Goal: Information Seeking & Learning: Compare options

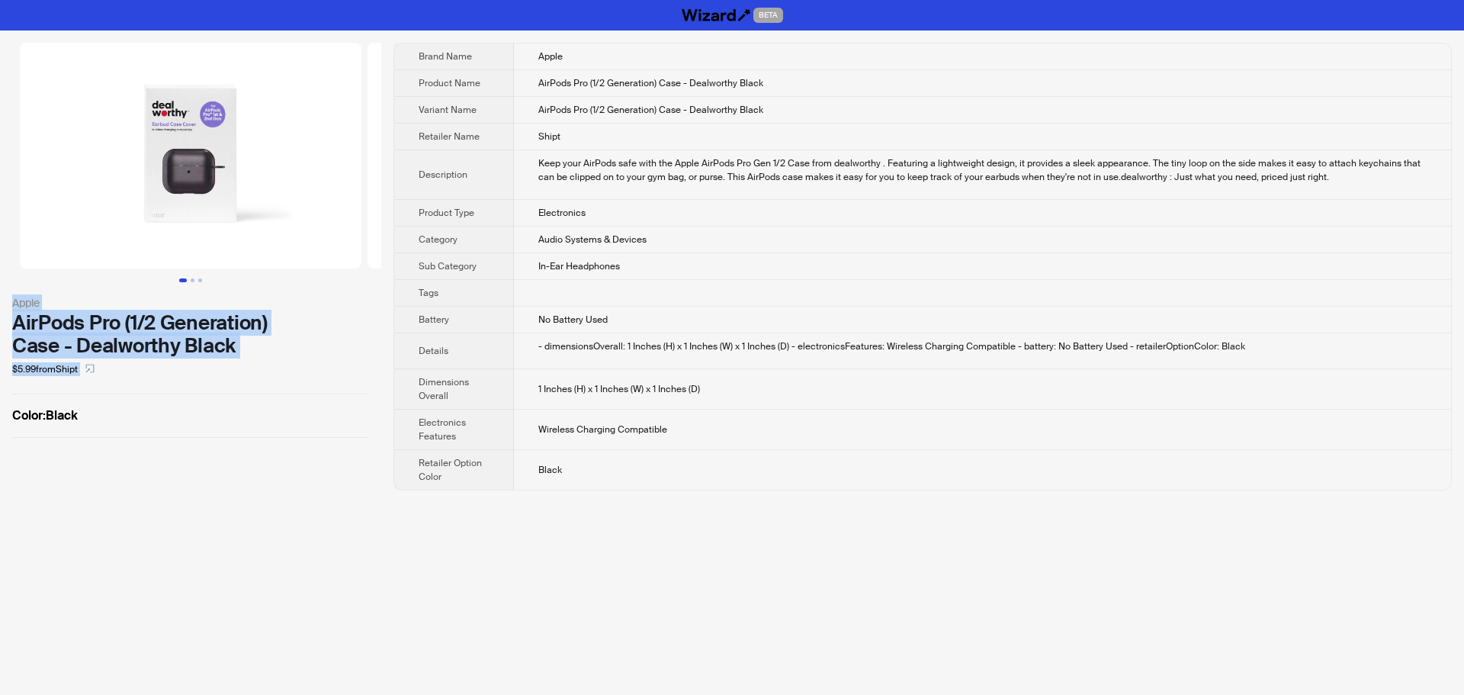
drag, startPoint x: 389, startPoint y: 173, endPoint x: 291, endPoint y: 173, distance: 97.6
click at [291, 173] on div "Apple AirPods Pro (1/2 Generation) Case - Dealworthy Black $5.99 from Shipt Col…" at bounding box center [732, 267] width 1464 height 472
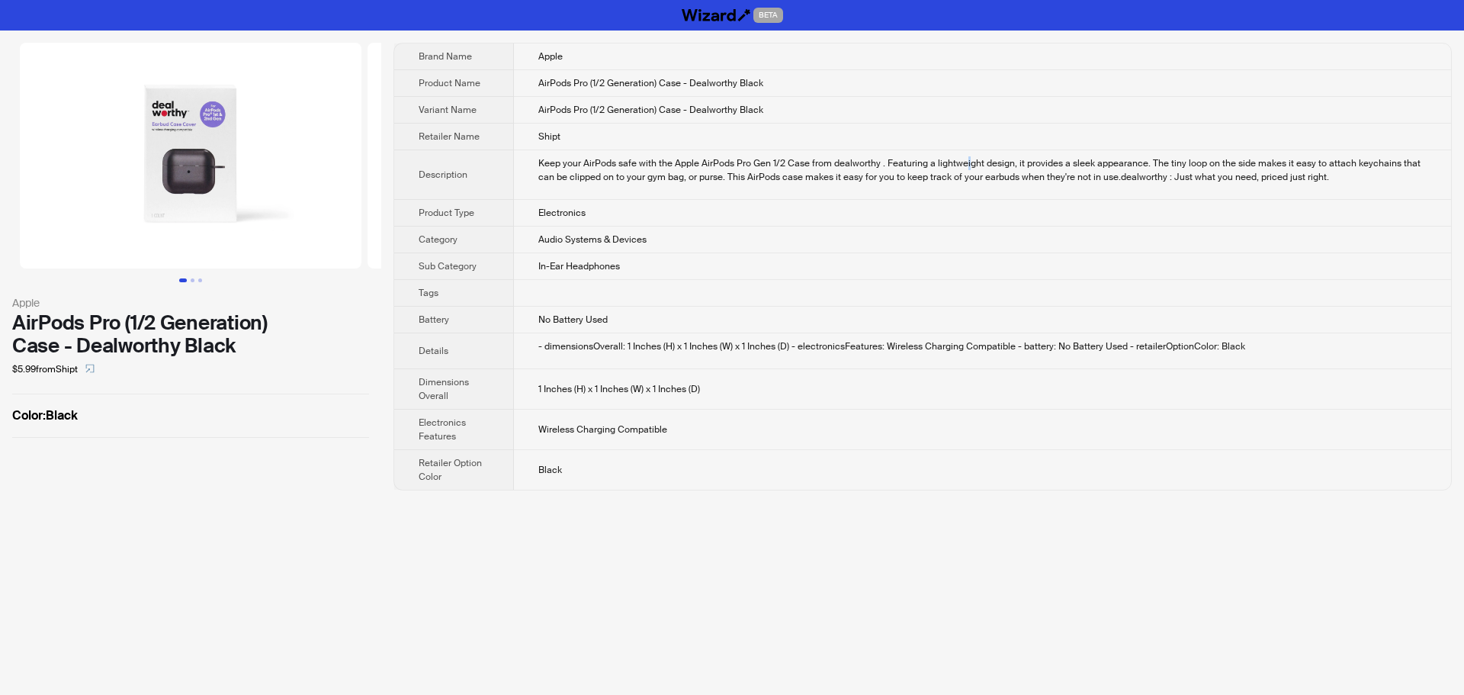
drag, startPoint x: 964, startPoint y: 159, endPoint x: 974, endPoint y: 63, distance: 96.7
click at [965, 155] on td "Keep your AirPods safe with the Apple AirPods Pro Gen 1/2 Case from dealworthy …" at bounding box center [982, 175] width 937 height 50
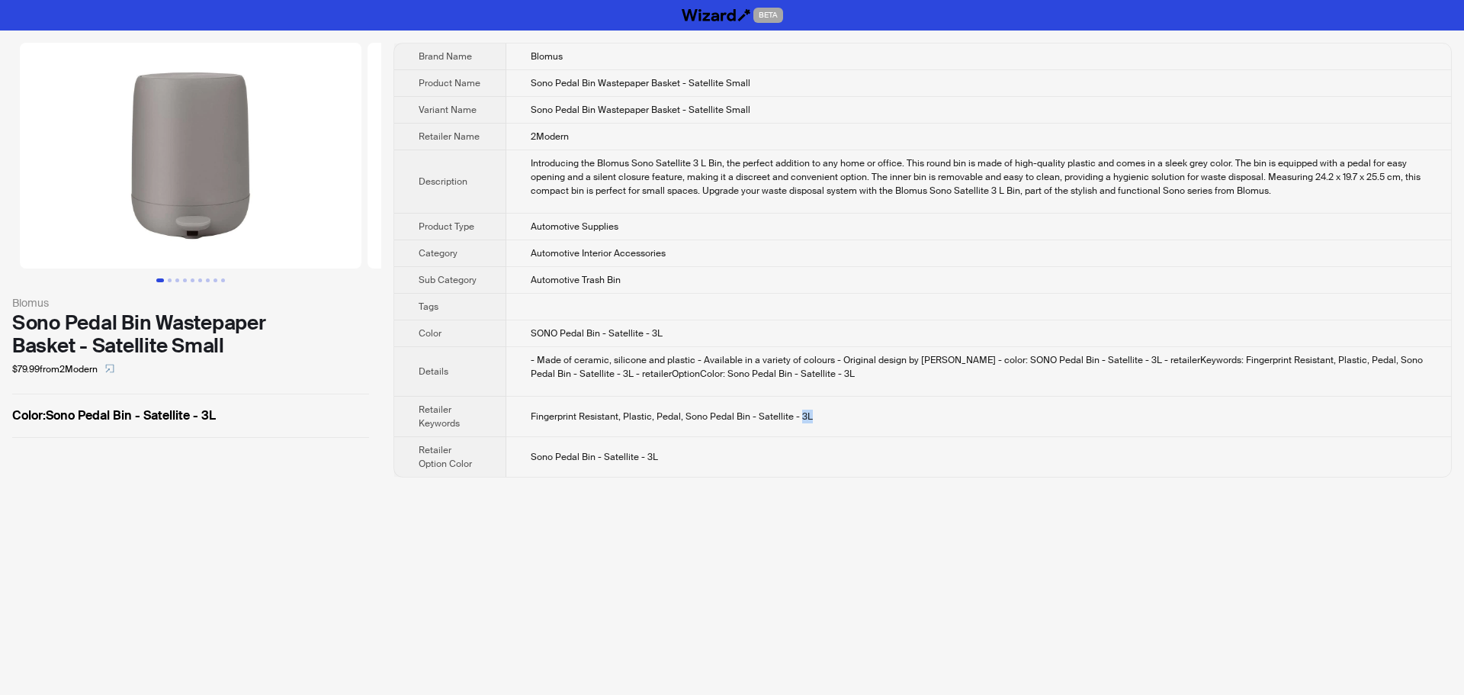
drag, startPoint x: 799, startPoint y: 417, endPoint x: 843, endPoint y: 416, distance: 44.2
click at [843, 416] on td "Fingerprint Resistant, Plastic, Pedal, Sono Pedal Bin - Satellite - 3L" at bounding box center [978, 417] width 945 height 40
click at [737, 490] on div "BETA Blomus Sono Pedal Bin Wastepaper Basket - Satellite Small $79.99 from 2Mod…" at bounding box center [732, 347] width 1464 height 695
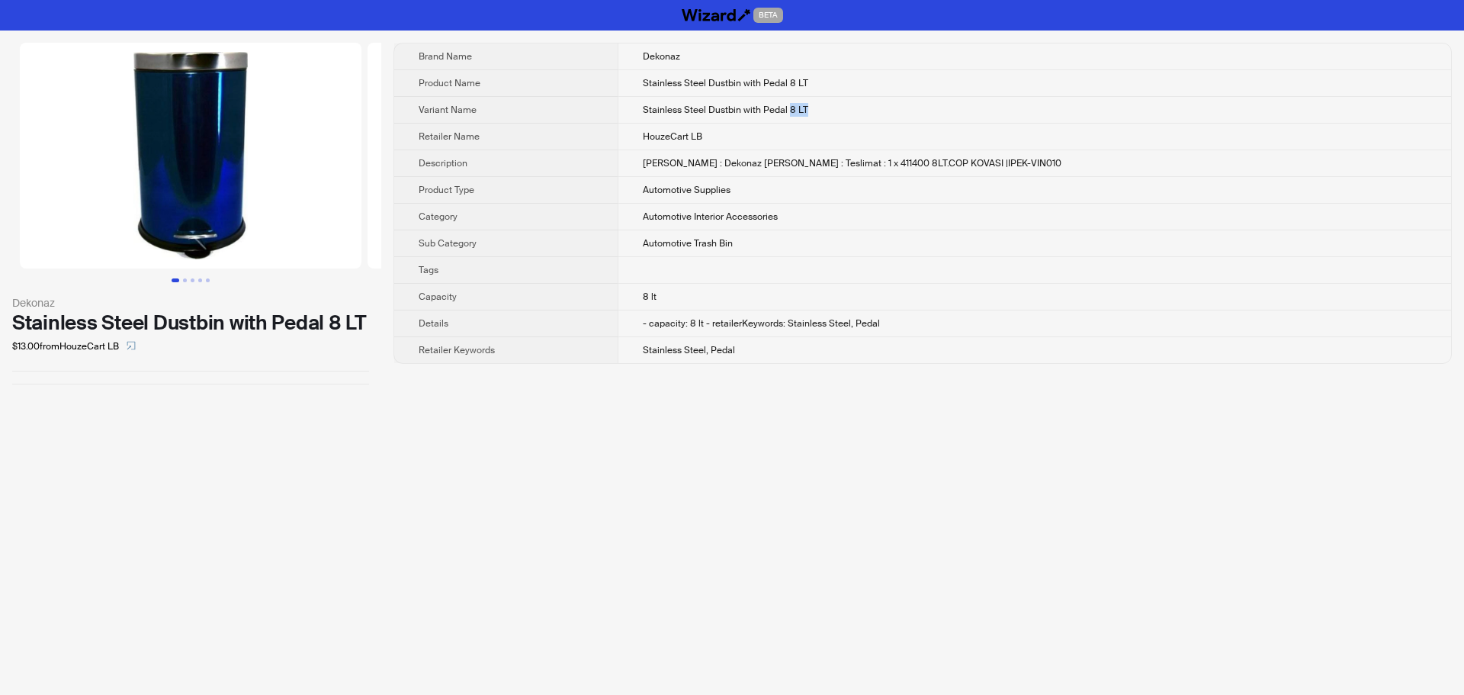
drag, startPoint x: 833, startPoint y: 110, endPoint x: 910, endPoint y: 102, distance: 77.4
click at [910, 102] on td "Stainless Steel Dustbin with Pedal 8 LT" at bounding box center [1034, 110] width 833 height 27
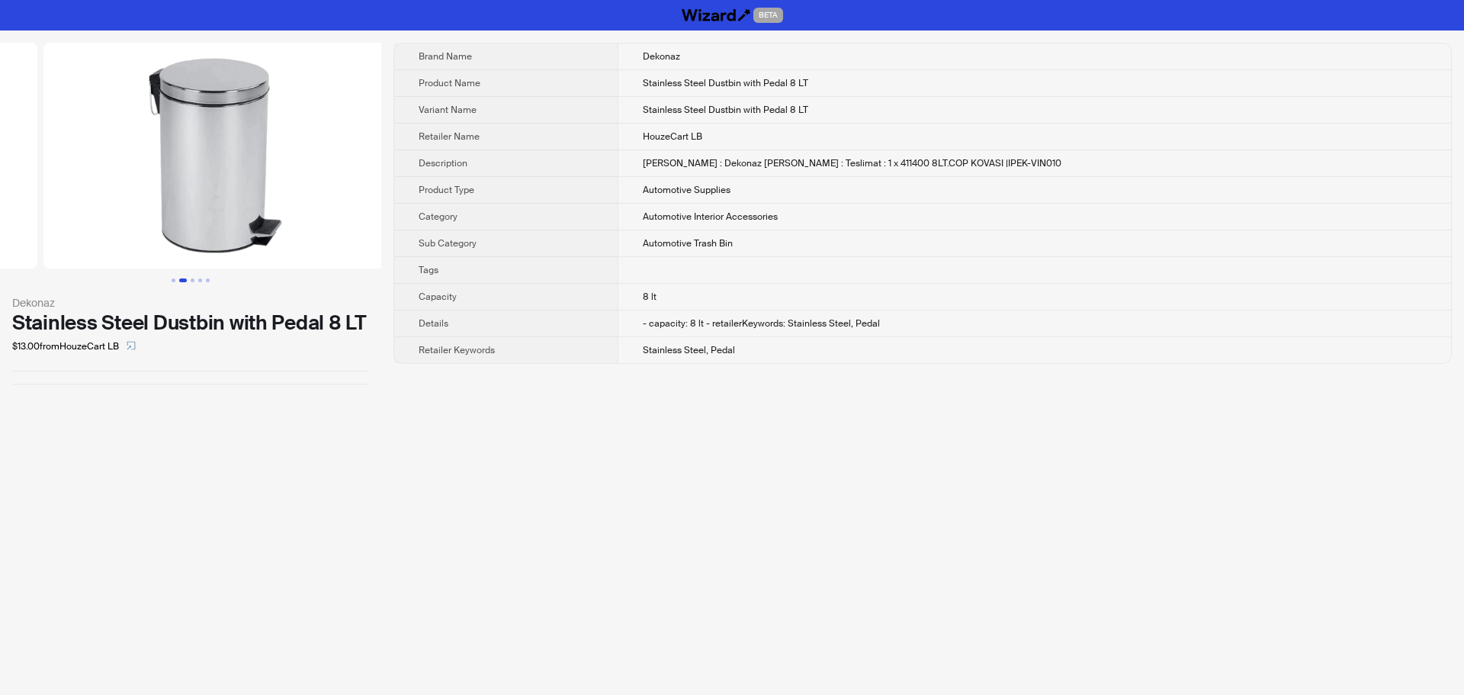
drag, startPoint x: 297, startPoint y: 233, endPoint x: 81, endPoint y: 258, distance: 217.3
click at [81, 258] on ul at bounding box center [190, 156] width 381 height 226
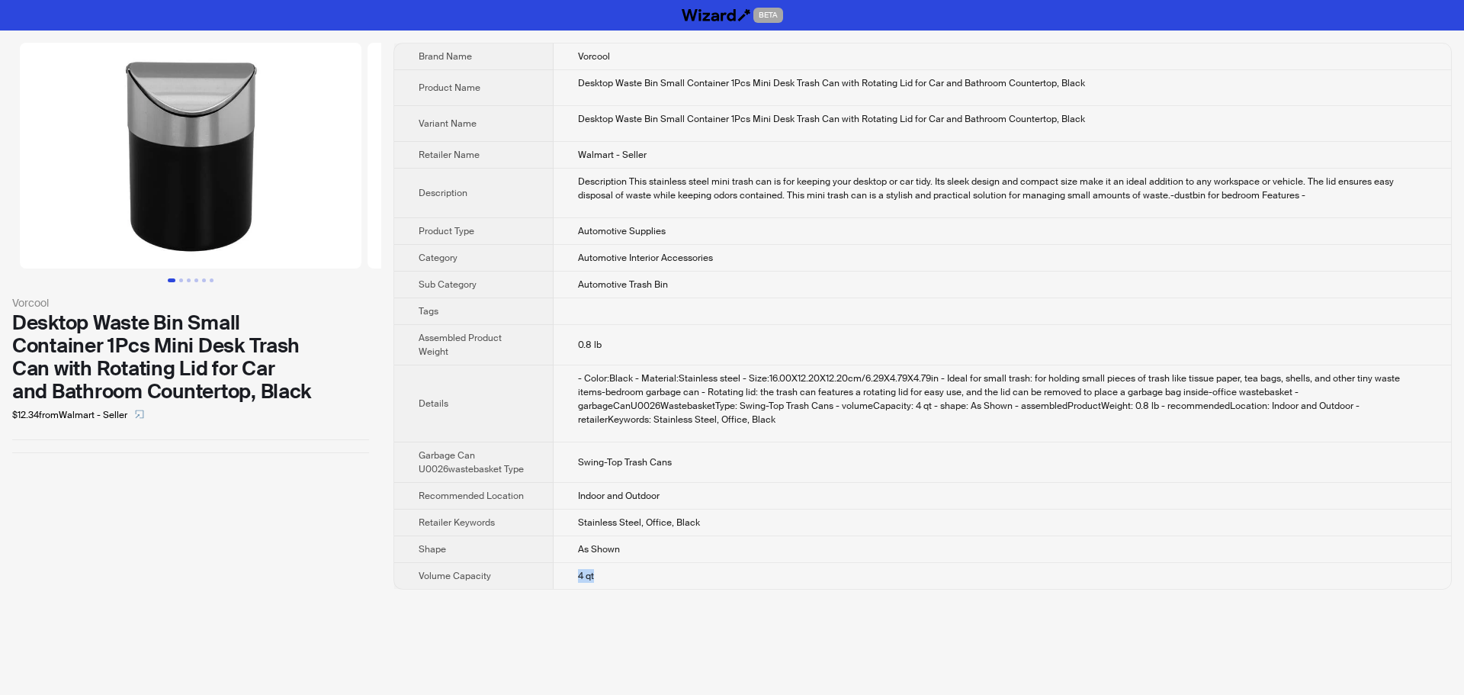
drag, startPoint x: 577, startPoint y: 563, endPoint x: 616, endPoint y: 559, distance: 39.2
click at [616, 563] on td "4 qt" at bounding box center [1002, 576] width 897 height 27
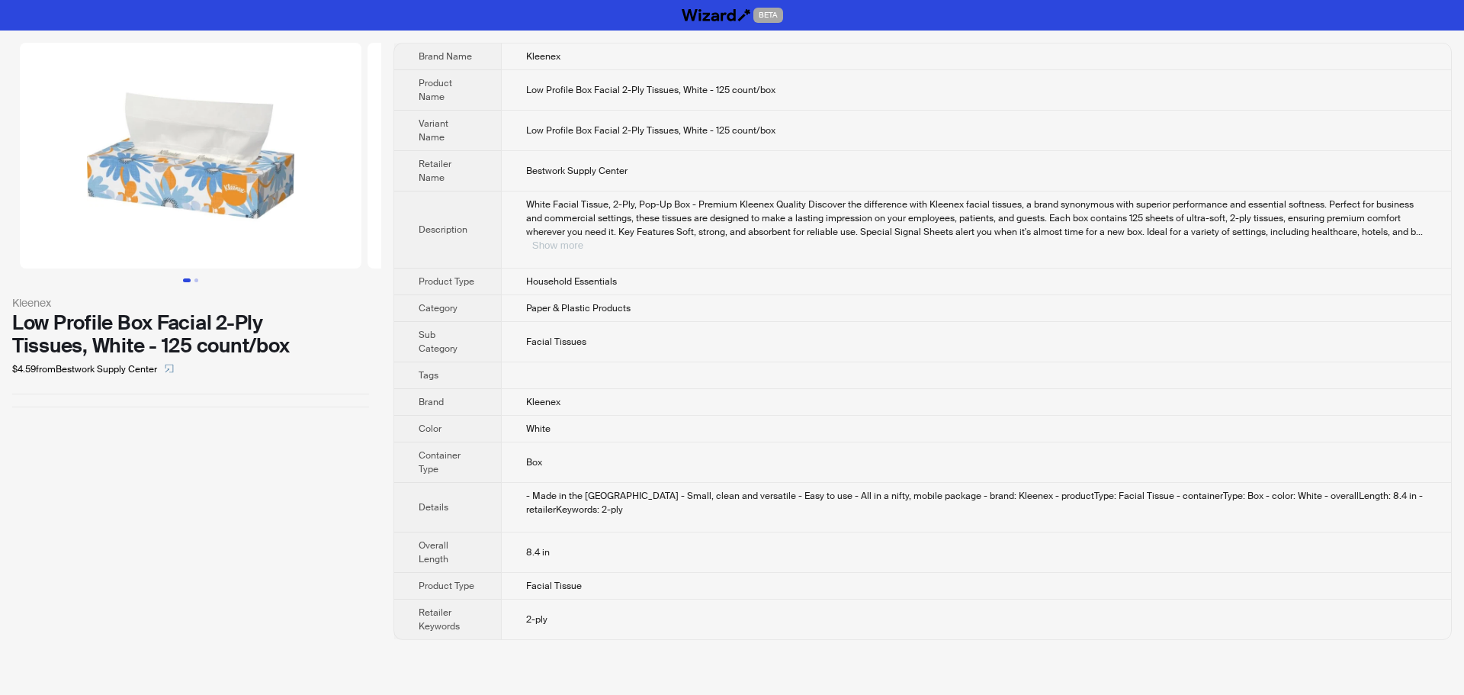
click at [583, 239] on button "Show more" at bounding box center [557, 244] width 51 height 11
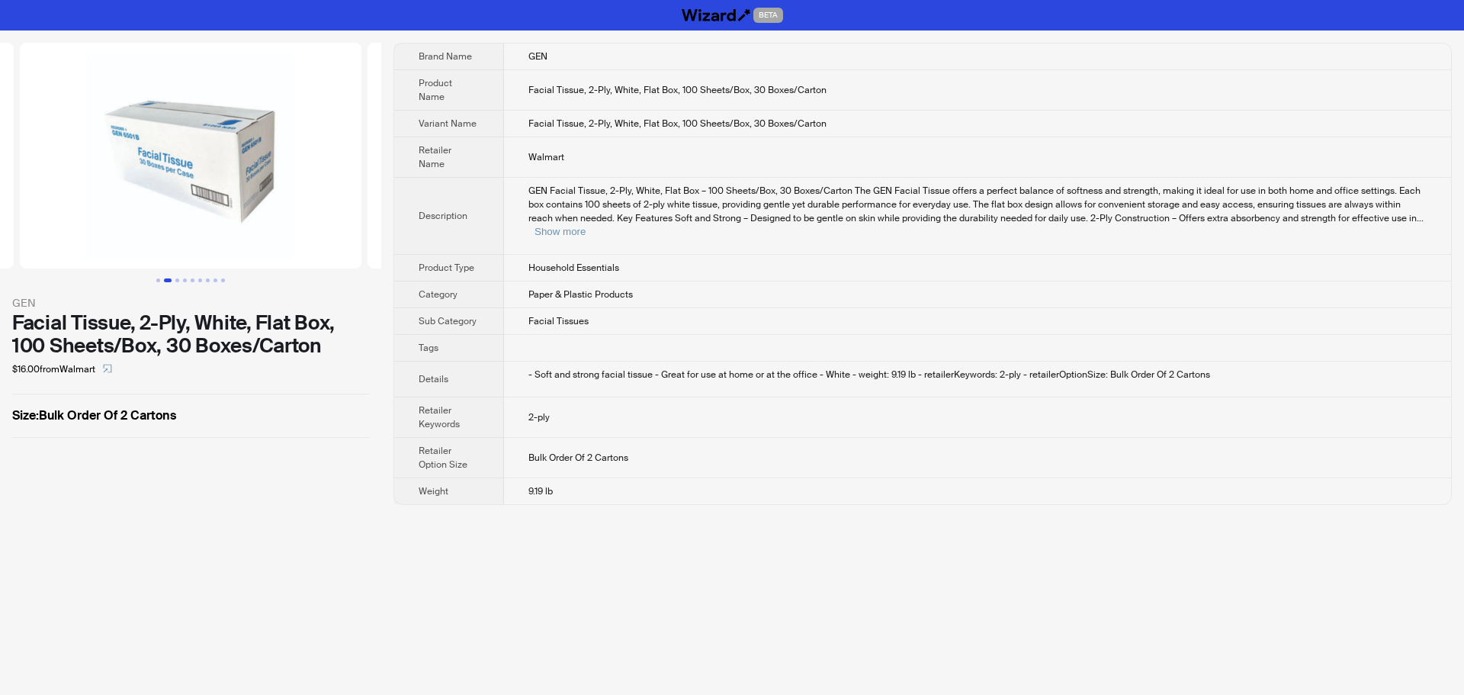
drag, startPoint x: 258, startPoint y: 140, endPoint x: 35, endPoint y: 168, distance: 224.4
click at [5, 169] on ul at bounding box center [190, 156] width 381 height 226
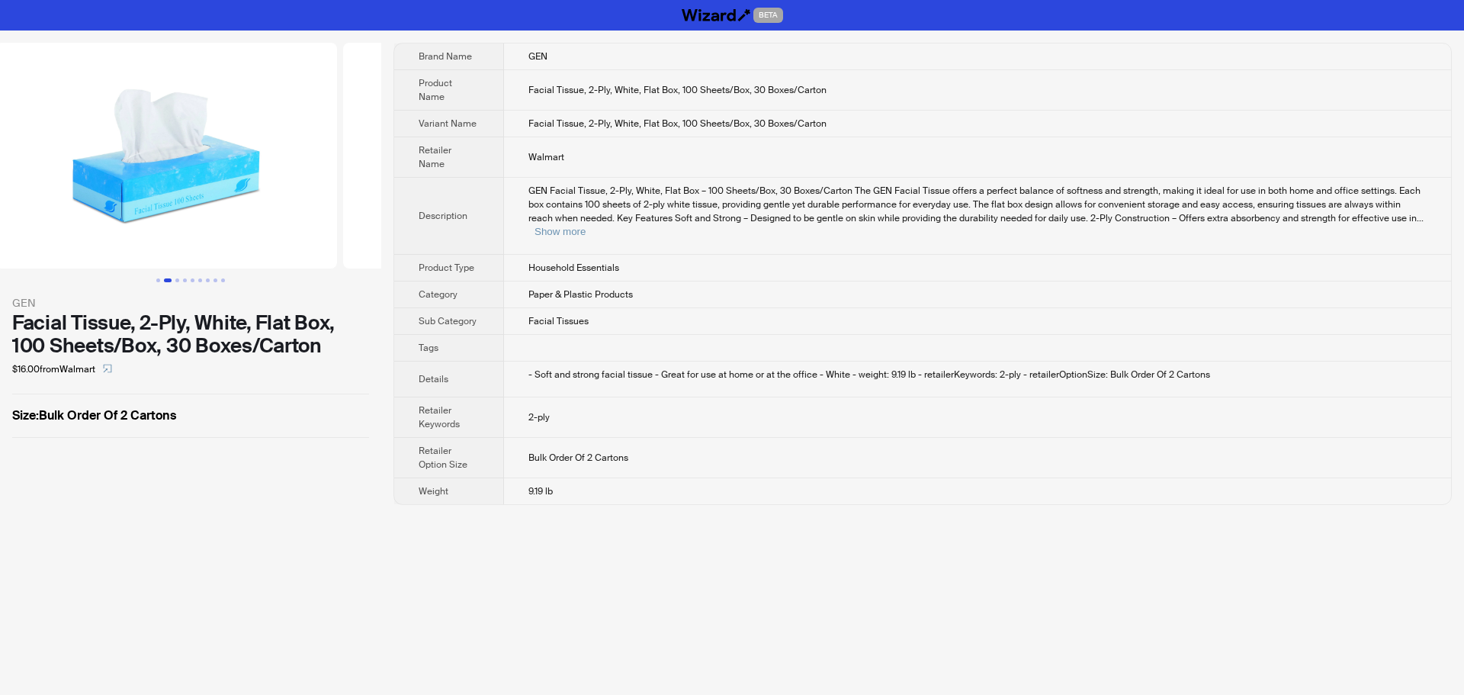
drag, startPoint x: 250, startPoint y: 175, endPoint x: 2, endPoint y: 183, distance: 248.7
click at [2, 183] on ul at bounding box center [190, 156] width 381 height 226
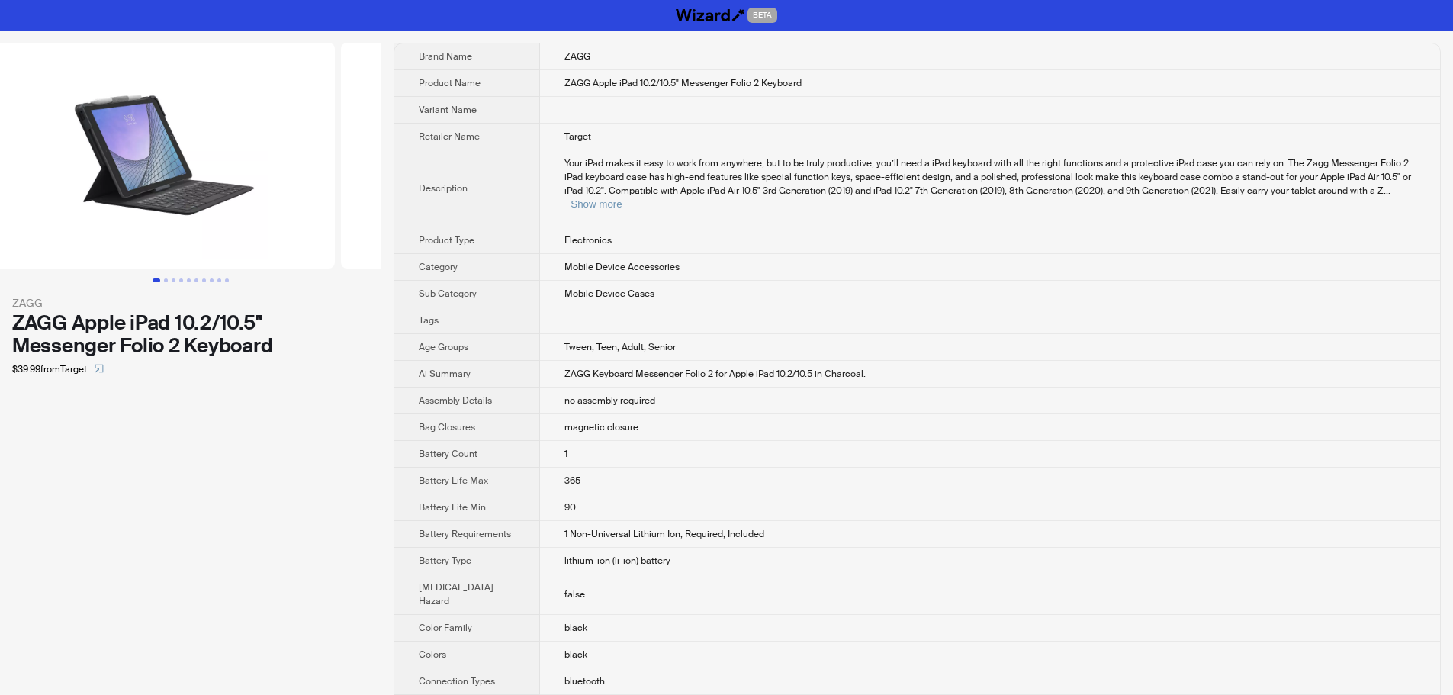
scroll to position [0, 31]
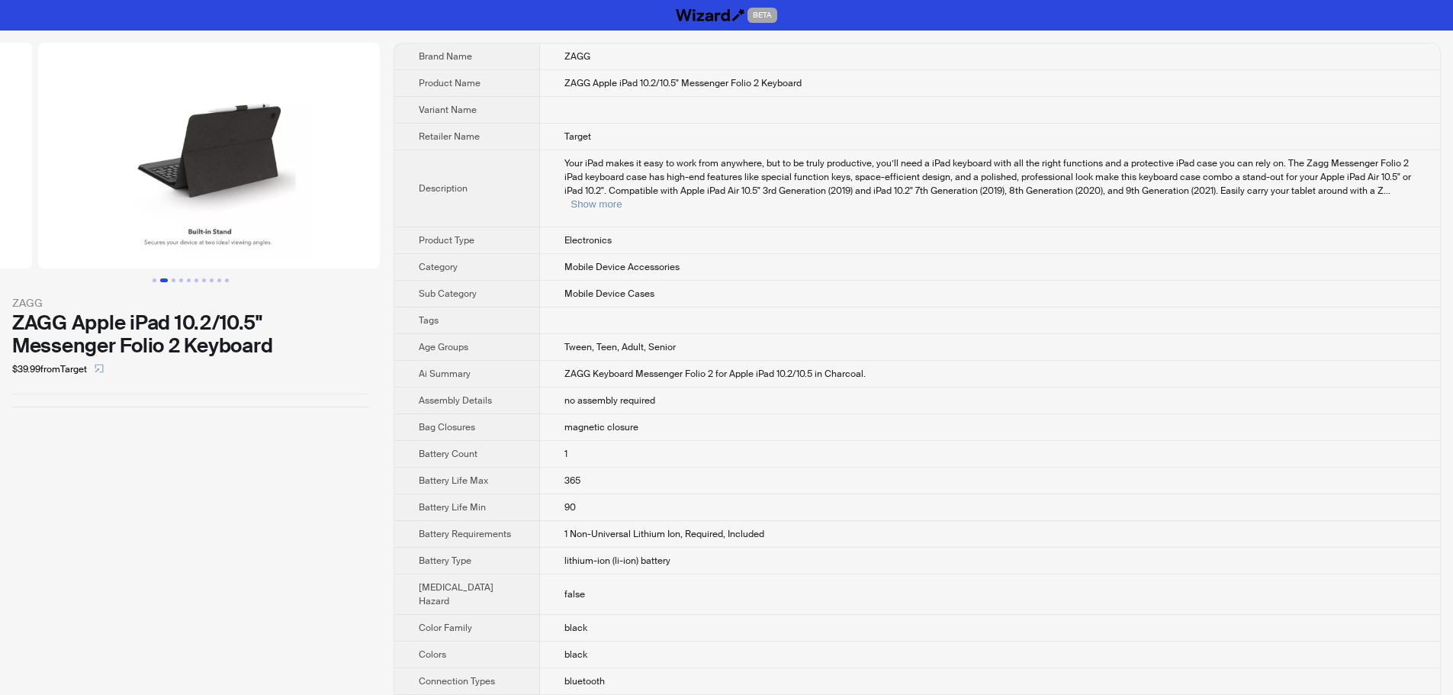
drag, startPoint x: 282, startPoint y: 158, endPoint x: 63, endPoint y: 175, distance: 220.3
click at [63, 175] on ul at bounding box center [190, 156] width 381 height 226
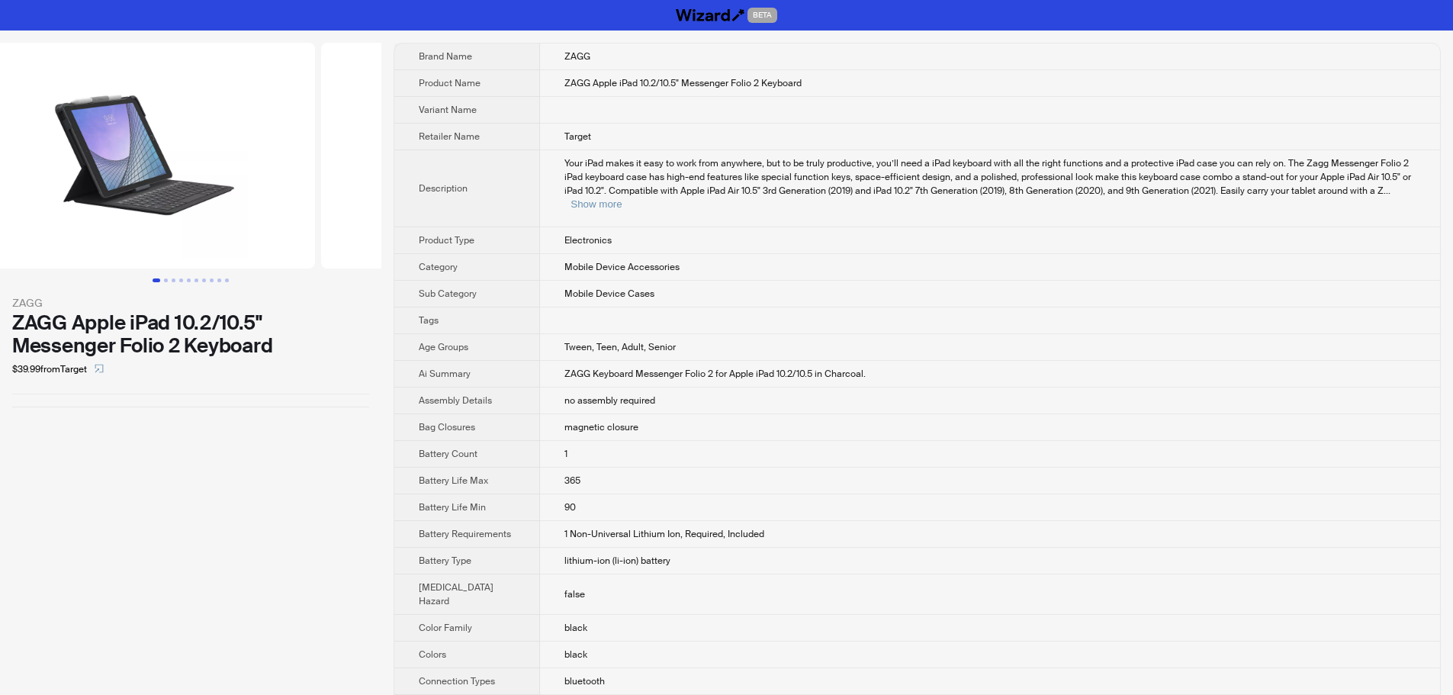
drag, startPoint x: 157, startPoint y: 186, endPoint x: 362, endPoint y: 188, distance: 205.1
click at [348, 186] on img at bounding box center [494, 156] width 342 height 226
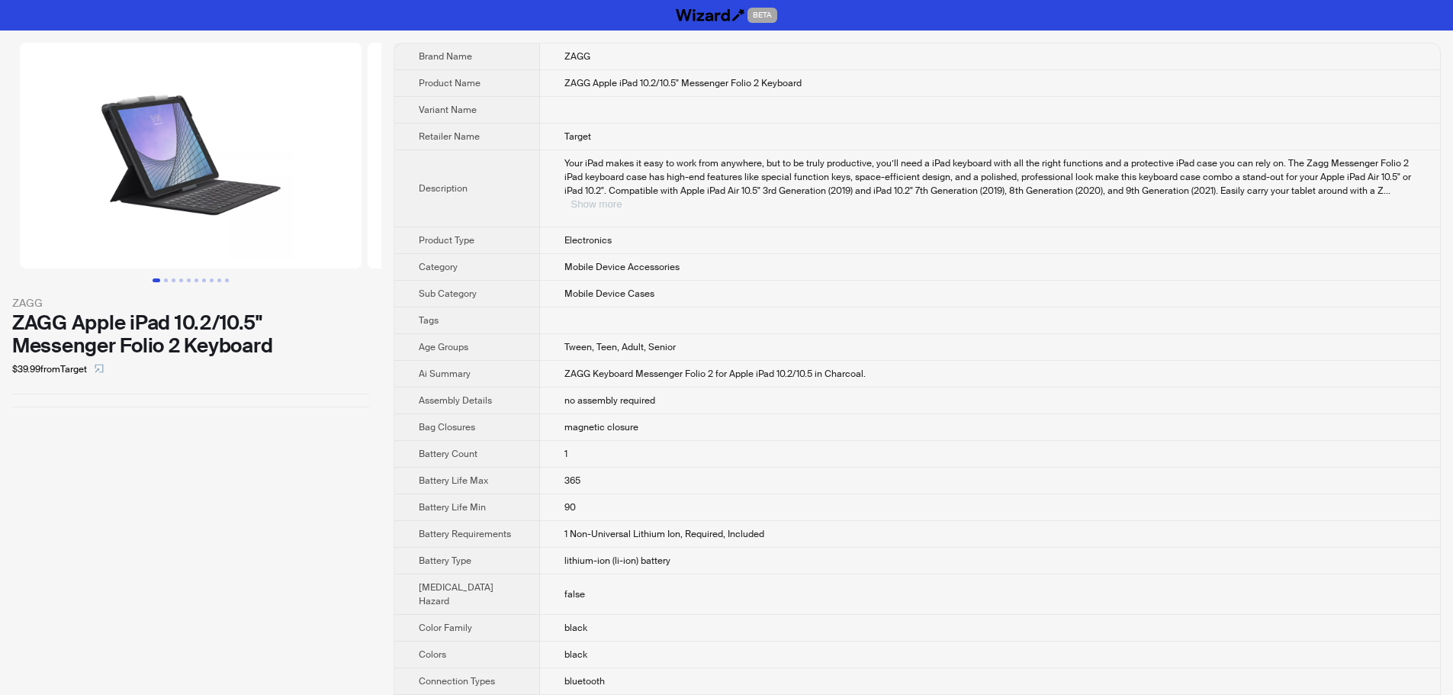
click at [621, 198] on button "Show more" at bounding box center [595, 203] width 51 height 11
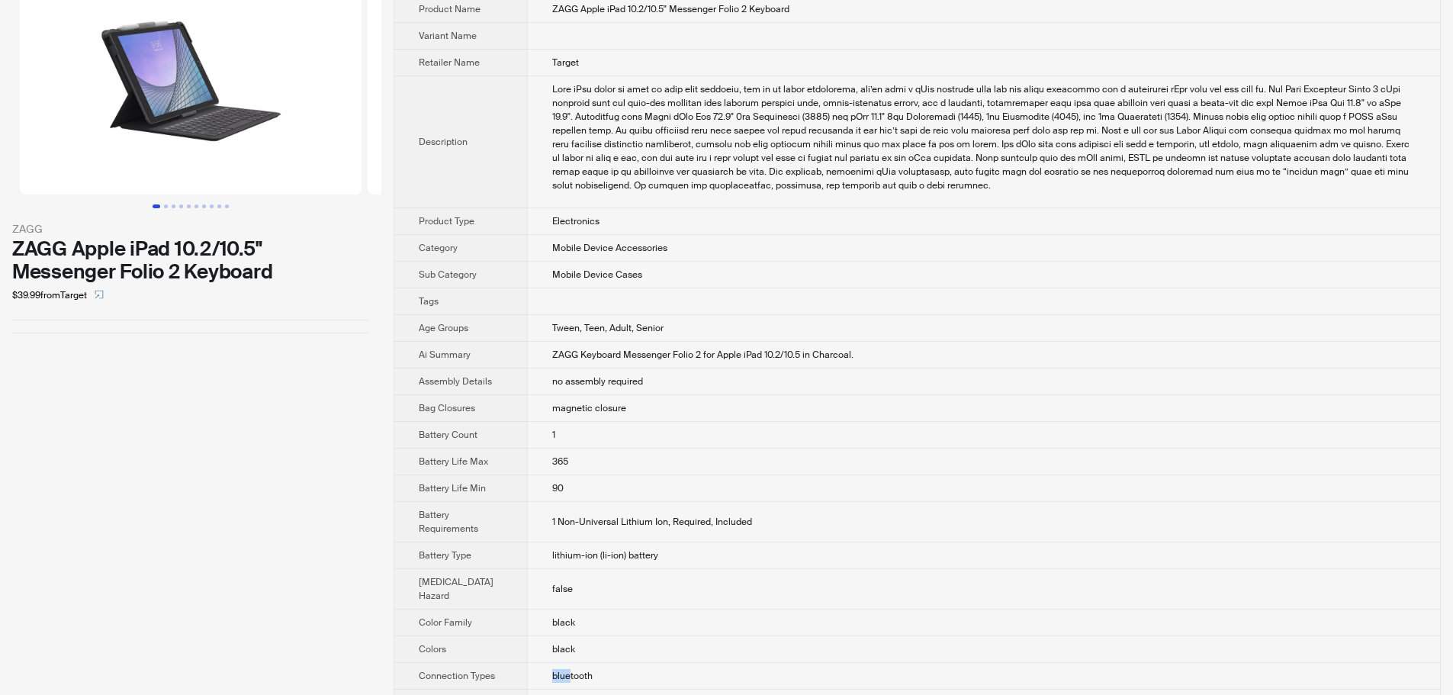
scroll to position [76, 0]
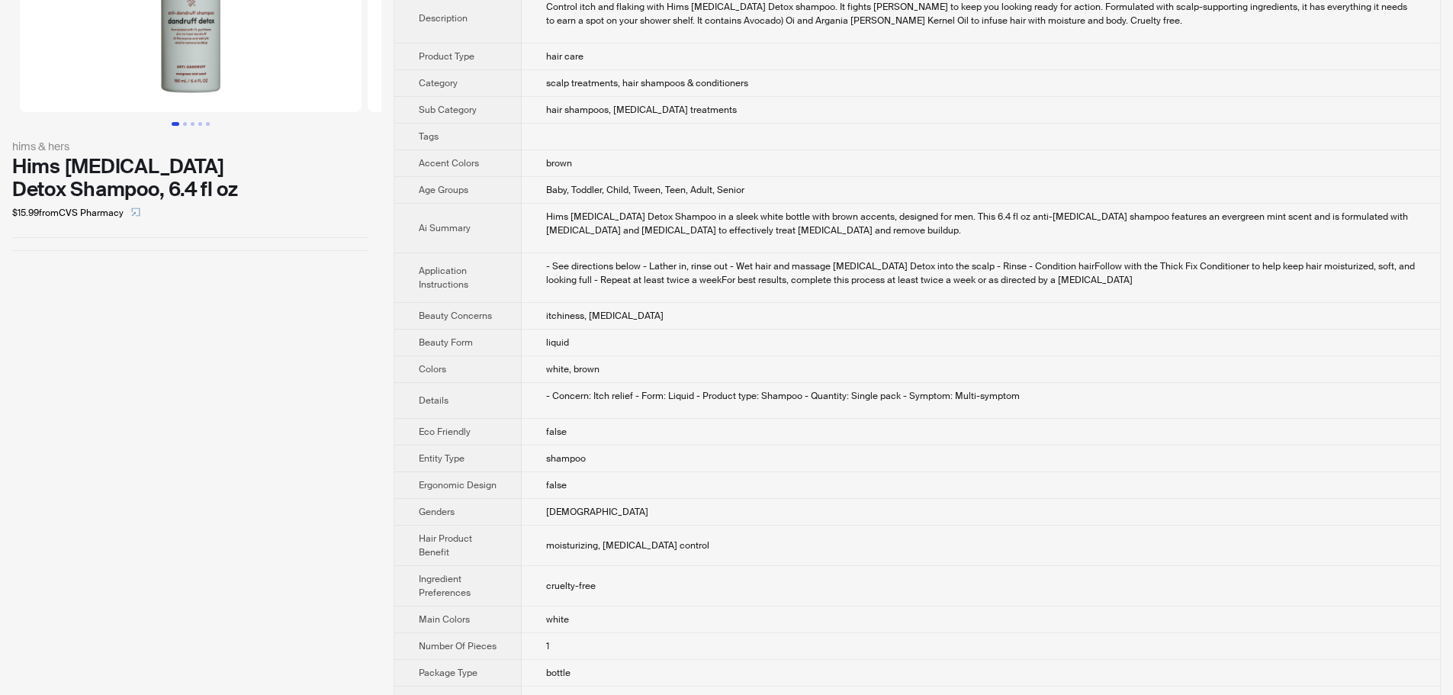
scroll to position [153, 0]
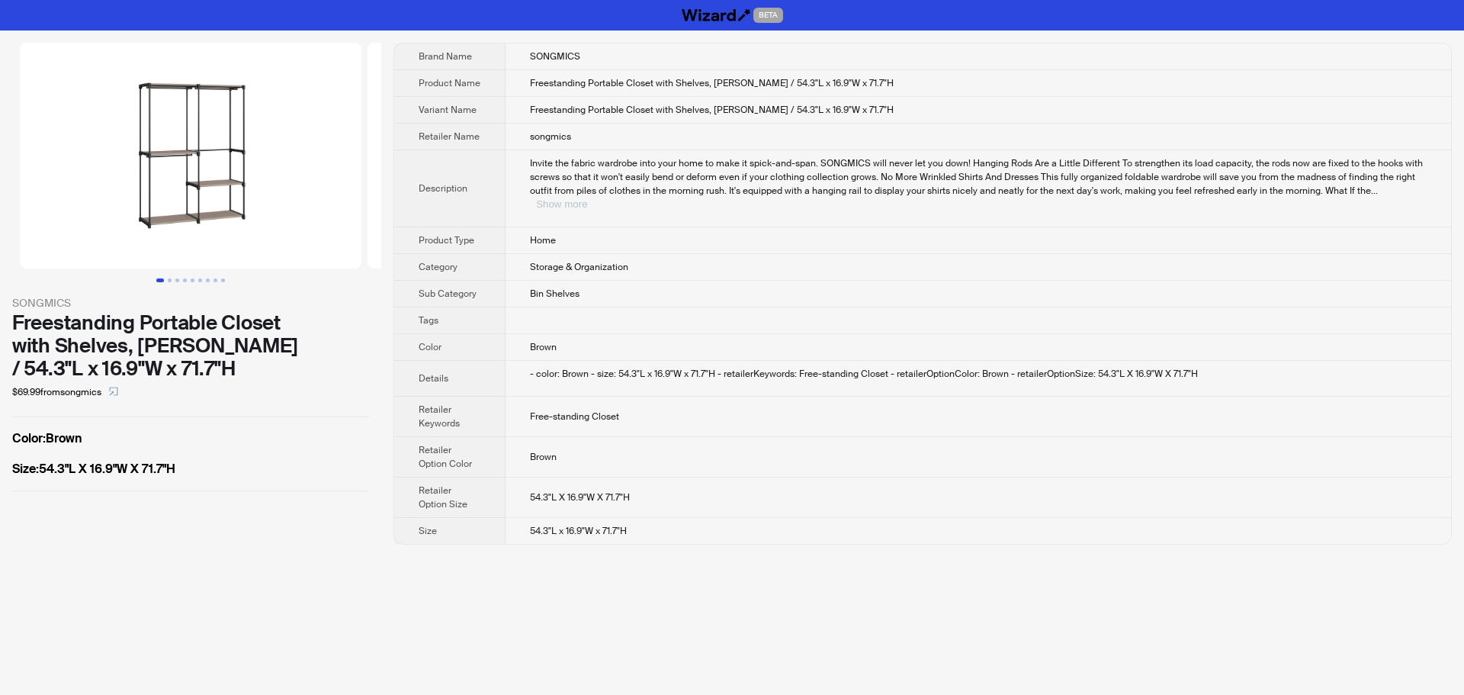
click at [587, 198] on button "Show more" at bounding box center [561, 203] width 51 height 11
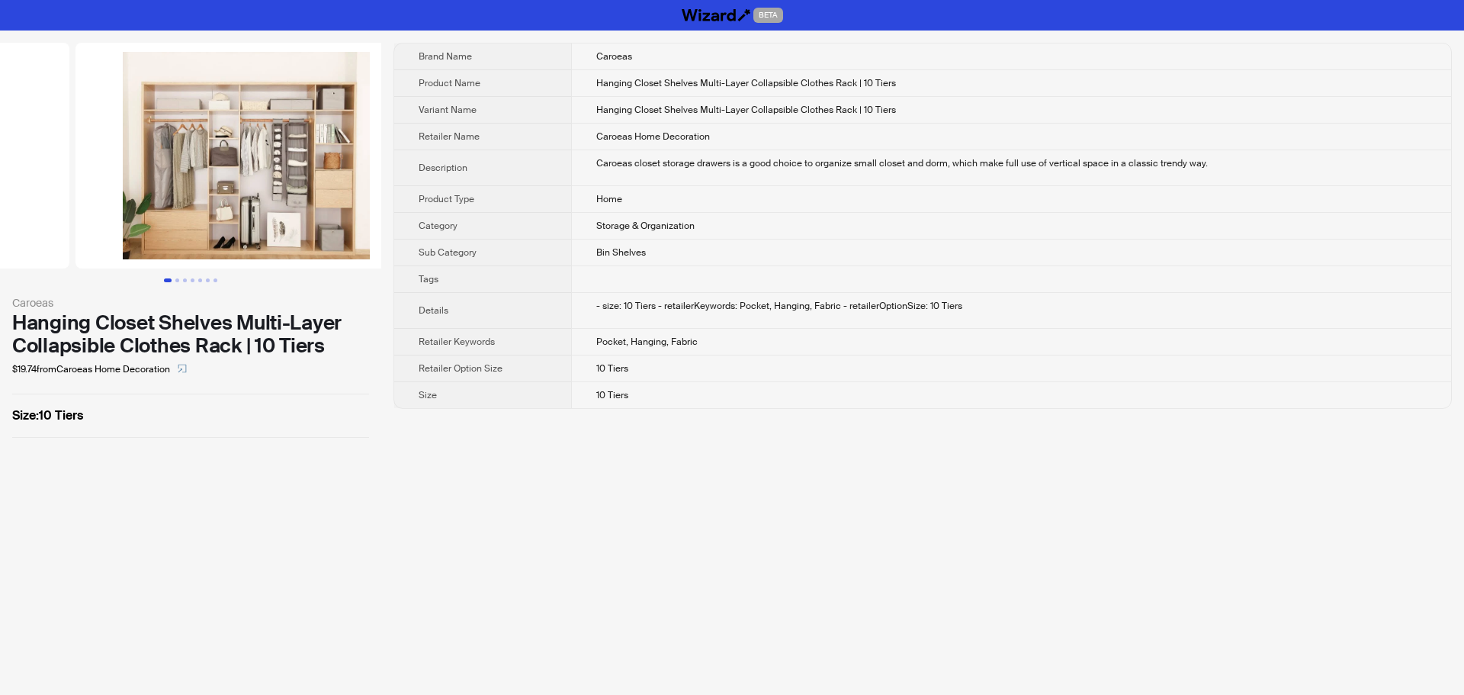
drag, startPoint x: 194, startPoint y: 181, endPoint x: 0, endPoint y: 178, distance: 194.5
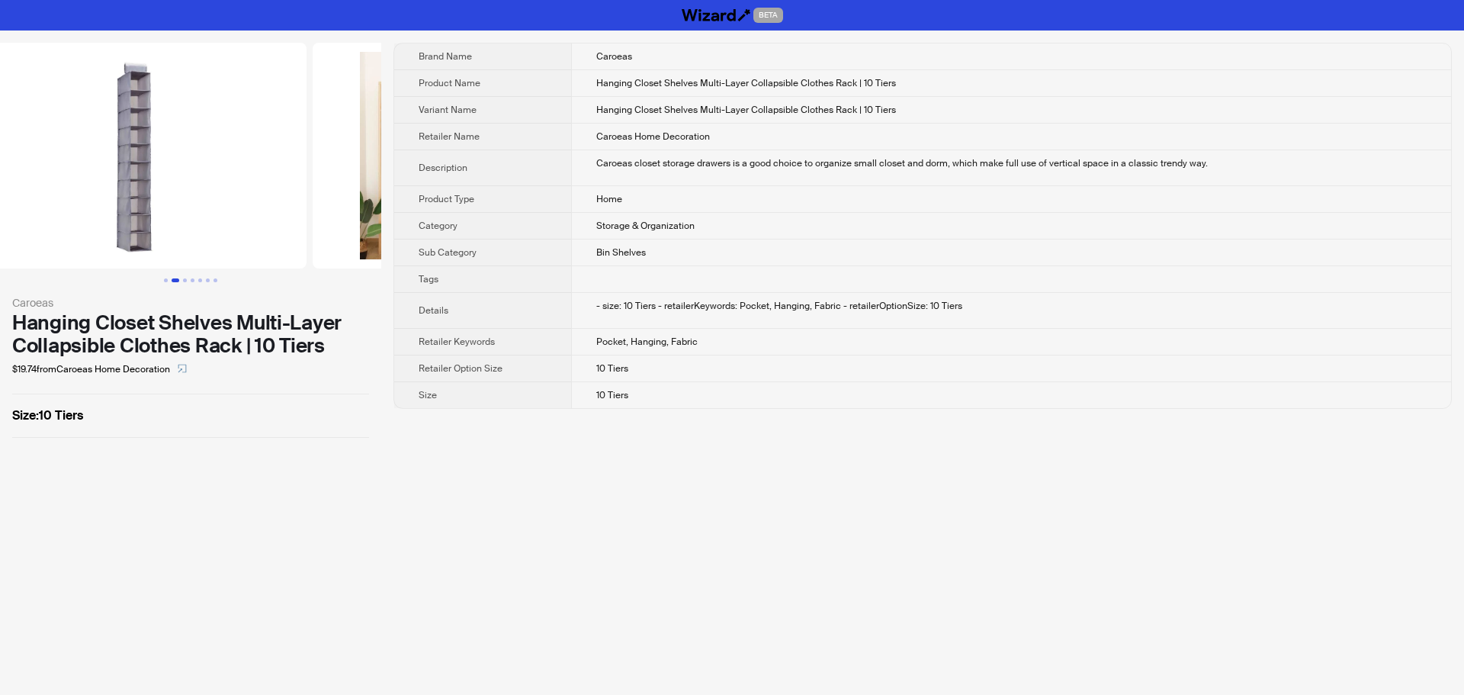
drag, startPoint x: 123, startPoint y: 181, endPoint x: 303, endPoint y: 182, distance: 180.7
click at [294, 182] on ul at bounding box center [190, 156] width 381 height 226
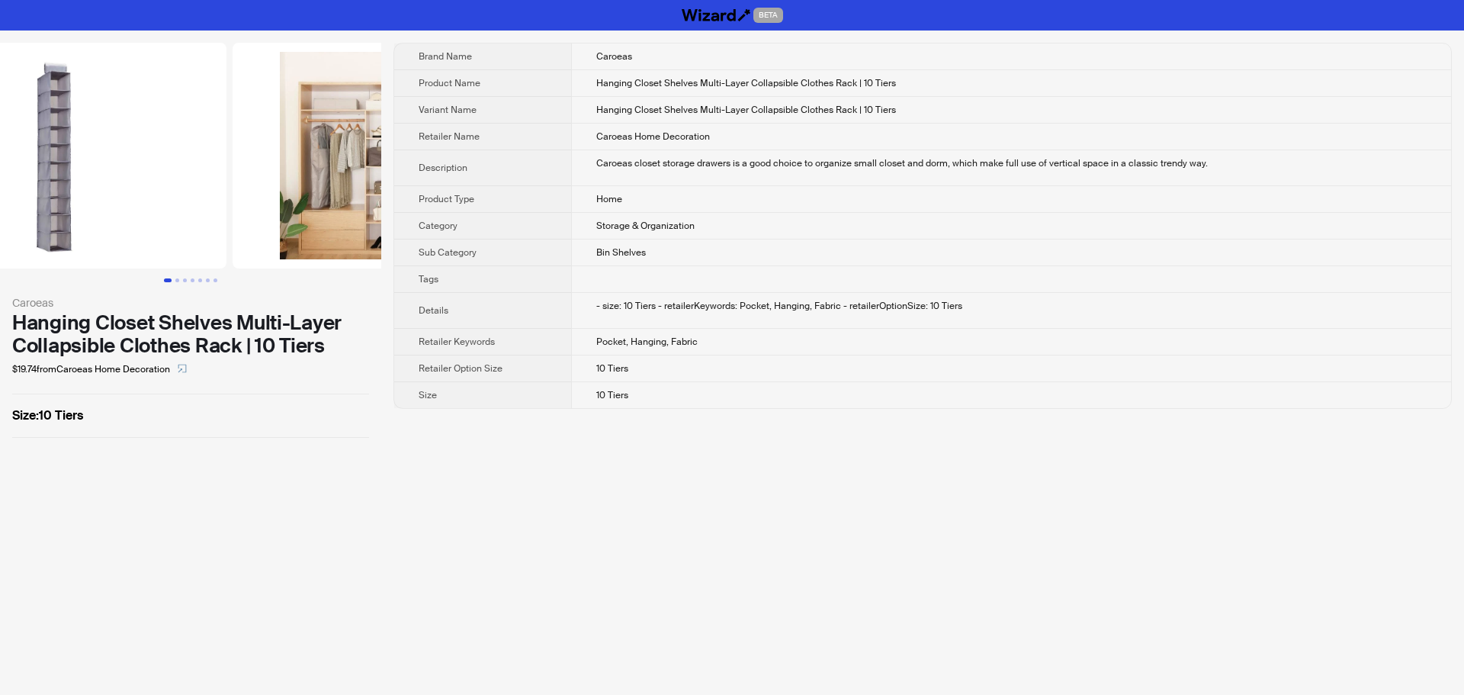
drag, startPoint x: 300, startPoint y: 183, endPoint x: 34, endPoint y: 198, distance: 265.8
click at [34, 198] on ul at bounding box center [190, 156] width 381 height 226
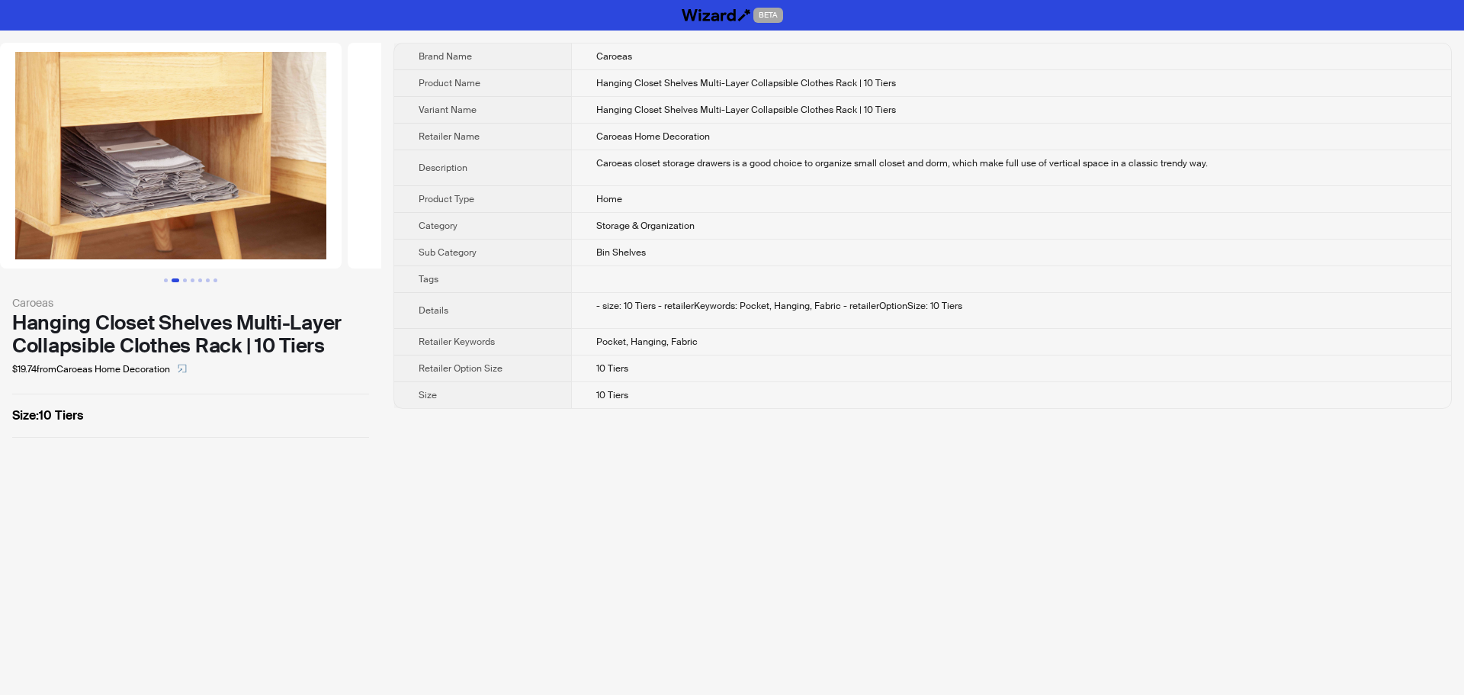
drag, startPoint x: 254, startPoint y: 197, endPoint x: 9, endPoint y: 202, distance: 244.8
click at [9, 202] on ul at bounding box center [190, 156] width 381 height 226
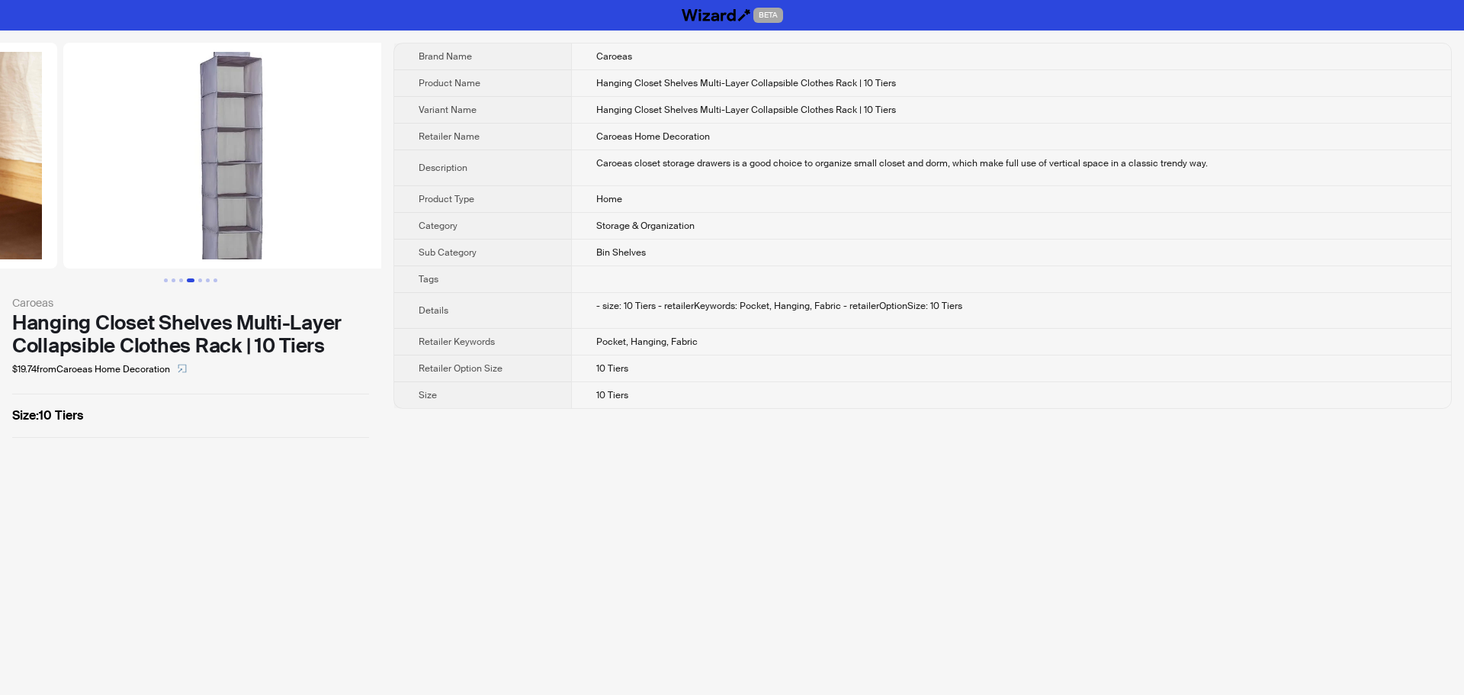
drag, startPoint x: 276, startPoint y: 198, endPoint x: 67, endPoint y: 208, distance: 209.2
click at [67, 208] on ul at bounding box center [190, 156] width 381 height 226
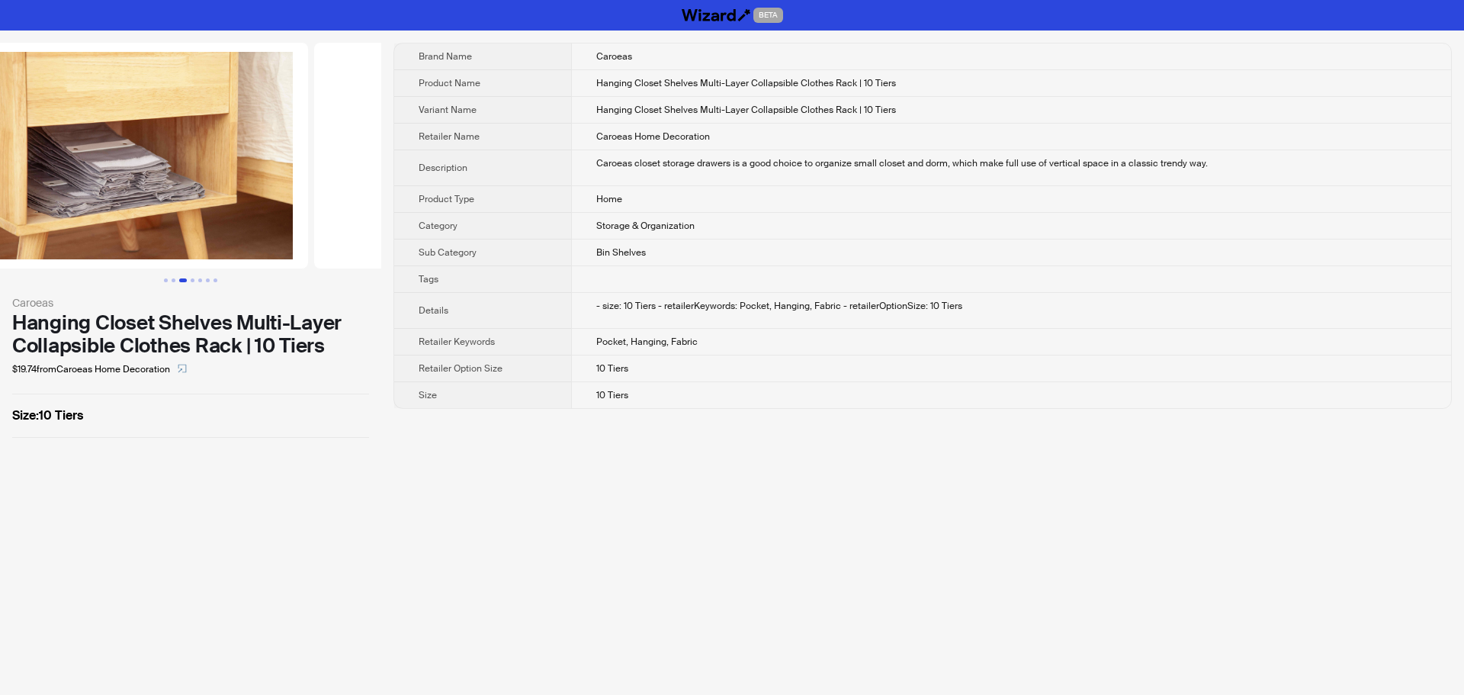
drag, startPoint x: 201, startPoint y: 204, endPoint x: 360, endPoint y: 207, distance: 158.6
click at [359, 207] on img at bounding box center [486, 156] width 342 height 226
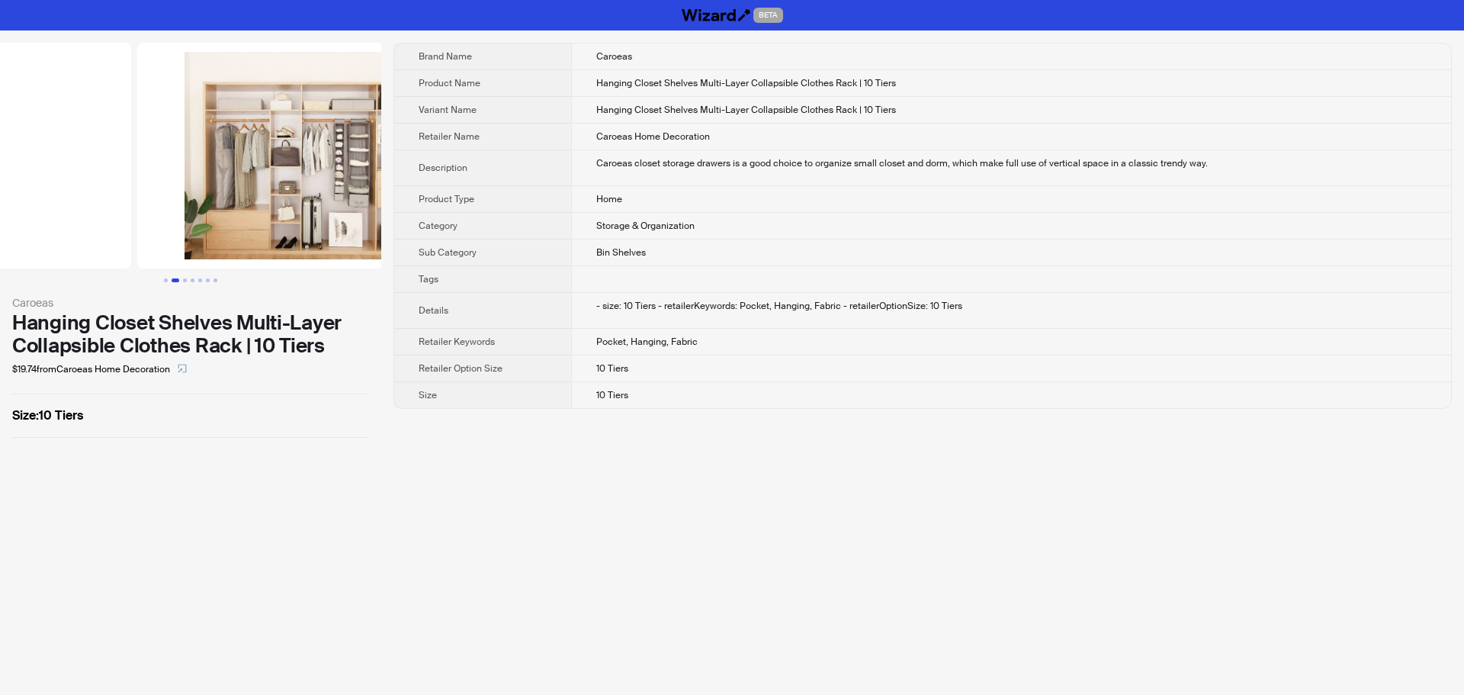
drag, startPoint x: 157, startPoint y: 203, endPoint x: 467, endPoint y: 214, distance: 310.6
click at [467, 214] on div "Caroeas Hanging Closet Shelves Multi-Layer Collapsible Clothes Rack | 10 Tiers …" at bounding box center [732, 240] width 1464 height 419
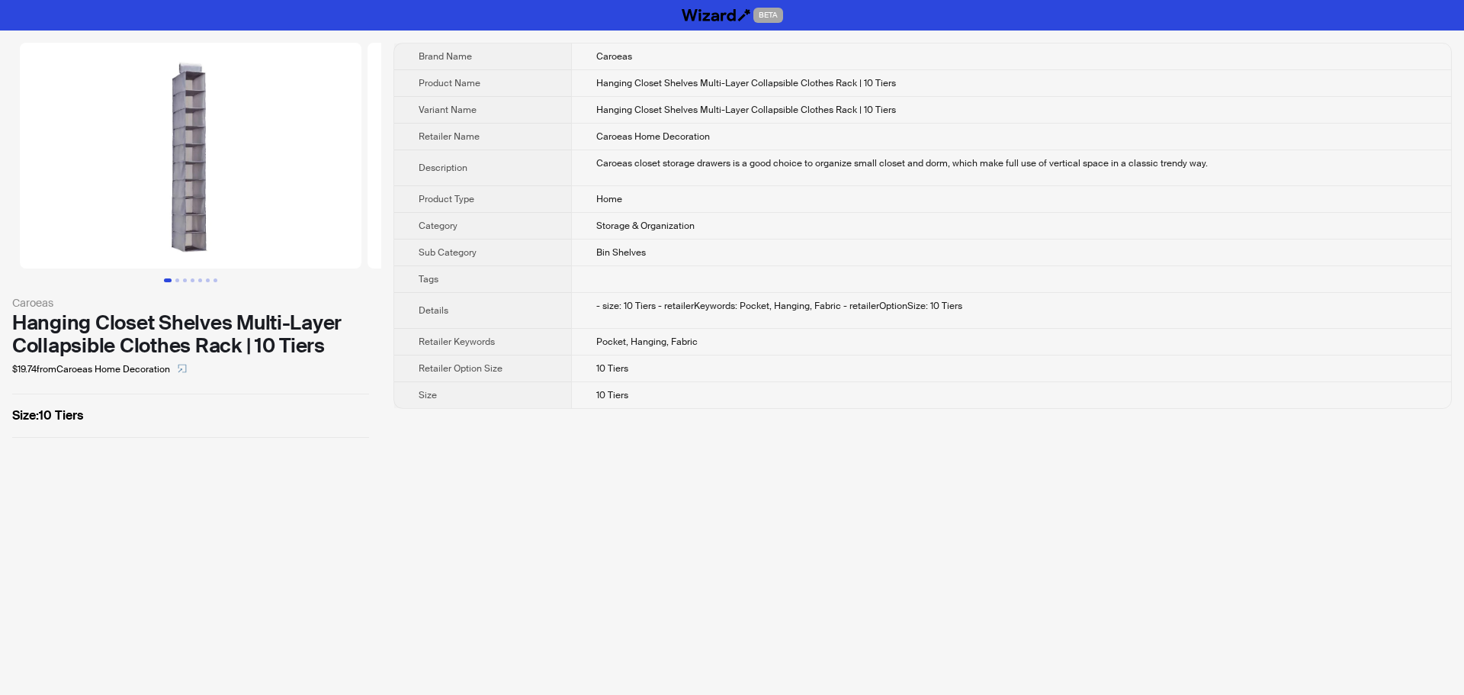
drag, startPoint x: 172, startPoint y: 206, endPoint x: 531, endPoint y: 219, distance: 359.4
click at [531, 219] on div "Caroeas Hanging Closet Shelves Multi-Layer Collapsible Clothes Rack | 10 Tiers …" at bounding box center [732, 240] width 1464 height 419
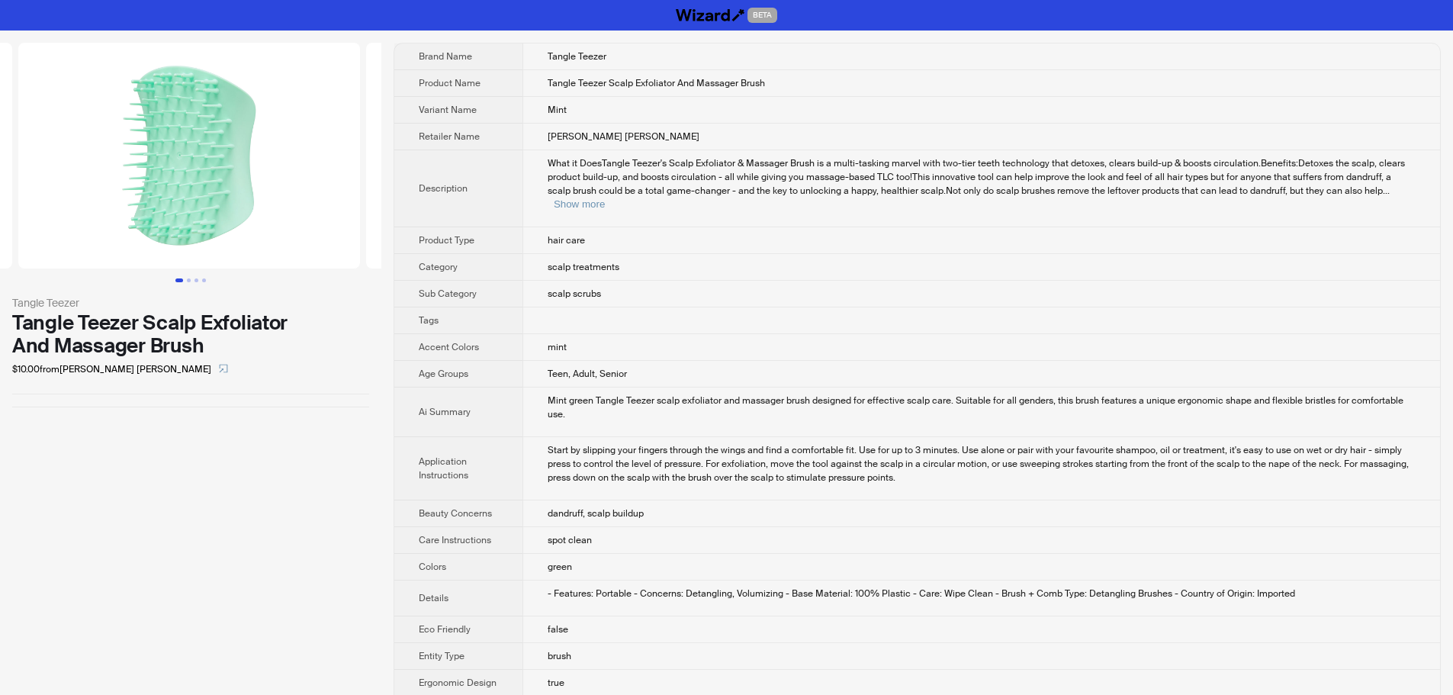
drag, startPoint x: 218, startPoint y: 156, endPoint x: 45, endPoint y: 159, distance: 173.1
click at [47, 159] on ul at bounding box center [190, 156] width 381 height 226
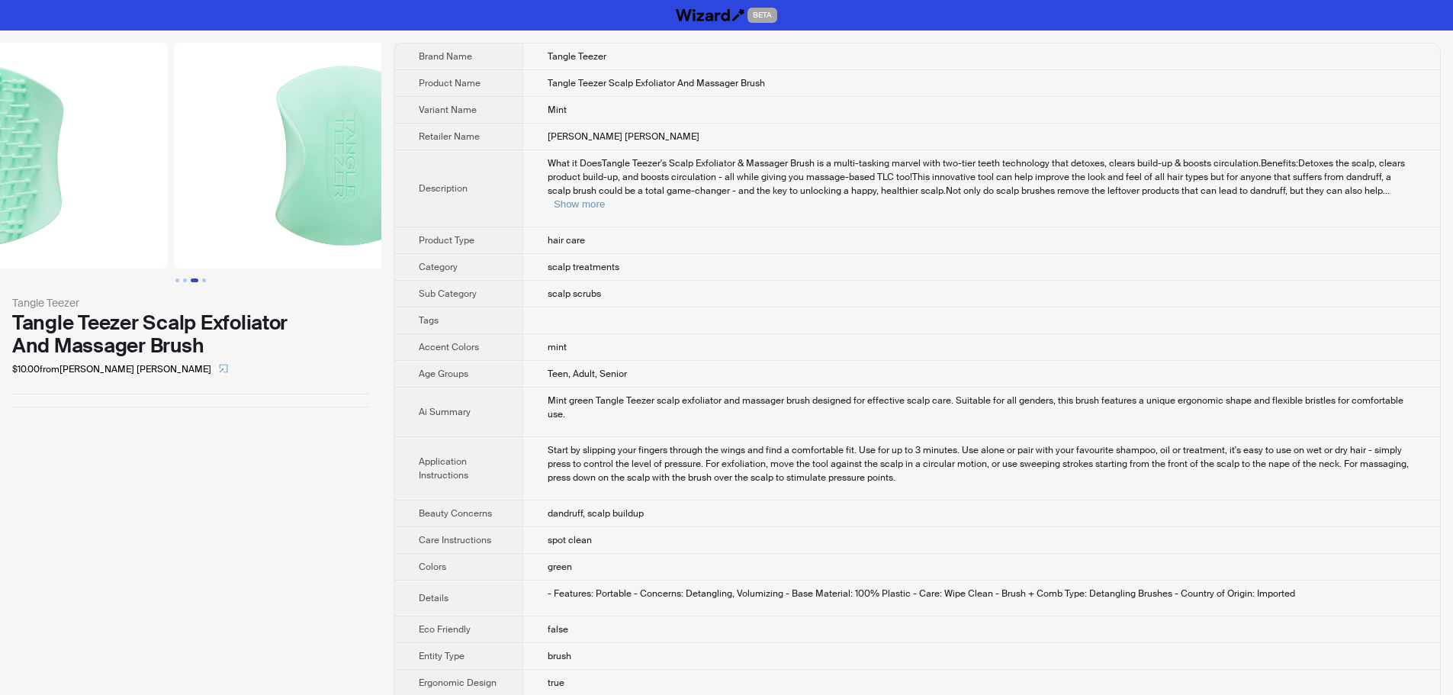
drag, startPoint x: 76, startPoint y: 194, endPoint x: 0, endPoint y: 196, distance: 76.3
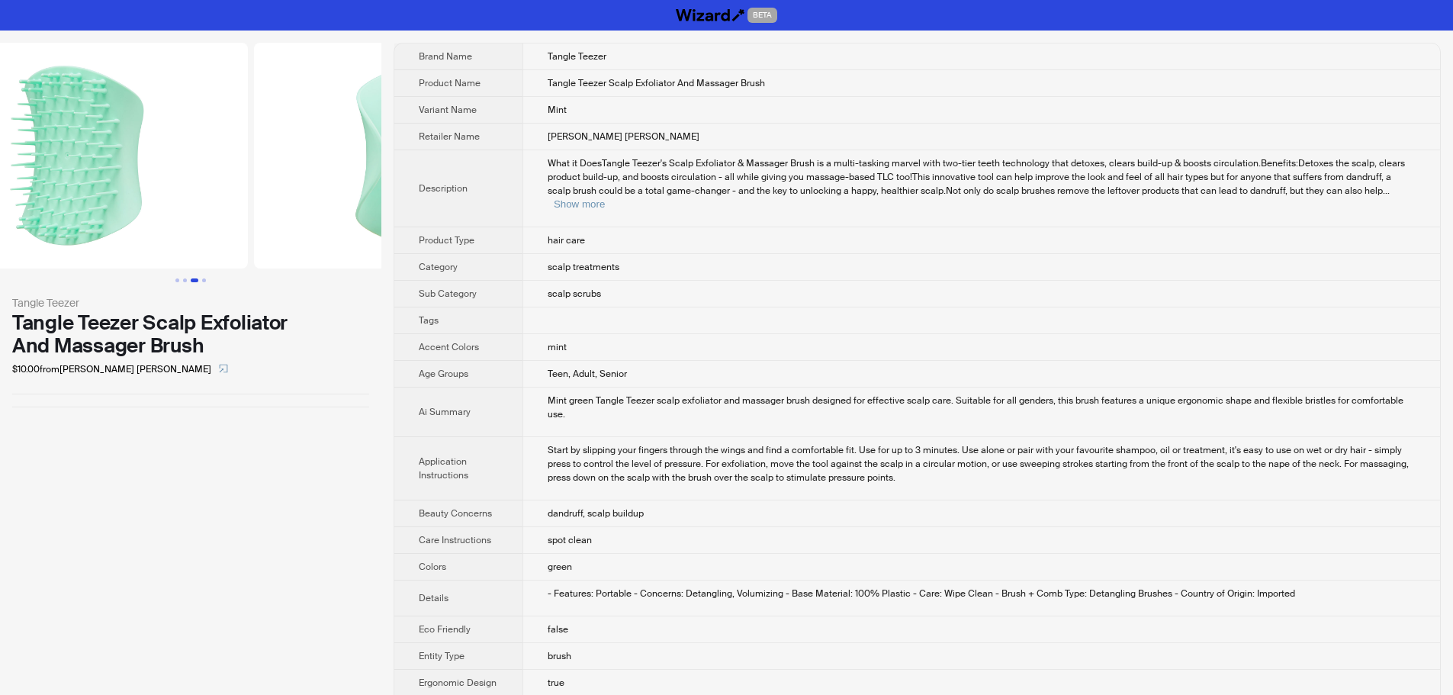
drag, startPoint x: 293, startPoint y: 206, endPoint x: 618, endPoint y: 206, distance: 324.8
click at [583, 205] on div "Tangle Teezer Tangle Teezer Scalp Exfoliator And Massager Brush $10.00 from JC …" at bounding box center [726, 643] width 1453 height 1225
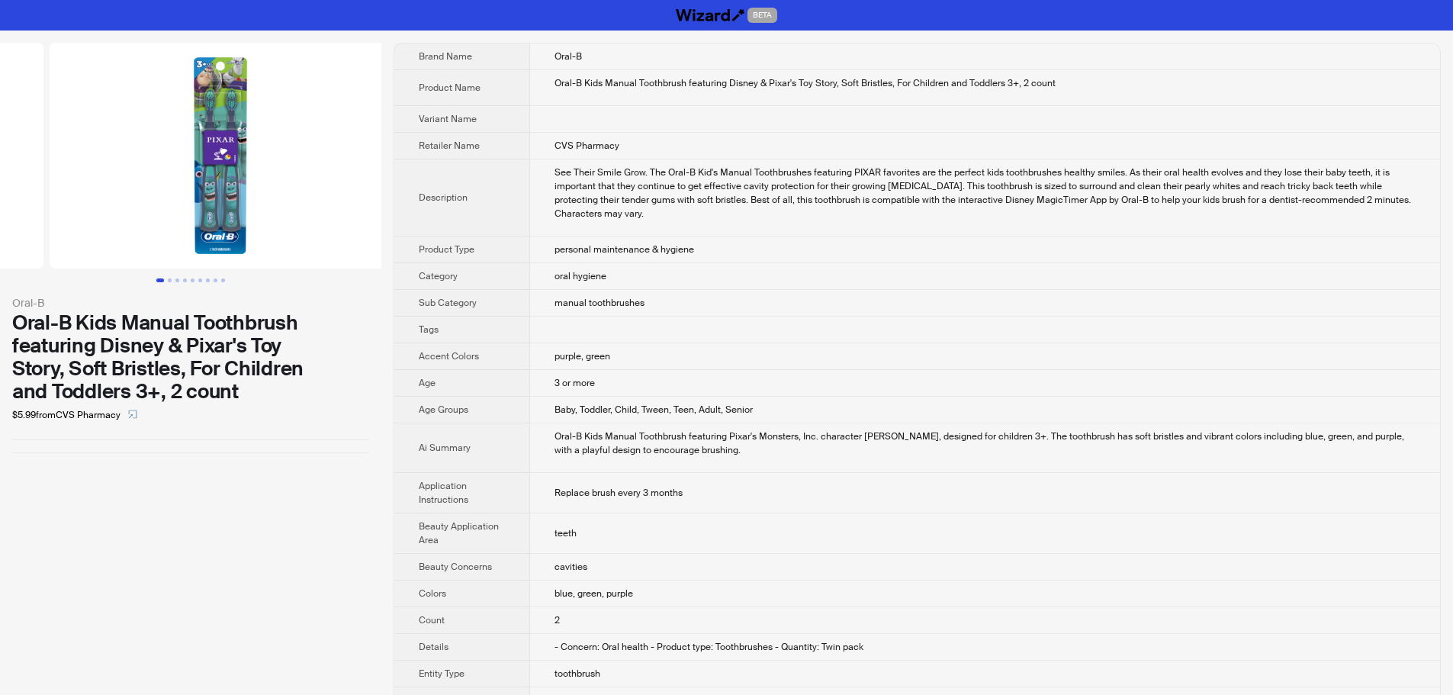
drag, startPoint x: 259, startPoint y: 125, endPoint x: 47, endPoint y: 142, distance: 212.6
click at [47, 142] on ul at bounding box center [190, 156] width 381 height 226
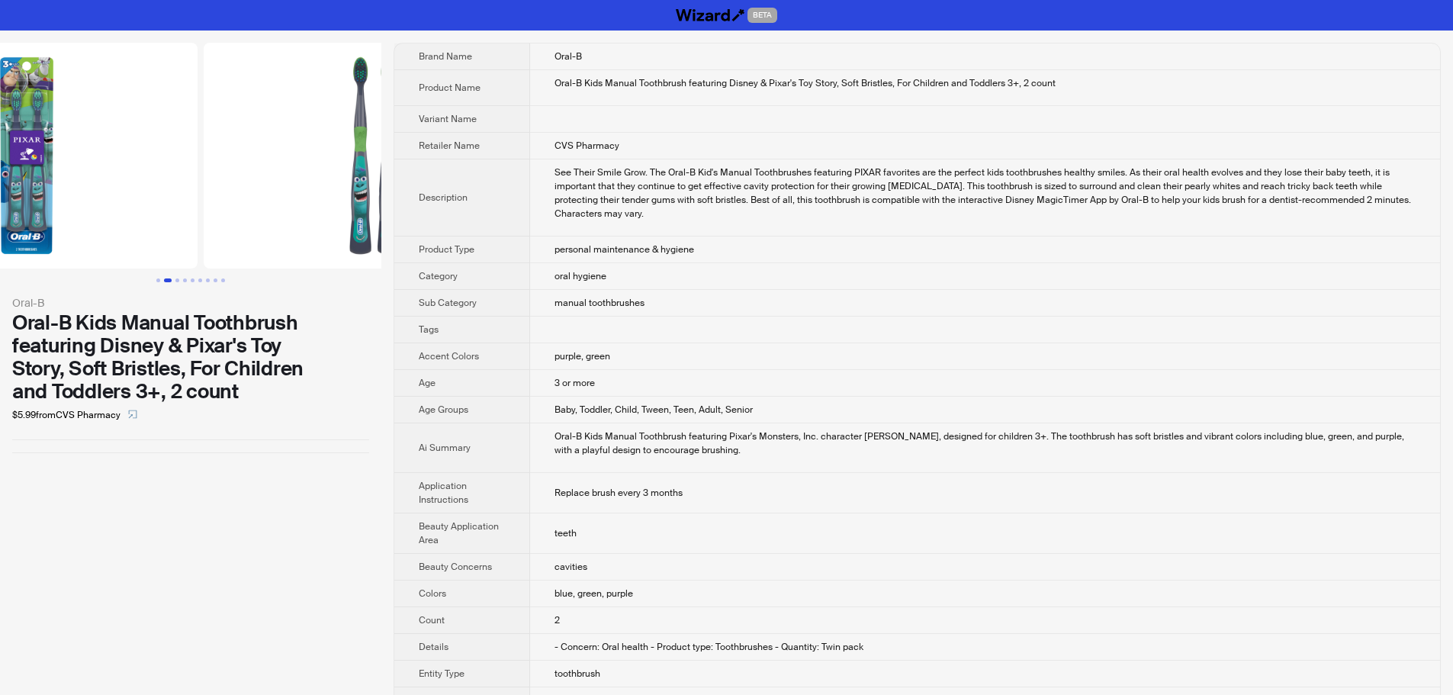
scroll to position [0, 695]
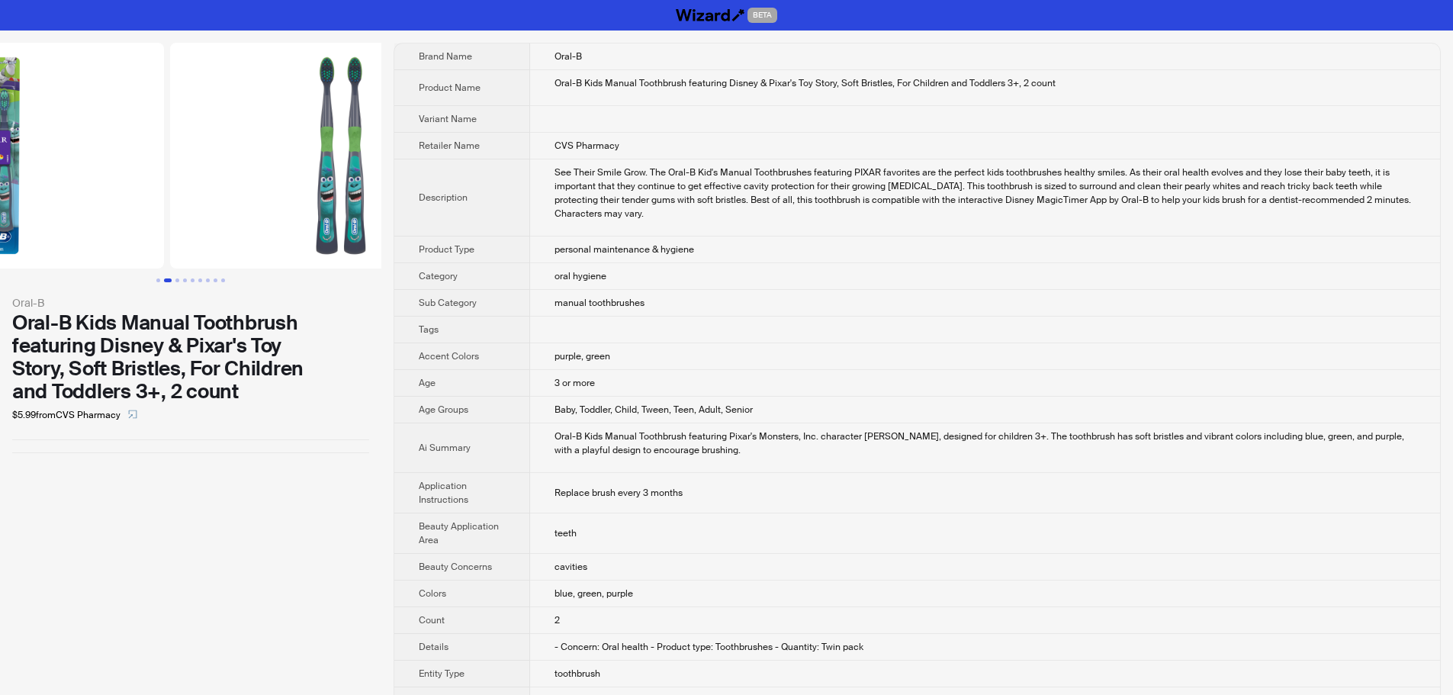
drag, startPoint x: 232, startPoint y: 163, endPoint x: 117, endPoint y: 171, distance: 114.6
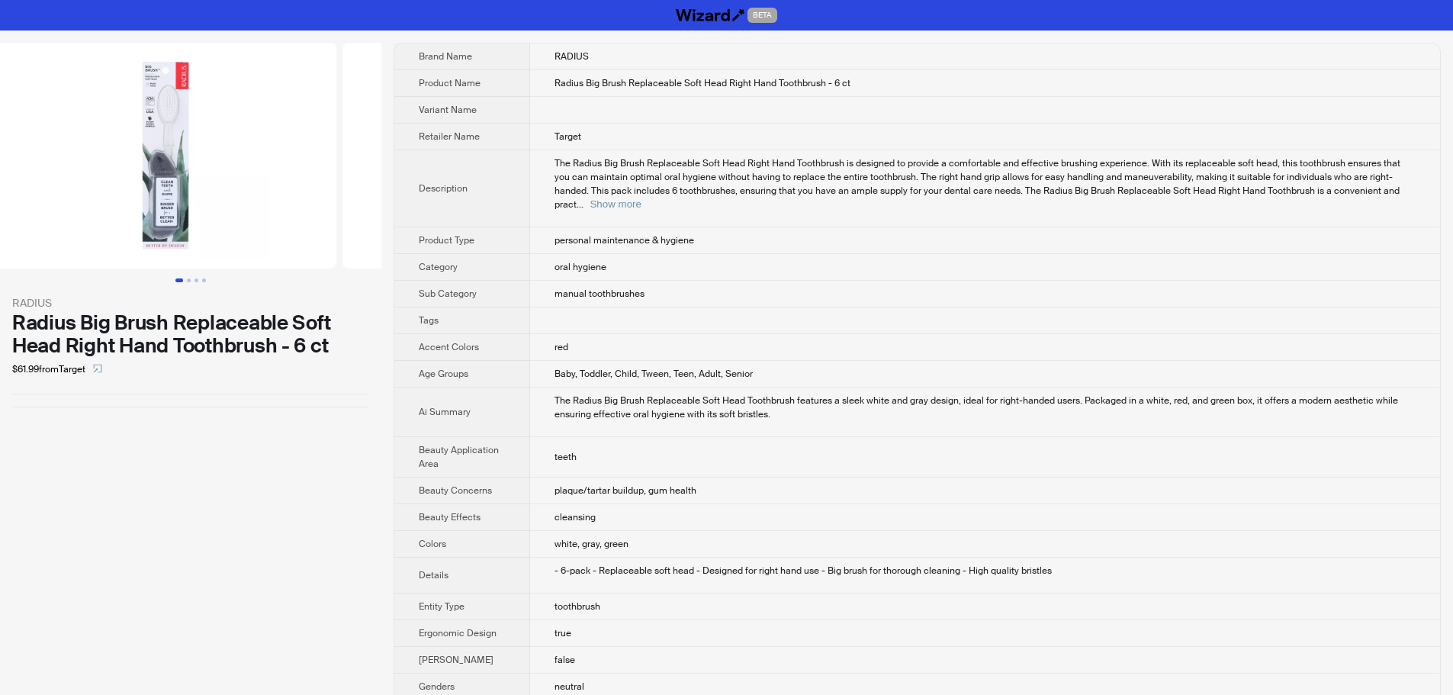
drag, startPoint x: 294, startPoint y: 231, endPoint x: 47, endPoint y: 262, distance: 249.7
click at [47, 262] on ul at bounding box center [190, 156] width 381 height 226
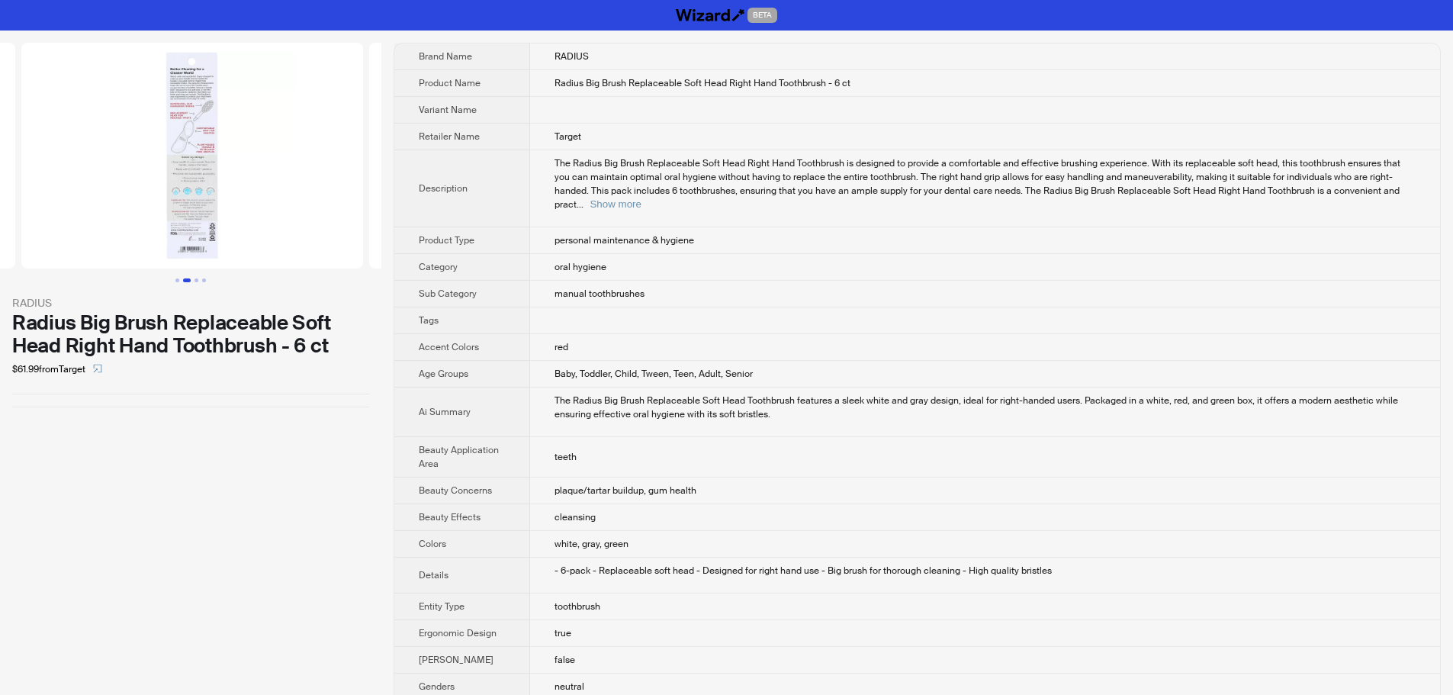
drag, startPoint x: 264, startPoint y: 242, endPoint x: 33, endPoint y: 239, distance: 231.1
click at [33, 239] on ul at bounding box center [190, 156] width 381 height 226
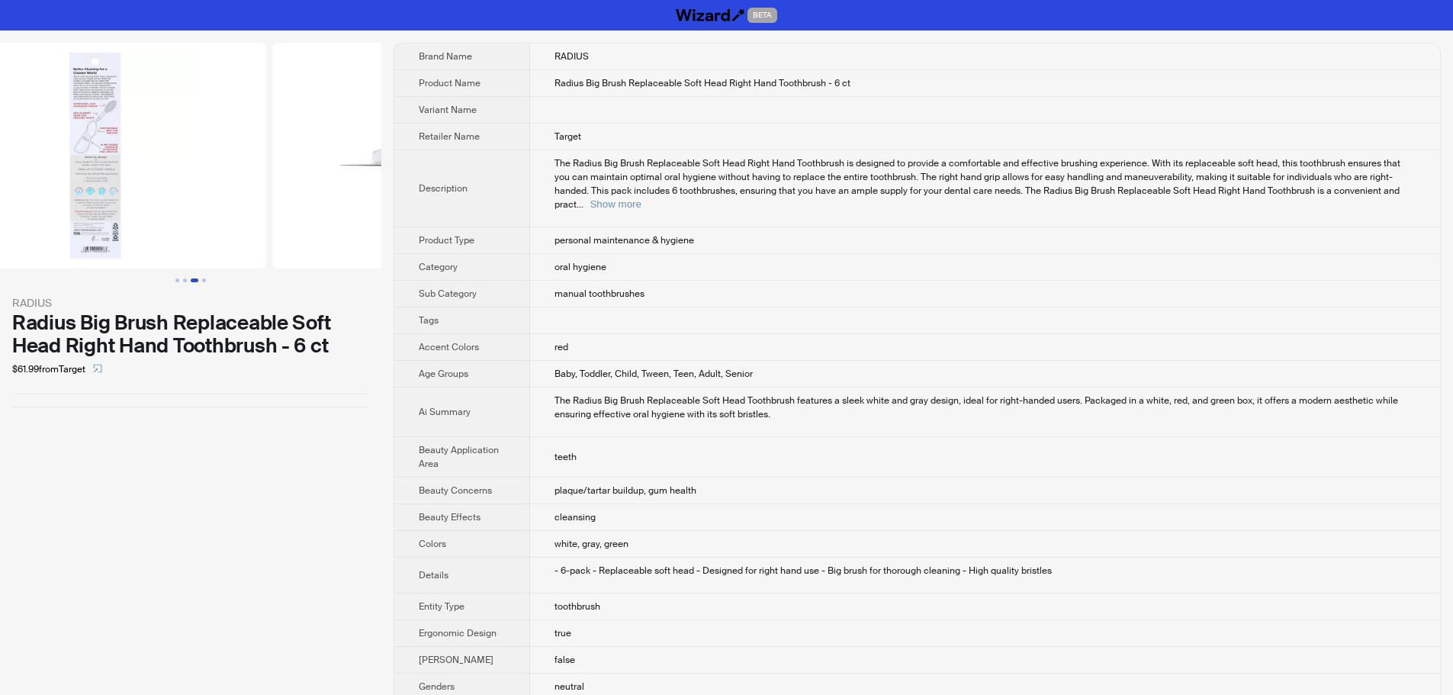
scroll to position [0, 1043]
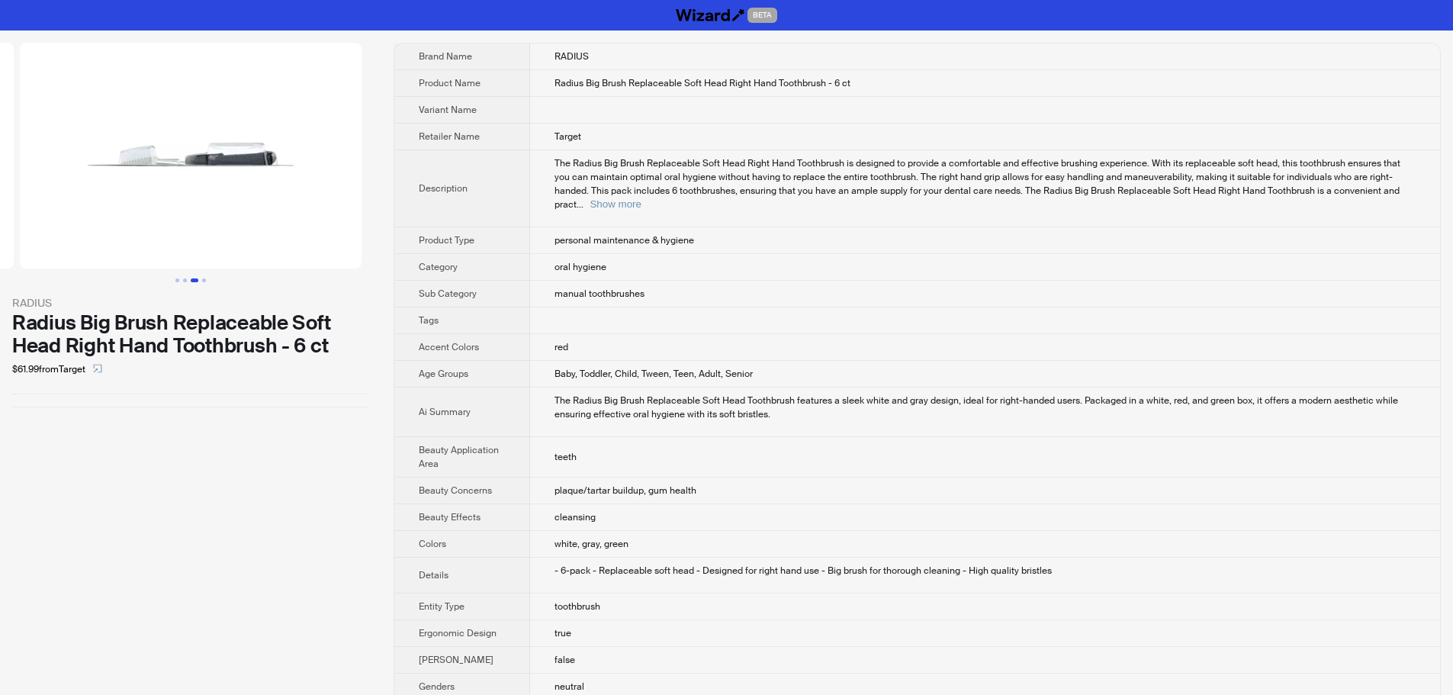
drag, startPoint x: 254, startPoint y: 223, endPoint x: 2, endPoint y: 224, distance: 251.6
drag, startPoint x: 285, startPoint y: 220, endPoint x: 69, endPoint y: 216, distance: 216.6
click at [70, 216] on img at bounding box center [191, 156] width 342 height 226
drag, startPoint x: 68, startPoint y: 216, endPoint x: 253, endPoint y: 213, distance: 185.3
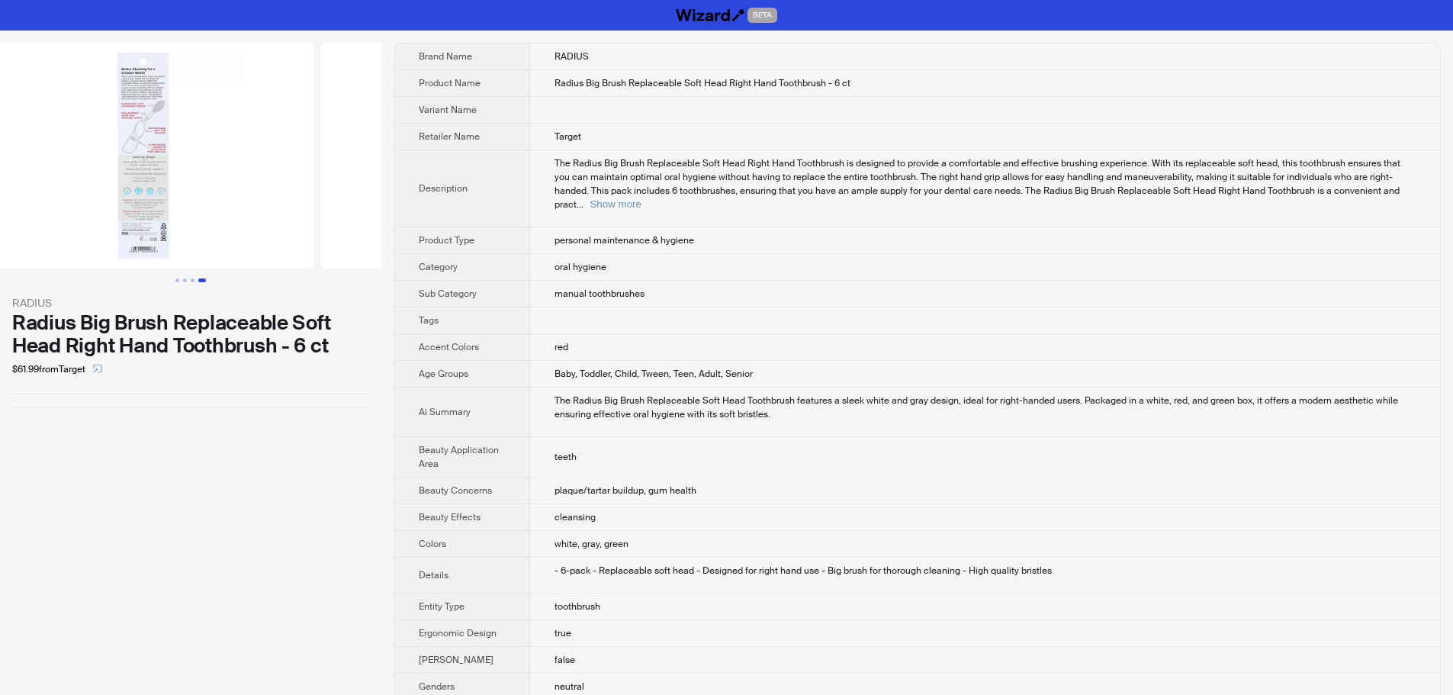
click at [266, 212] on ul at bounding box center [190, 156] width 381 height 226
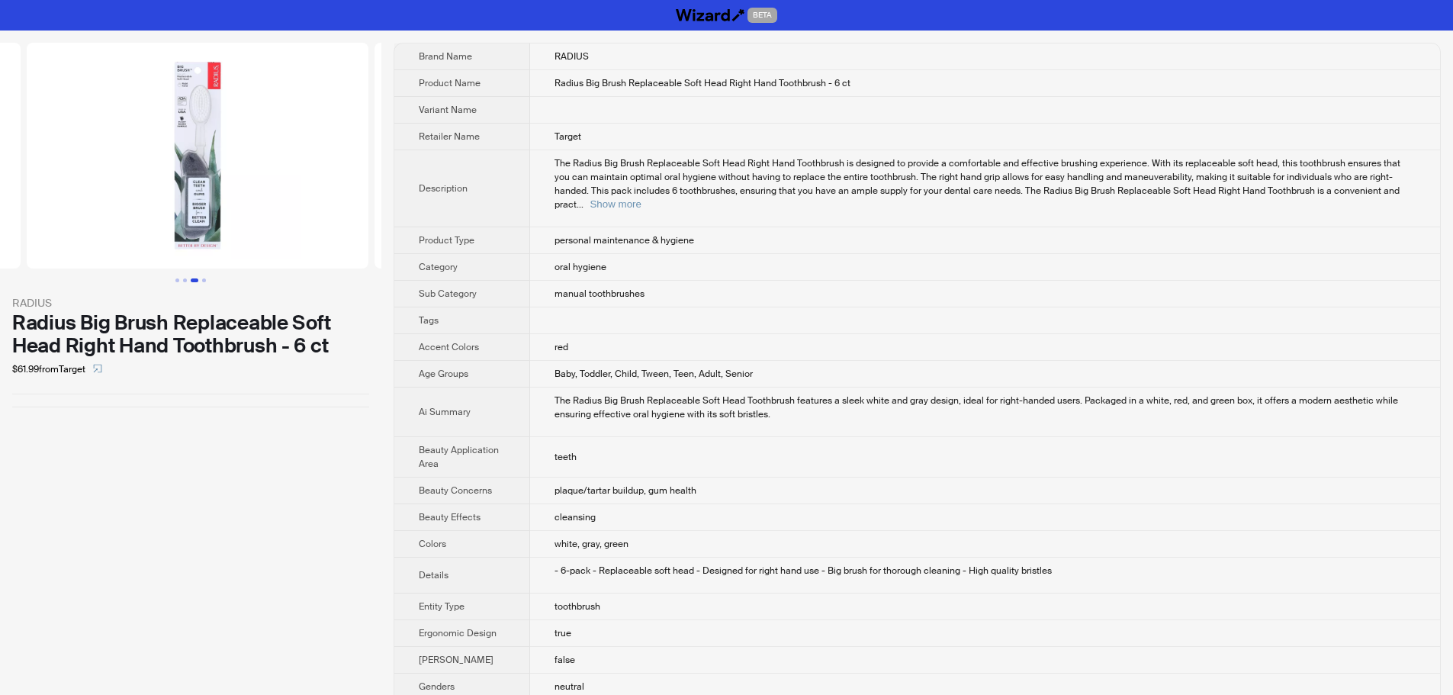
drag, startPoint x: 55, startPoint y: 212, endPoint x: 293, endPoint y: 213, distance: 237.9
click at [293, 213] on ul at bounding box center [190, 156] width 381 height 226
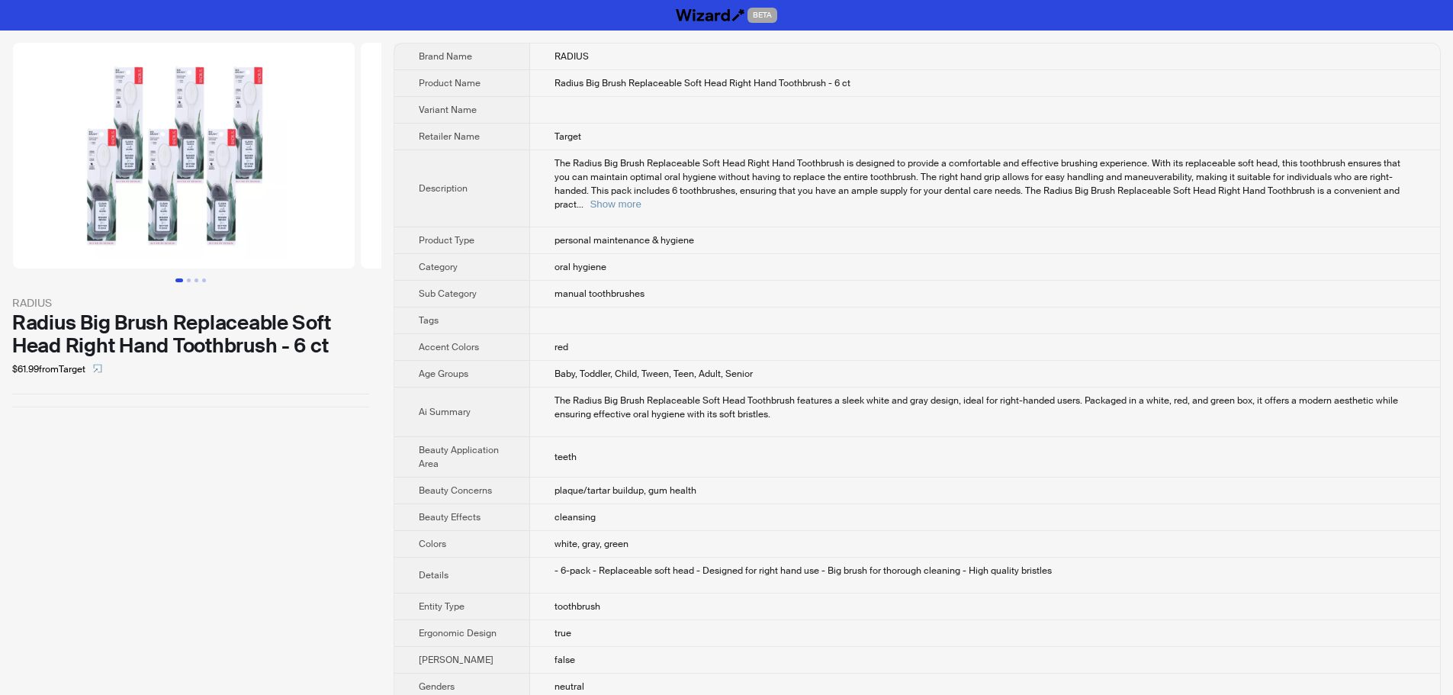
drag, startPoint x: 182, startPoint y: 210, endPoint x: 304, endPoint y: 213, distance: 122.0
click at [304, 213] on ul at bounding box center [190, 156] width 381 height 226
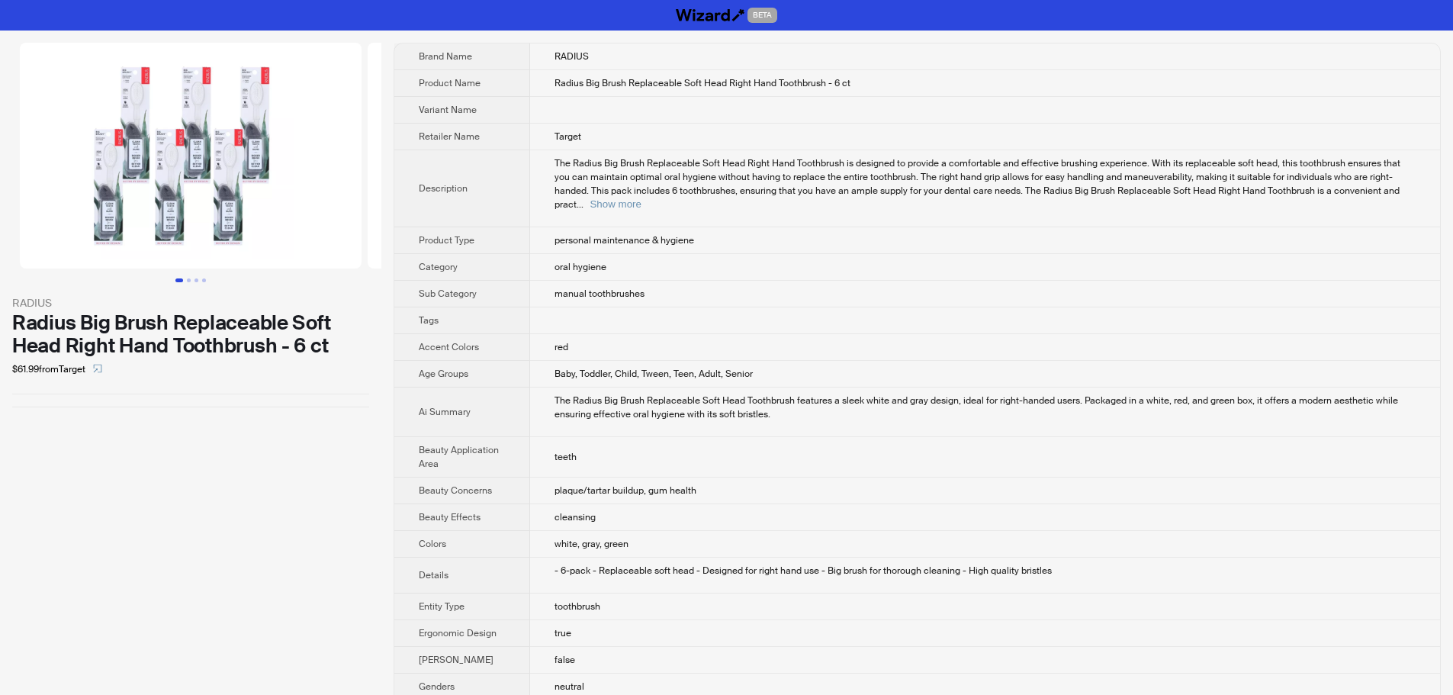
drag, startPoint x: 82, startPoint y: 210, endPoint x: 346, endPoint y: 217, distance: 264.7
click at [346, 217] on img at bounding box center [191, 156] width 342 height 226
drag, startPoint x: 206, startPoint y: 212, endPoint x: 265, endPoint y: 212, distance: 59.5
click at [265, 212] on img at bounding box center [191, 156] width 342 height 226
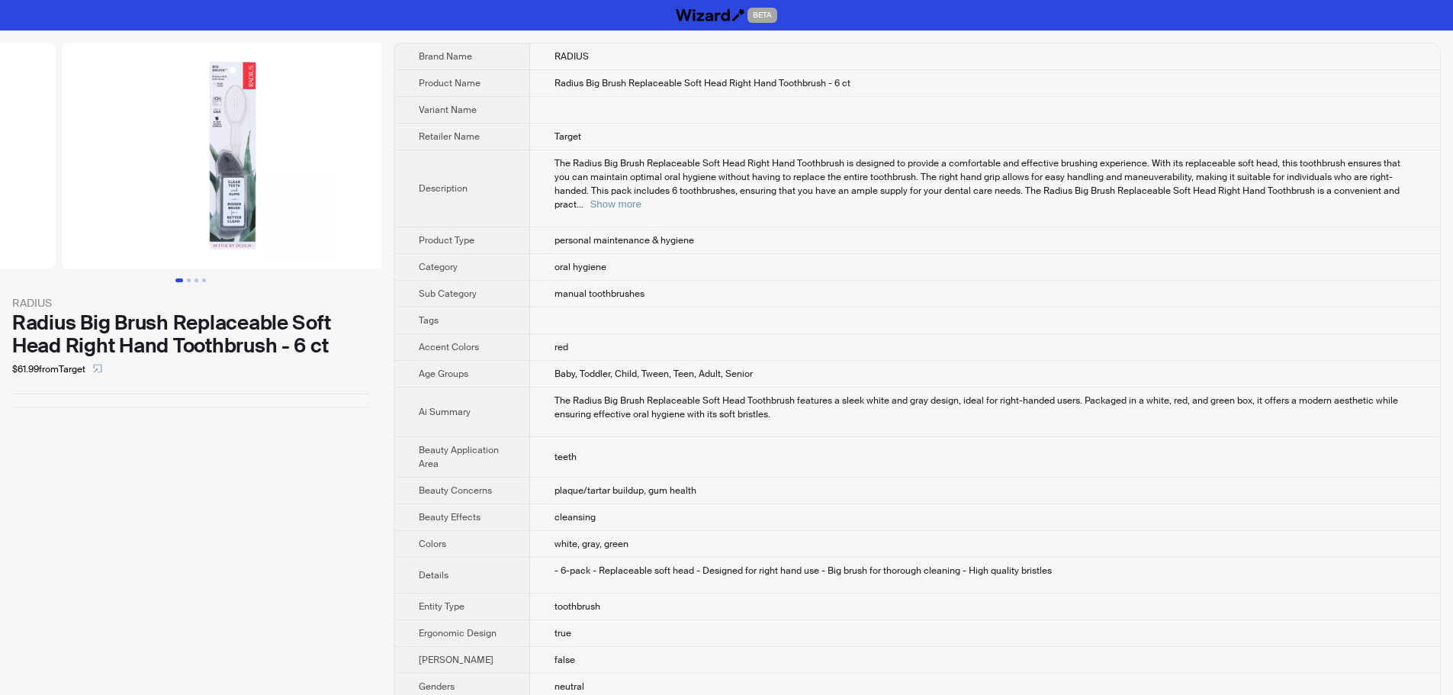
drag, startPoint x: 310, startPoint y: 242, endPoint x: 90, endPoint y: 247, distance: 219.7
click at [90, 247] on ul at bounding box center [190, 156] width 381 height 226
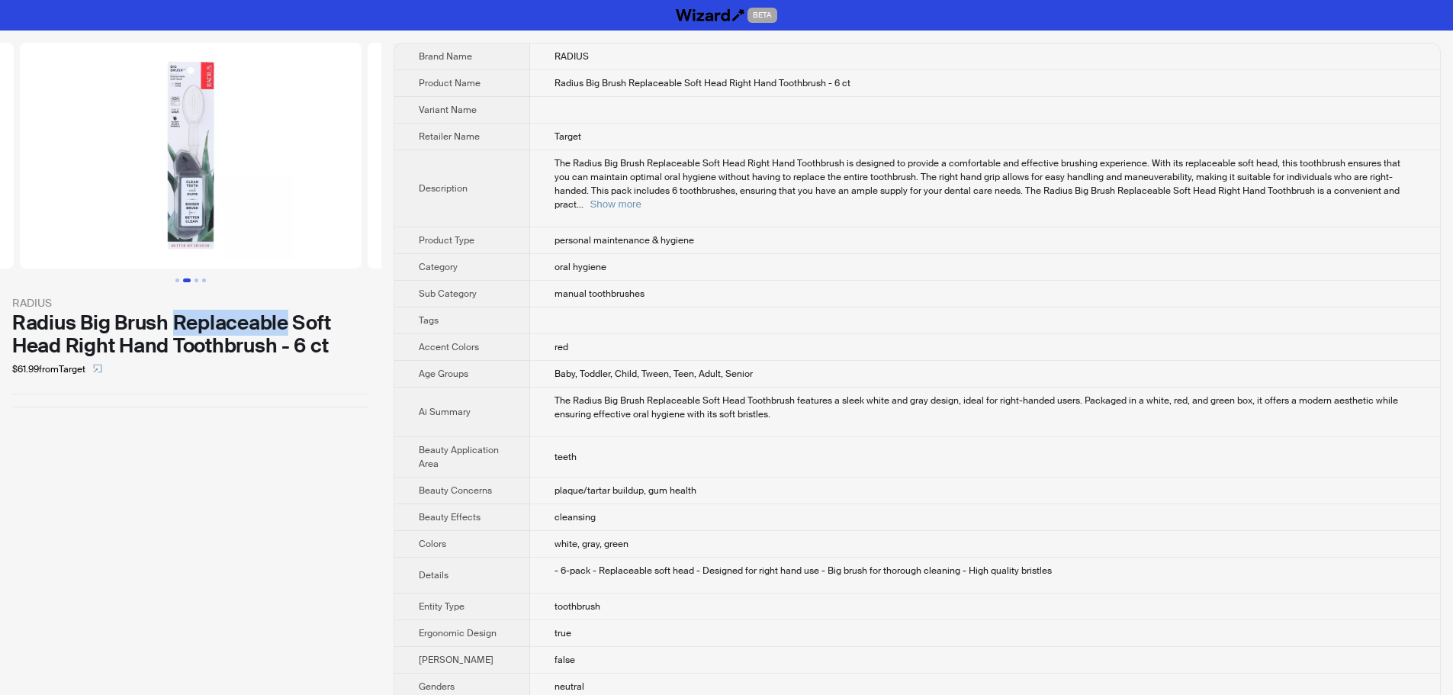
drag, startPoint x: 173, startPoint y: 325, endPoint x: 286, endPoint y: 321, distance: 112.9
click at [286, 321] on div "Radius Big Brush Replaceable Soft Head Right Hand Toothbrush - 6 ct" at bounding box center [190, 334] width 357 height 46
click at [310, 318] on div "Radius Big Brush Replaceable Soft Head Right Hand Toothbrush - 6 ct" at bounding box center [190, 334] width 357 height 46
click at [832, 237] on td "personal maintenance & hygiene" at bounding box center [985, 240] width 910 height 27
drag, startPoint x: 685, startPoint y: 86, endPoint x: 803, endPoint y: 85, distance: 117.4
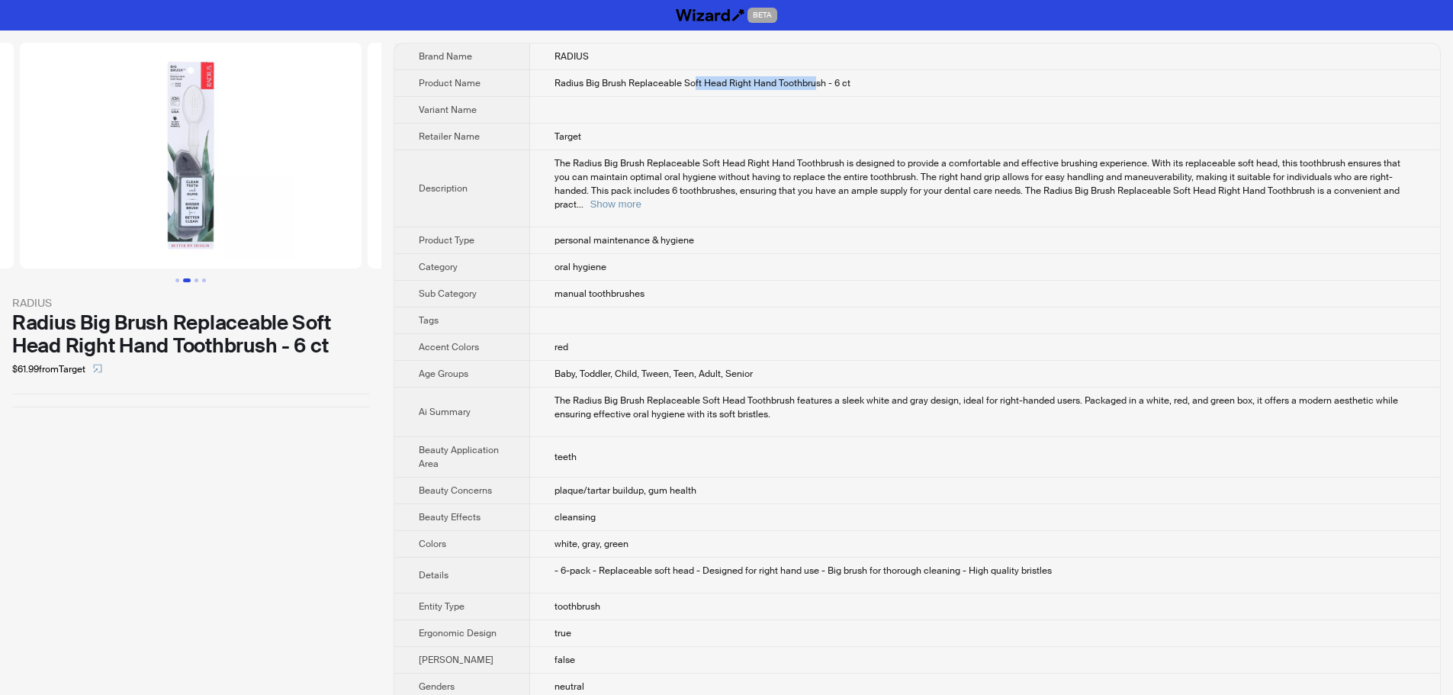
click at [803, 85] on span "Radius Big Brush Replaceable Soft Head Right Hand Toothbrush - 6 ct" at bounding box center [702, 83] width 296 height 12
click at [803, 88] on span "Radius Big Brush Replaceable Soft Head Right Hand Toothbrush - 6 ct" at bounding box center [702, 83] width 296 height 12
click at [641, 198] on button "Show more" at bounding box center [614, 203] width 51 height 11
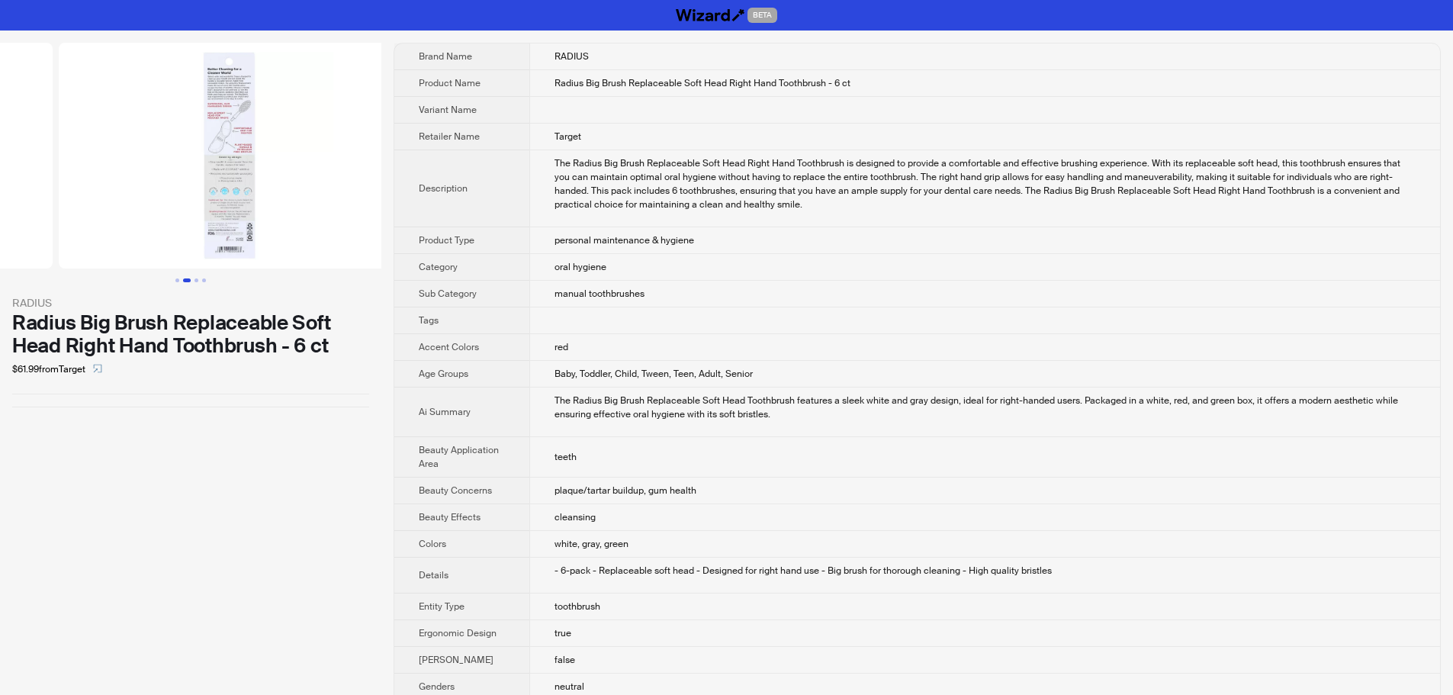
drag, startPoint x: 261, startPoint y: 218, endPoint x: 124, endPoint y: 220, distance: 136.5
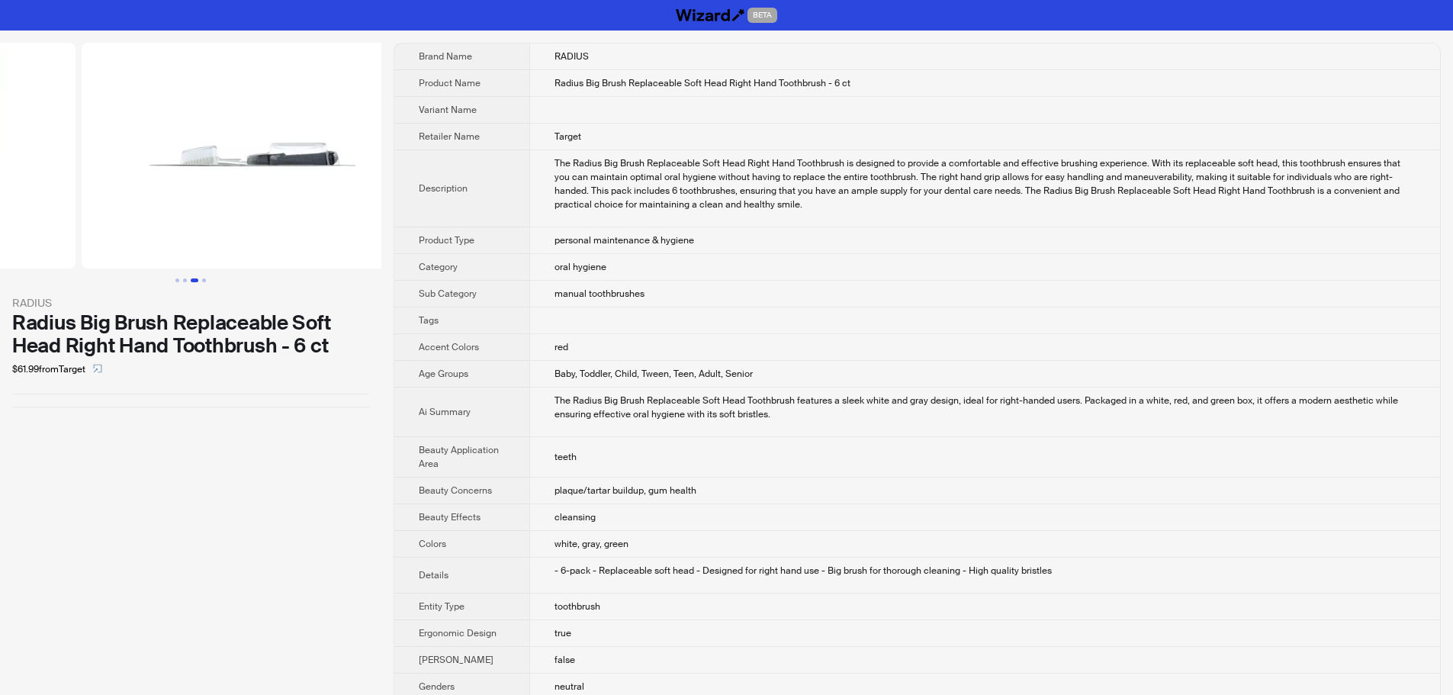
drag, startPoint x: 239, startPoint y: 218, endPoint x: 0, endPoint y: 222, distance: 238.7
drag, startPoint x: 220, startPoint y: 227, endPoint x: 146, endPoint y: 226, distance: 73.2
click at [146, 226] on img at bounding box center [191, 156] width 342 height 226
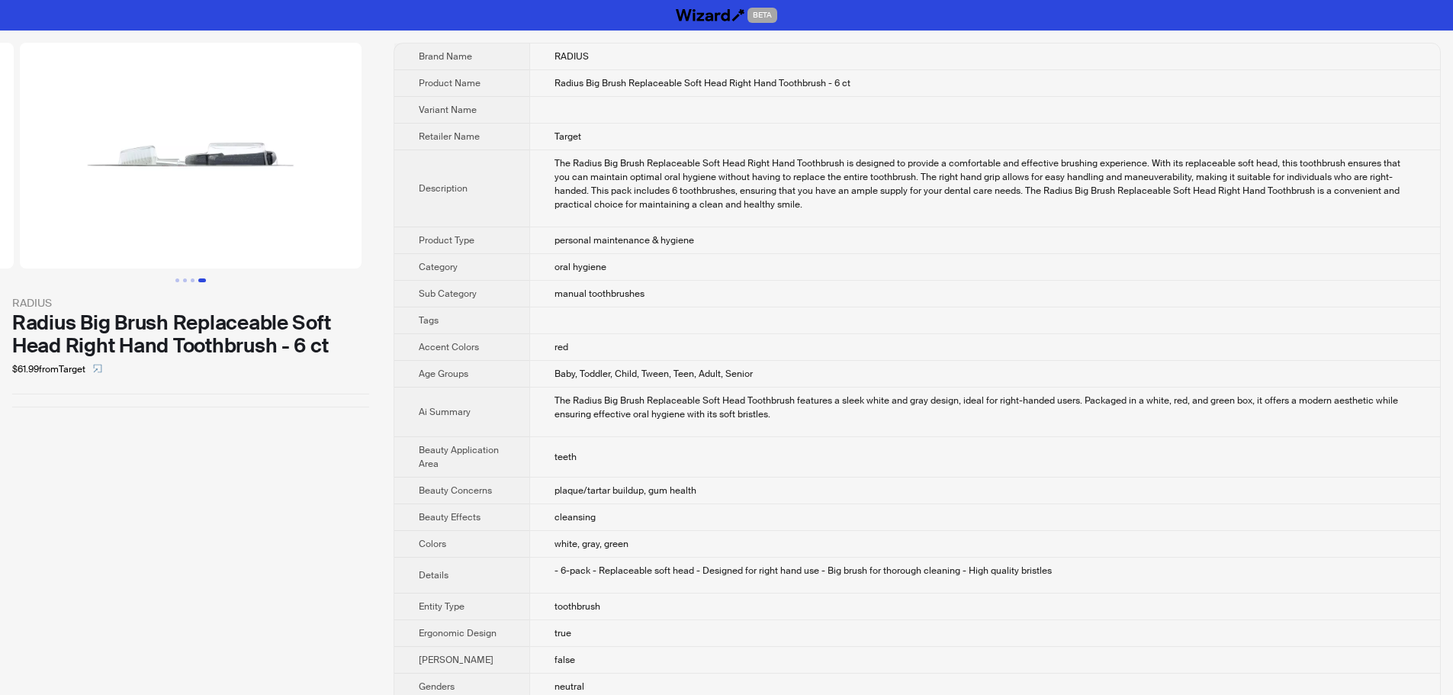
click at [252, 153] on img at bounding box center [191, 156] width 342 height 226
drag, startPoint x: 544, startPoint y: 81, endPoint x: 814, endPoint y: 87, distance: 270.8
click at [814, 87] on span "Radius Big Brush Replaceable Soft Head Right Hand Toothbrush - 6 ct" at bounding box center [702, 83] width 296 height 12
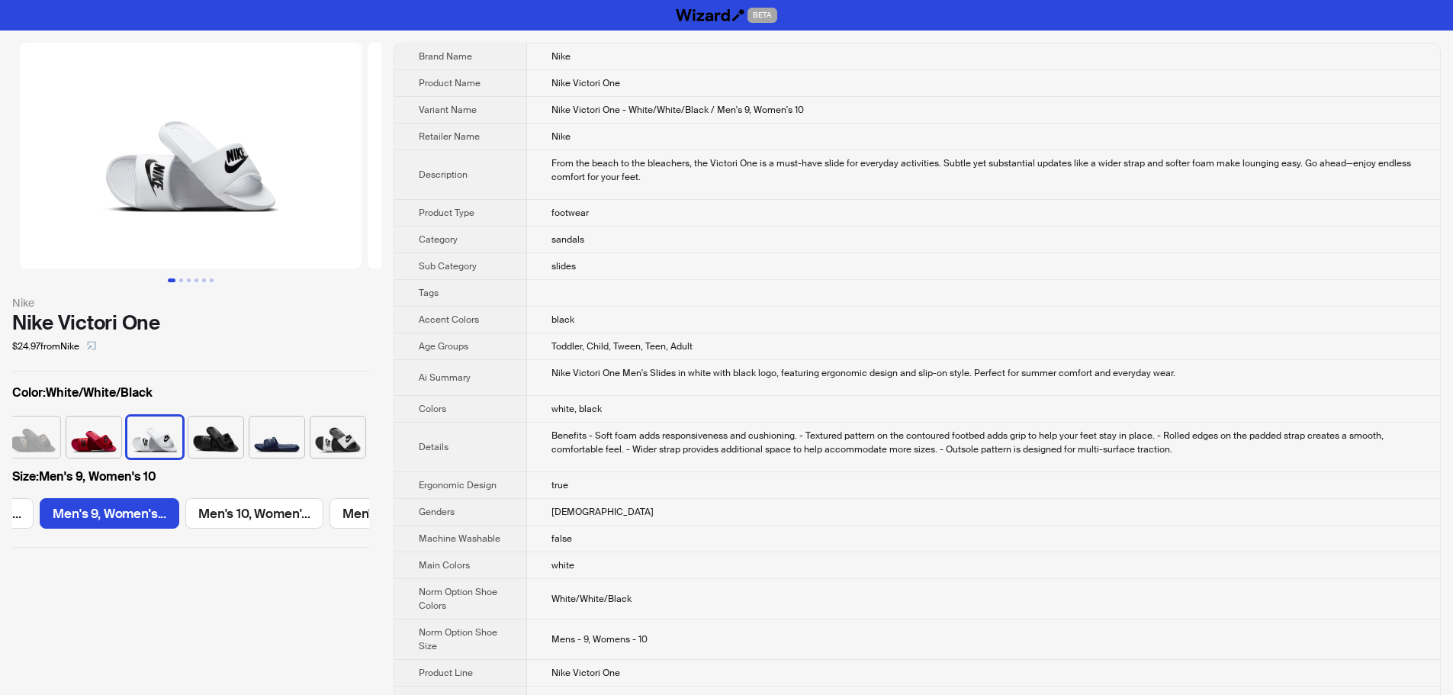
scroll to position [0, 413]
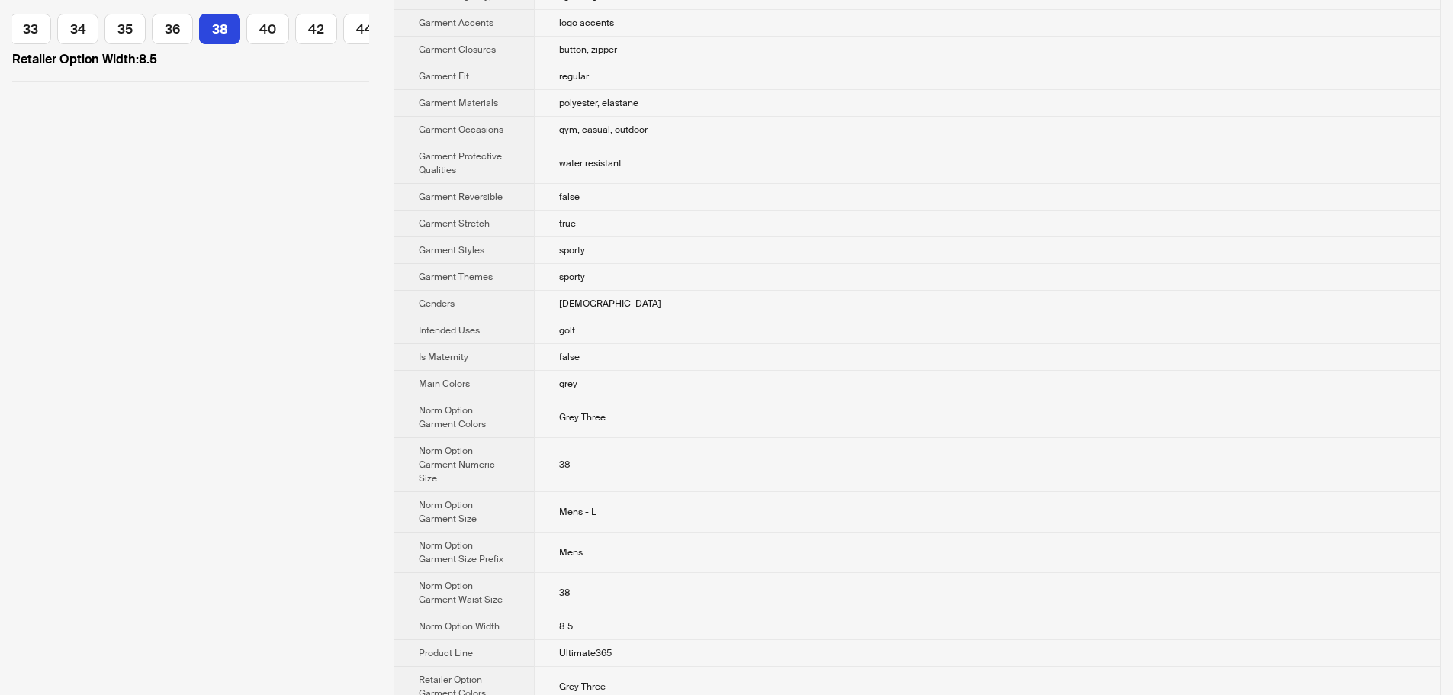
scroll to position [534, 0]
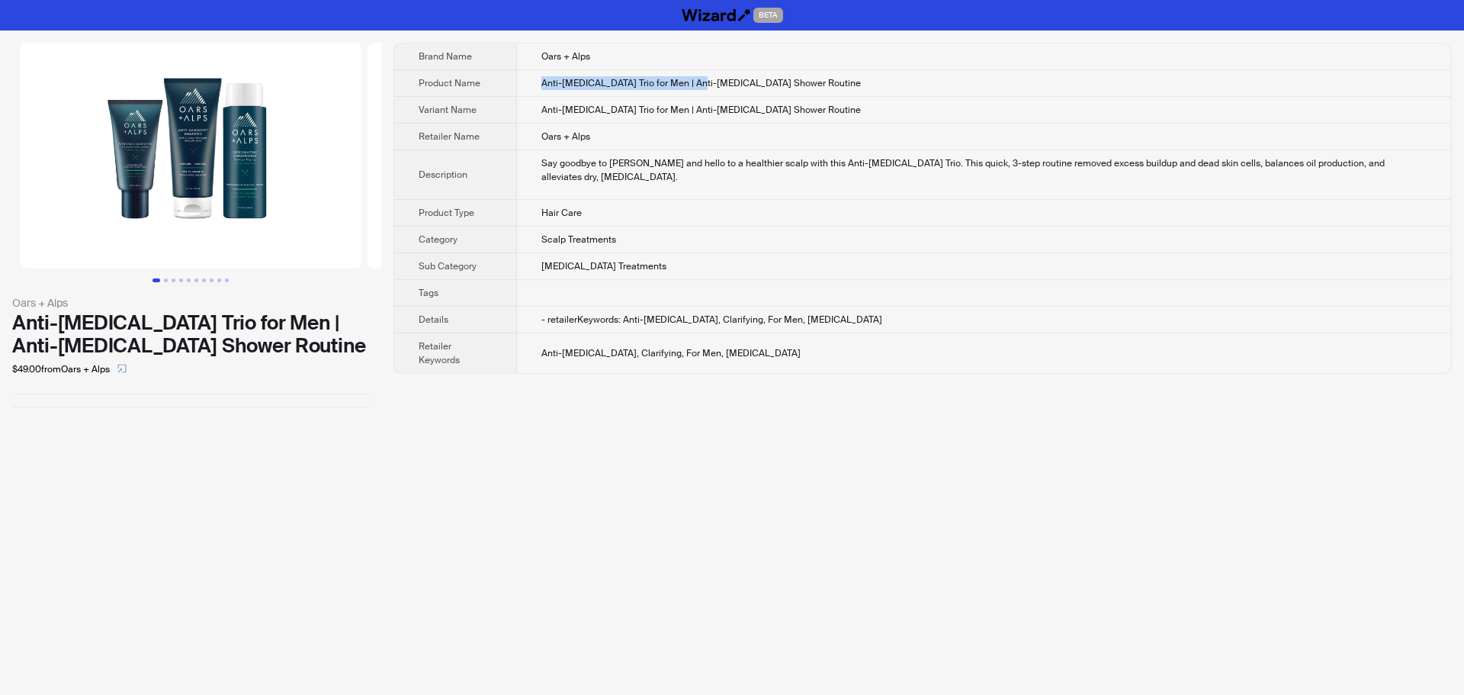
drag, startPoint x: 548, startPoint y: 87, endPoint x: 707, endPoint y: 90, distance: 158.6
click at [698, 89] on td "Anti-Dandruff Trio for Men | Anti-Dandruff Shower Routine" at bounding box center [984, 83] width 934 height 27
click at [863, 92] on td "Anti-Dandruff Trio for Men | Anti-Dandruff Shower Routine" at bounding box center [984, 83] width 934 height 27
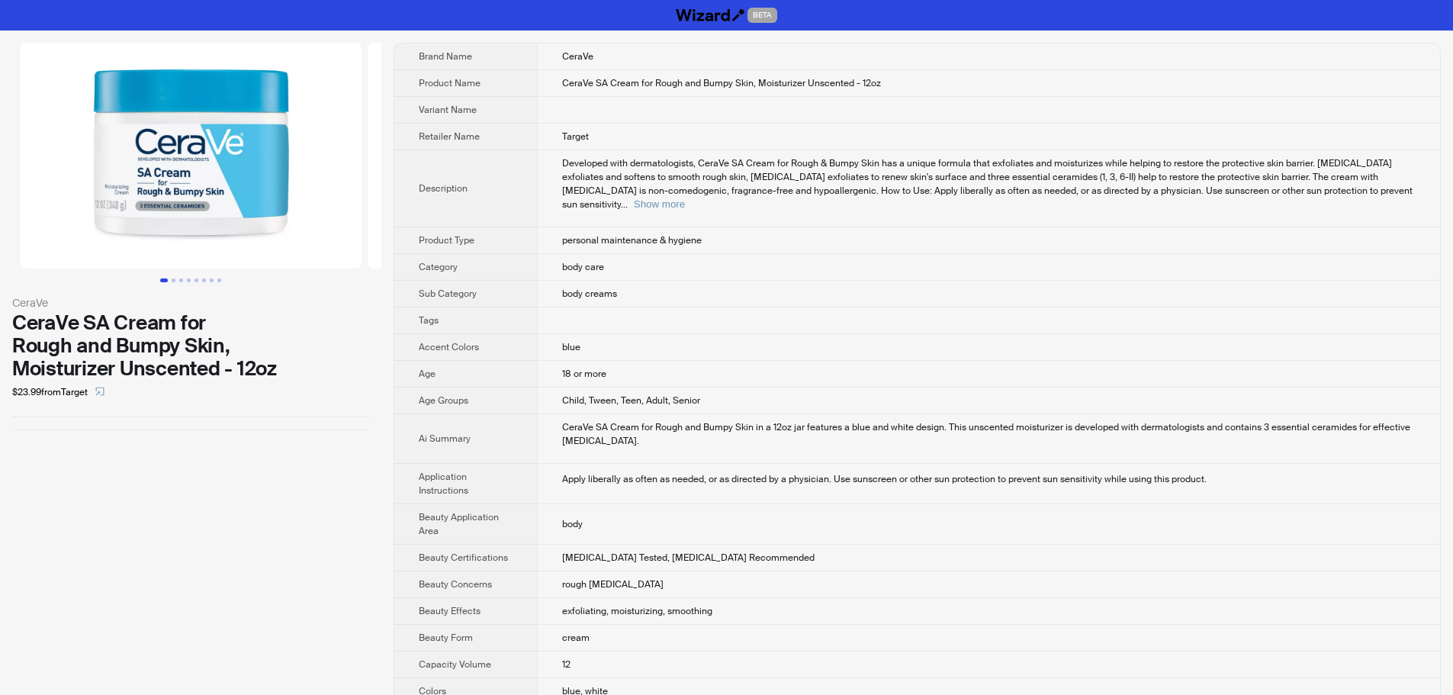
click at [926, 262] on td "body care" at bounding box center [988, 267] width 903 height 27
drag, startPoint x: 66, startPoint y: 394, endPoint x: 91, endPoint y: 392, distance: 24.5
click at [91, 392] on div "$23.99 from Target" at bounding box center [190, 392] width 357 height 24
click at [100, 418] on div "CeraVe CeraVe SA Cream for Rough and Bumpy Skin, Moisturizer Unscented - 12oz $…" at bounding box center [190, 237] width 381 height 412
drag, startPoint x: 65, startPoint y: 393, endPoint x: 91, endPoint y: 393, distance: 25.9
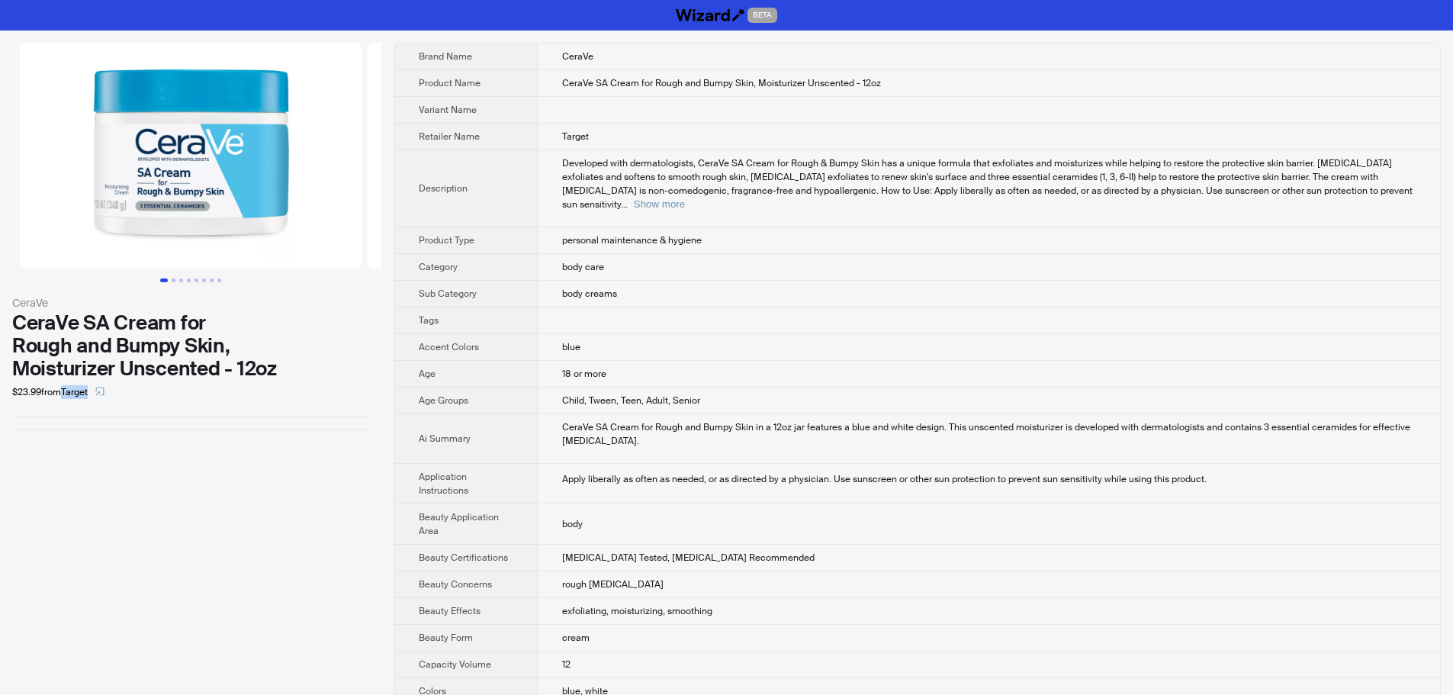
click at [91, 393] on div "$23.99 from Target" at bounding box center [190, 392] width 357 height 24
click at [92, 412] on div "CeraVe CeraVe SA Cream for Rough and Bumpy Skin, Moisturizer Unscented - 12oz $…" at bounding box center [190, 237] width 381 height 412
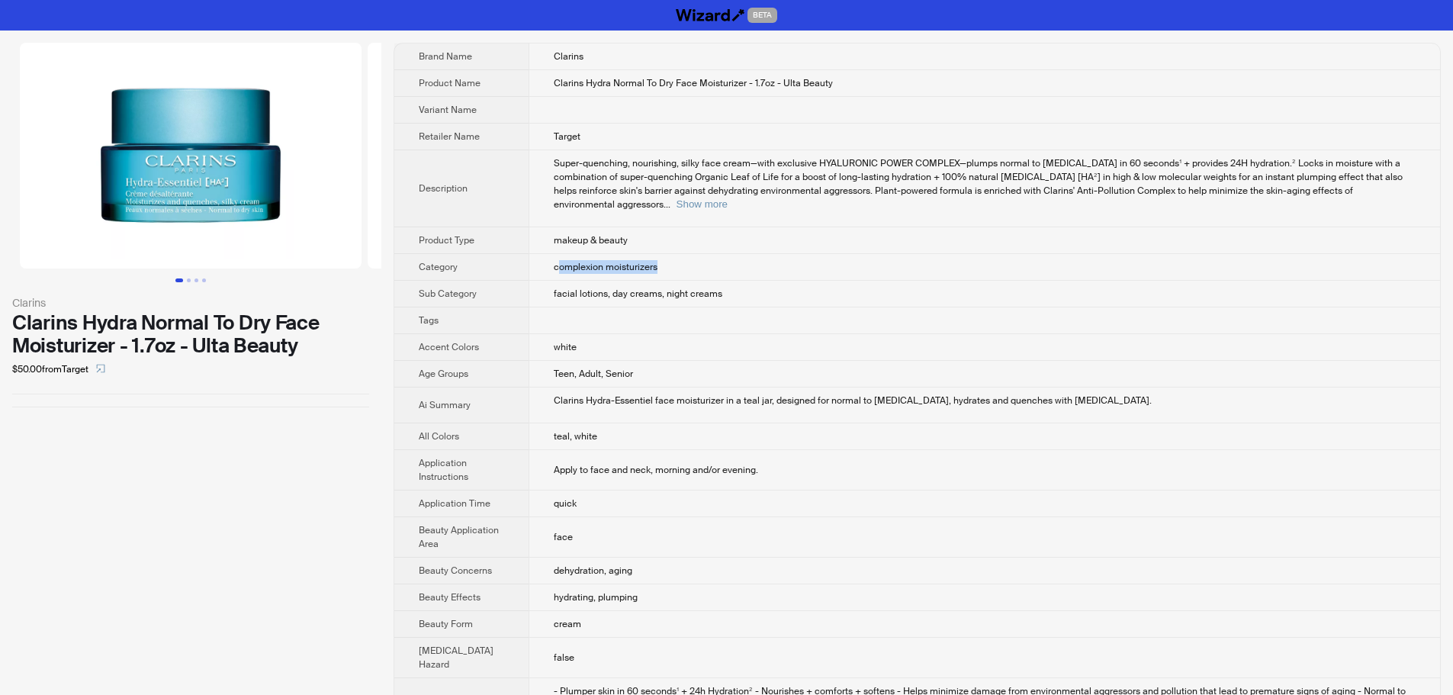
drag, startPoint x: 544, startPoint y: 253, endPoint x: 706, endPoint y: 254, distance: 162.4
click at [706, 254] on td "complexion moisturizers" at bounding box center [983, 267] width 911 height 27
drag, startPoint x: 539, startPoint y: 522, endPoint x: 626, endPoint y: 528, distance: 87.1
click at [626, 528] on td "face" at bounding box center [983, 537] width 911 height 40
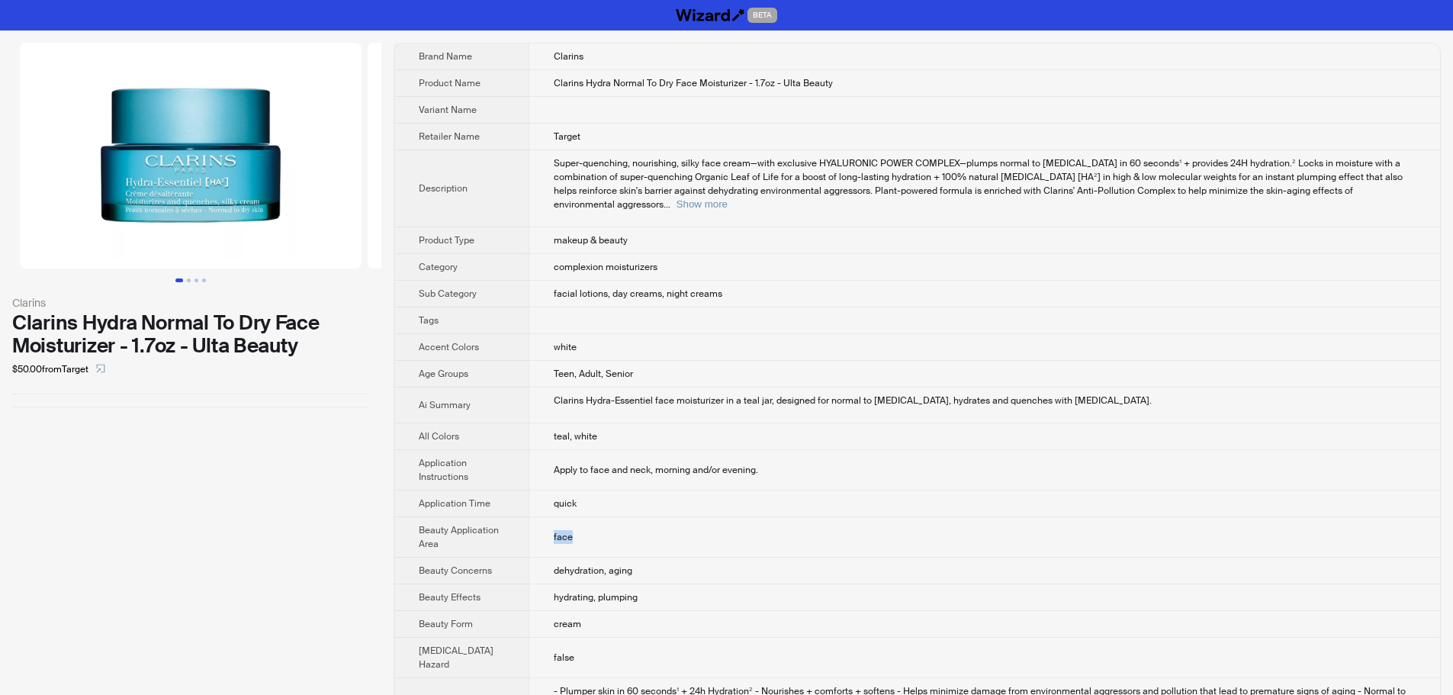
click at [626, 528] on td "face" at bounding box center [983, 537] width 911 height 40
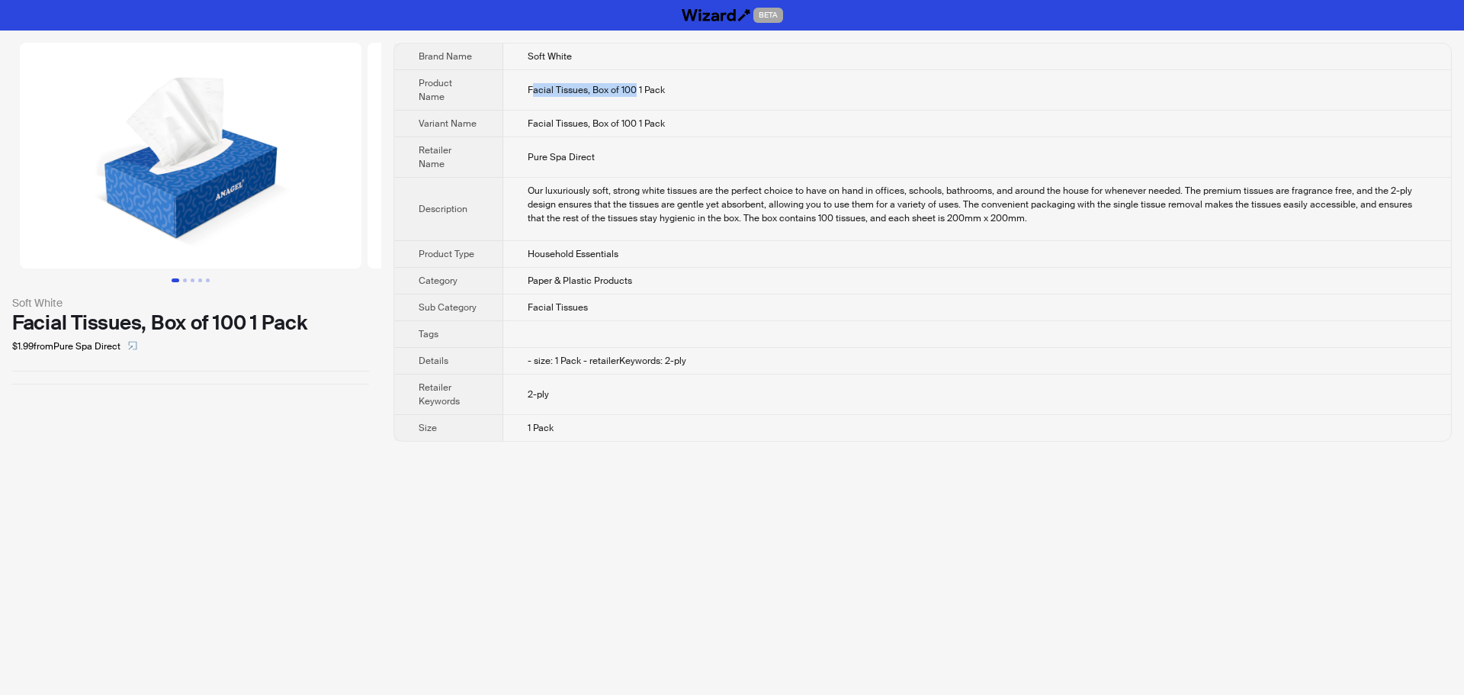
drag, startPoint x: 534, startPoint y: 88, endPoint x: 633, endPoint y: 84, distance: 99.2
click at [633, 84] on span "Facial Tissues, Box of 100 1 Pack" at bounding box center [596, 90] width 137 height 12
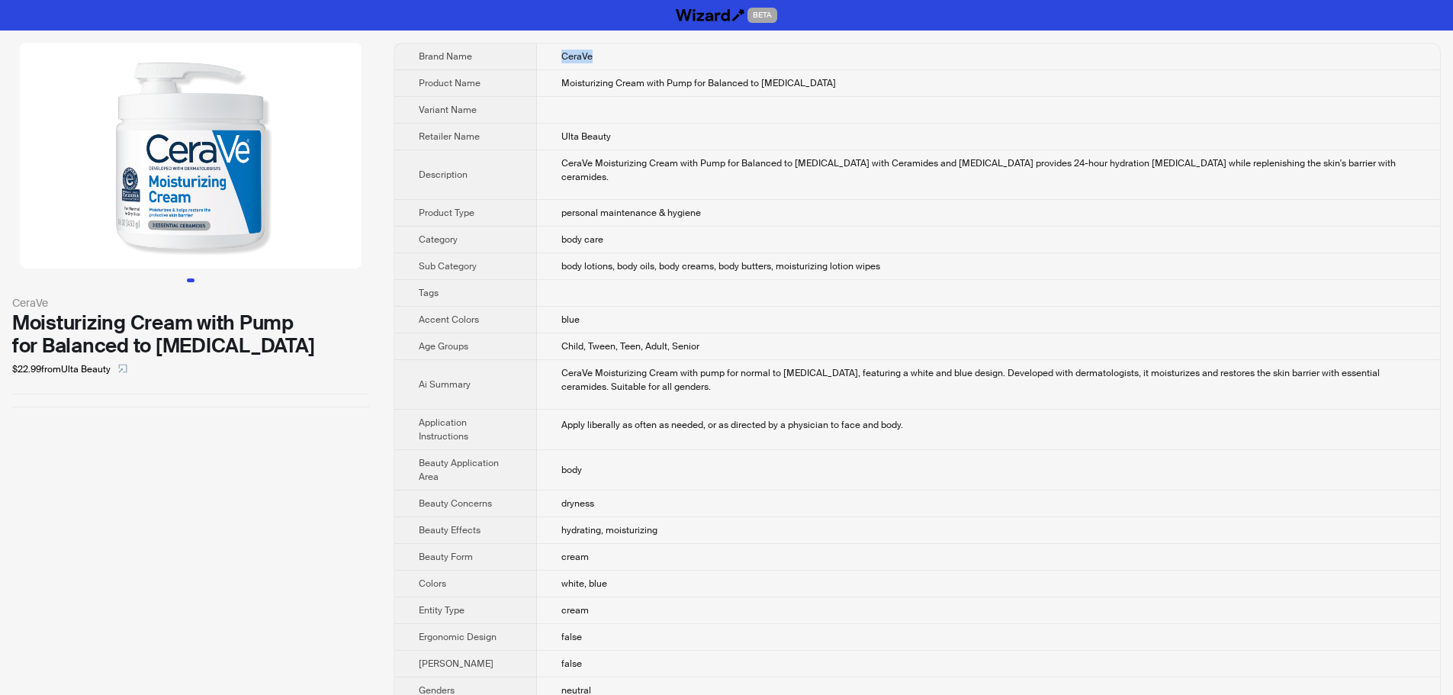
drag, startPoint x: 552, startPoint y: 59, endPoint x: 583, endPoint y: 75, distance: 35.1
click at [588, 69] on tbody "Brand Name CeraVe Product Name Moisturizing Cream with Pump for Balanced to Dry…" at bounding box center [916, 532] width 1045 height 978
drag, startPoint x: 66, startPoint y: 373, endPoint x: 113, endPoint y: 376, distance: 47.4
click at [113, 376] on div "$22.99 from Ulta Beauty" at bounding box center [190, 369] width 357 height 24
drag, startPoint x: 95, startPoint y: 378, endPoint x: 83, endPoint y: 380, distance: 12.3
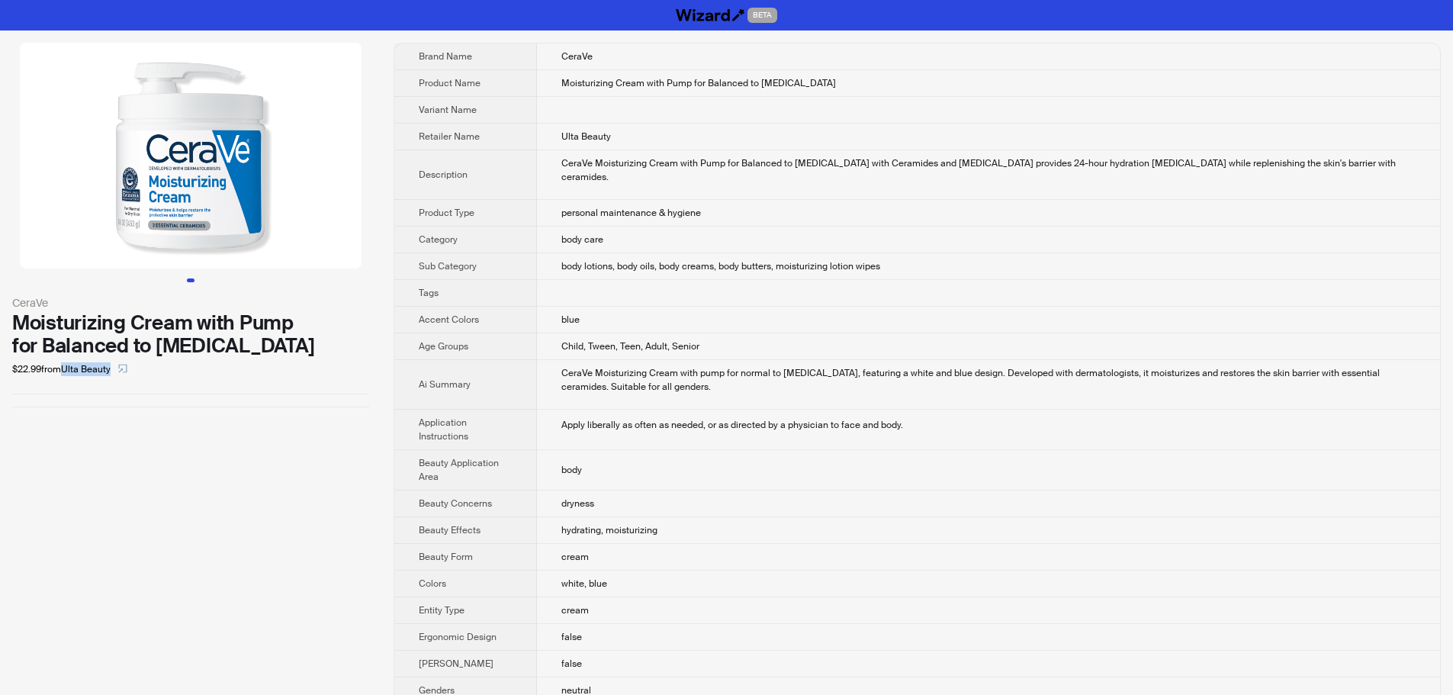
click at [95, 378] on div "$22.99 from Ulta Beauty" at bounding box center [190, 369] width 357 height 24
click at [65, 378] on div "$22.99 from Ulta Beauty" at bounding box center [190, 369] width 357 height 24
click at [90, 377] on div "$22.99 from Ulta Beauty" at bounding box center [190, 369] width 357 height 24
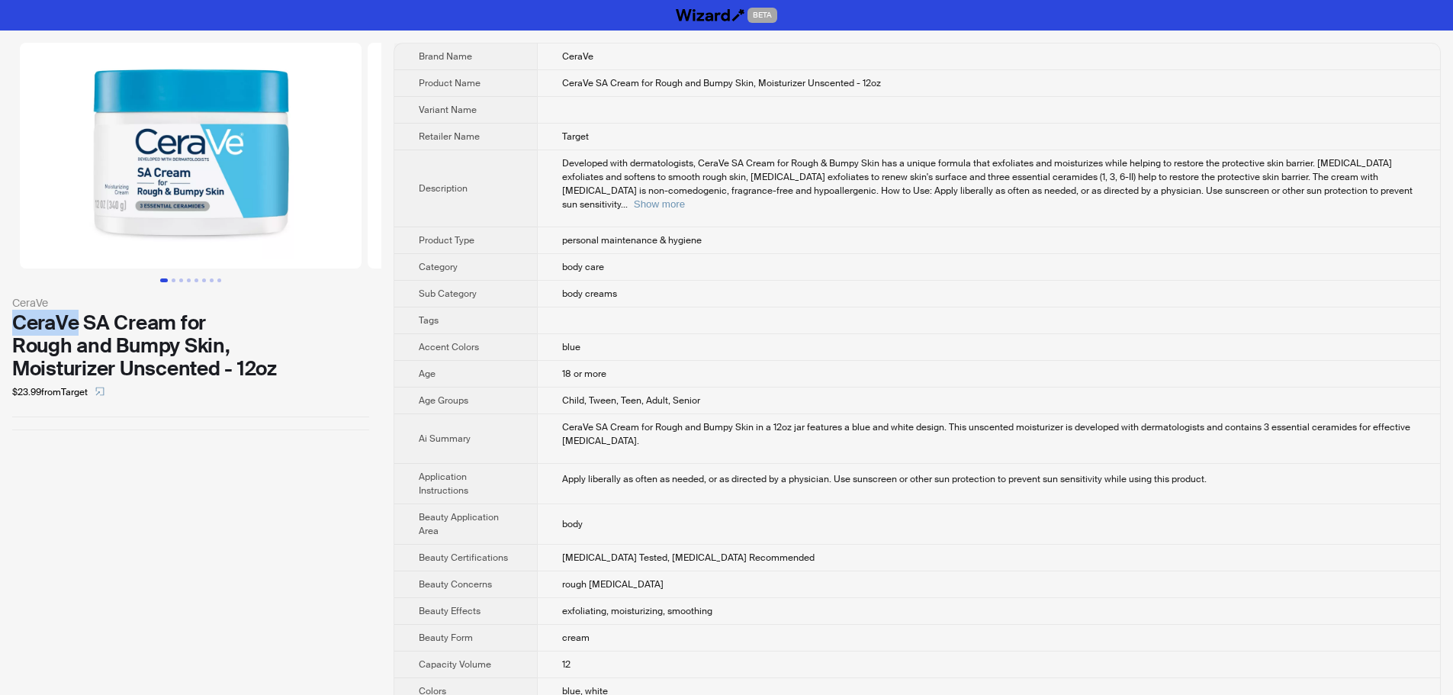
drag, startPoint x: 14, startPoint y: 320, endPoint x: 80, endPoint y: 319, distance: 65.6
click at [80, 319] on div "CeraVe SA Cream for Rough and Bumpy Skin, Moisturizer Unscented - 12oz" at bounding box center [190, 345] width 357 height 69
drag, startPoint x: 69, startPoint y: 397, endPoint x: 92, endPoint y: 395, distance: 23.7
click at [92, 395] on div "$23.99 from Target" at bounding box center [190, 392] width 357 height 24
click at [81, 397] on div "$23.99 from Target" at bounding box center [190, 392] width 357 height 24
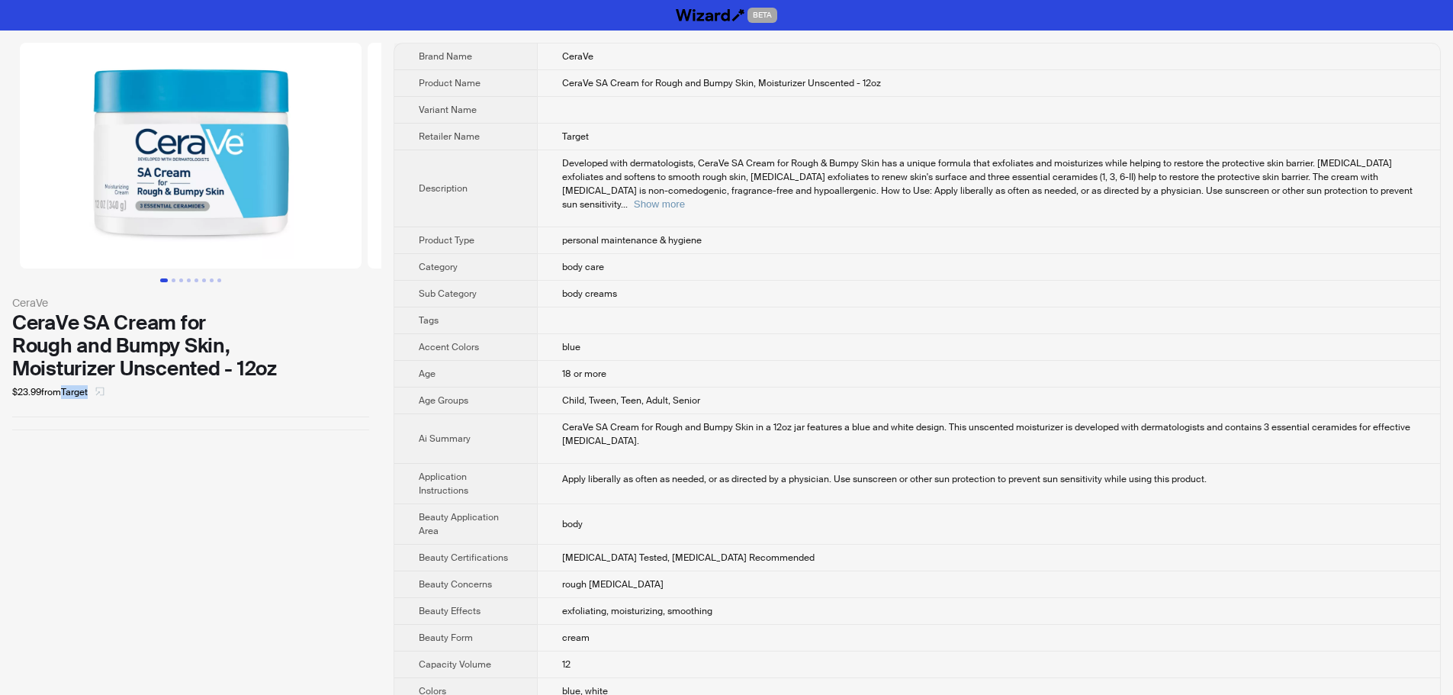
drag, startPoint x: 66, startPoint y: 396, endPoint x: 92, endPoint y: 394, distance: 25.2
click at [92, 394] on div "$23.99 from Target" at bounding box center [190, 392] width 357 height 24
click at [83, 395] on div "$23.99 from Target" at bounding box center [190, 392] width 357 height 24
drag, startPoint x: 65, startPoint y: 393, endPoint x: 63, endPoint y: 459, distance: 66.4
click at [92, 394] on div "$23.99 from Target" at bounding box center [190, 392] width 357 height 24
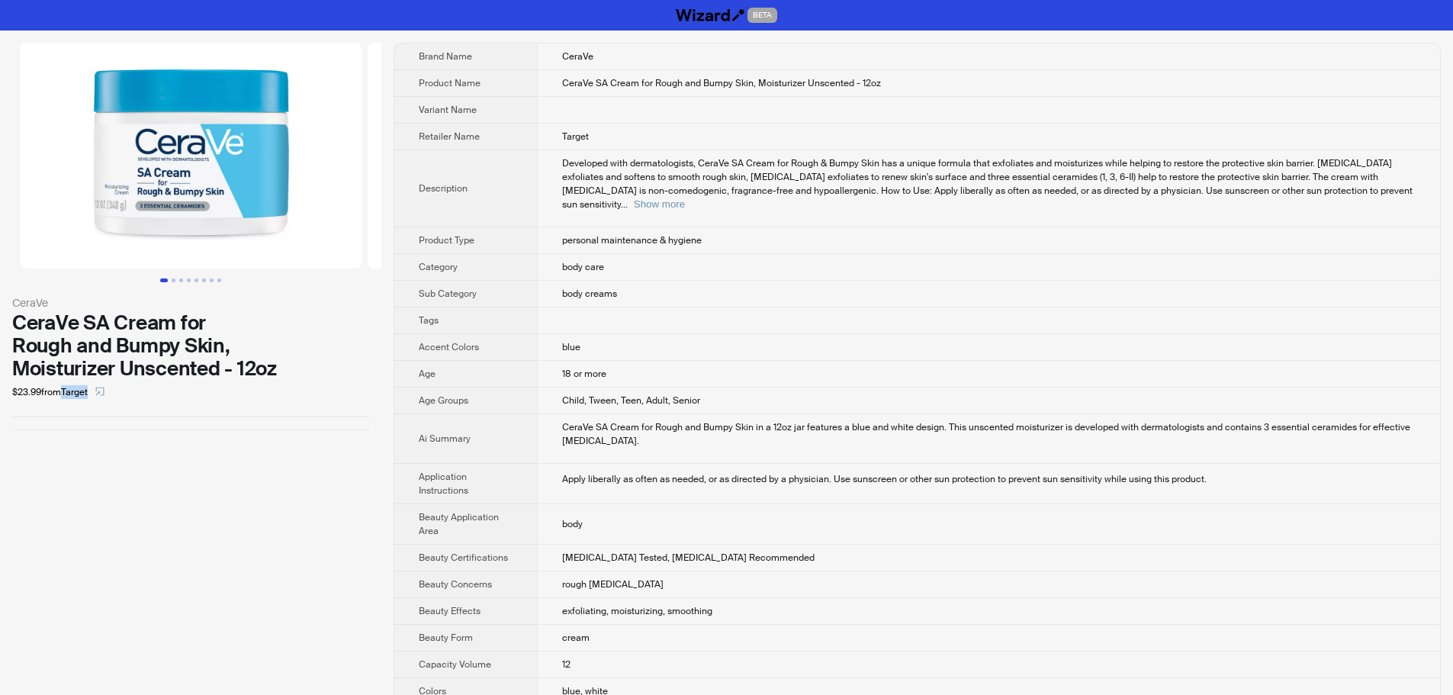
click at [74, 395] on div "$23.99 from Target" at bounding box center [190, 392] width 357 height 24
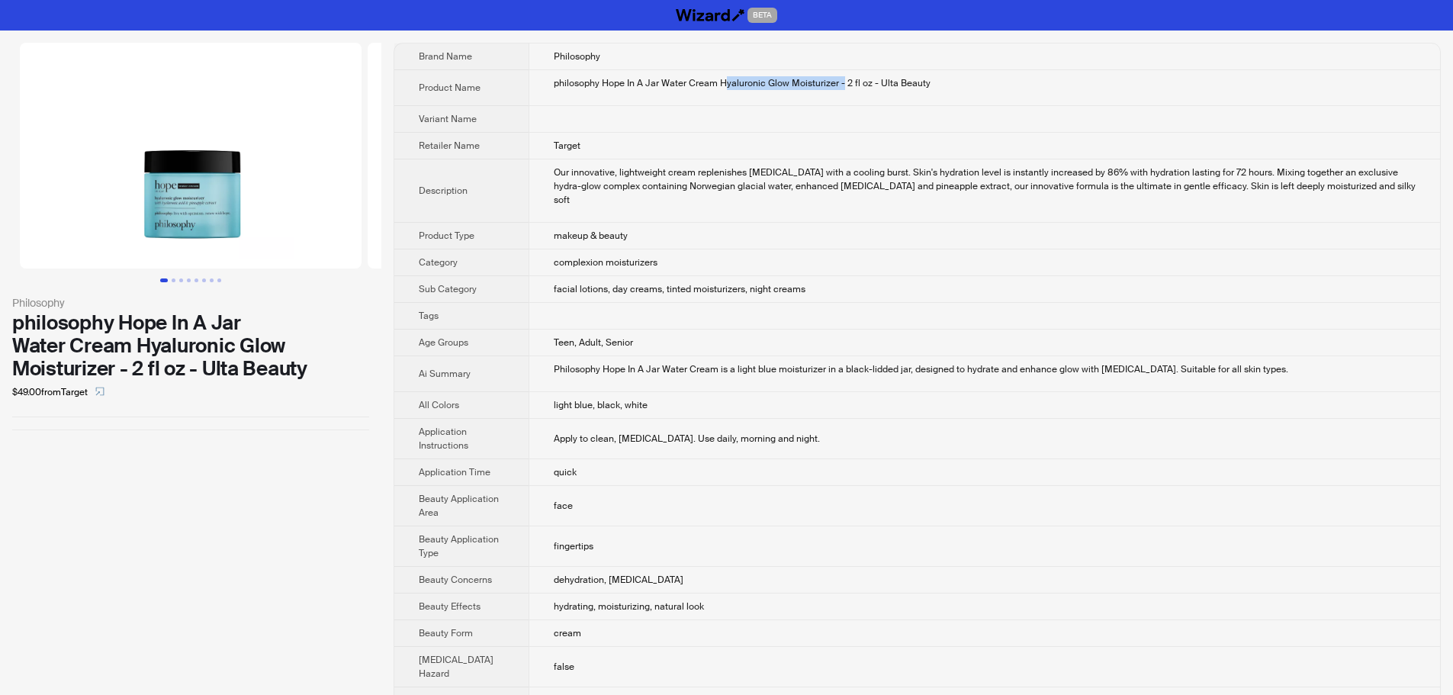
drag, startPoint x: 708, startPoint y: 82, endPoint x: 827, endPoint y: 77, distance: 119.0
click at [827, 77] on div "philosophy Hope In A Jar Water Cream Hyaluronic Glow Moisturizer - 2 fl oz - Ul…" at bounding box center [985, 83] width 862 height 14
drag, startPoint x: 540, startPoint y: 492, endPoint x: 605, endPoint y: 486, distance: 65.8
click at [605, 486] on td "face" at bounding box center [983, 506] width 911 height 40
click at [550, 498] on td "face" at bounding box center [983, 506] width 911 height 40
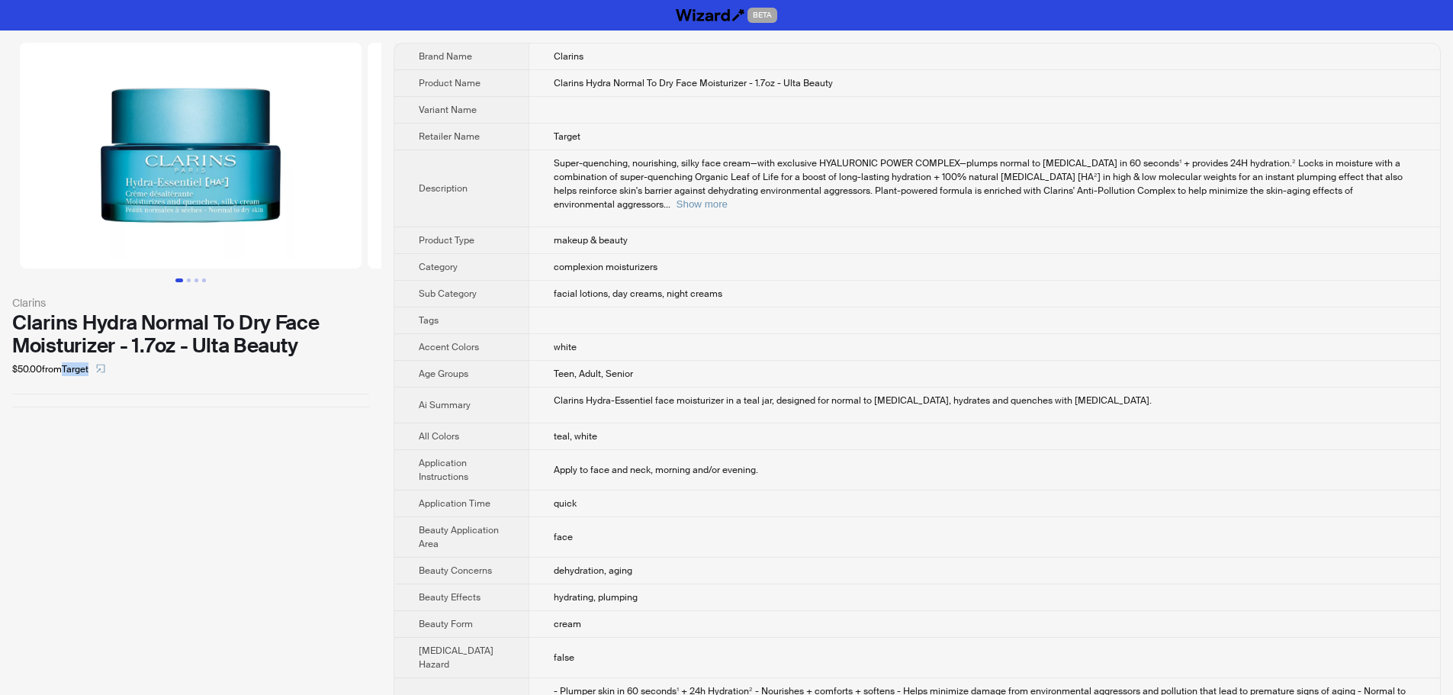
drag, startPoint x: 57, startPoint y: 373, endPoint x: 92, endPoint y: 375, distance: 35.1
click at [92, 375] on div "$50.00 from Target" at bounding box center [190, 369] width 357 height 24
drag, startPoint x: 609, startPoint y: 85, endPoint x: 731, endPoint y: 81, distance: 122.1
click at [731, 81] on span "Clarins Hydra Normal To Dry Face Moisturizer - 1.7oz - Ulta Beauty" at bounding box center [693, 83] width 279 height 12
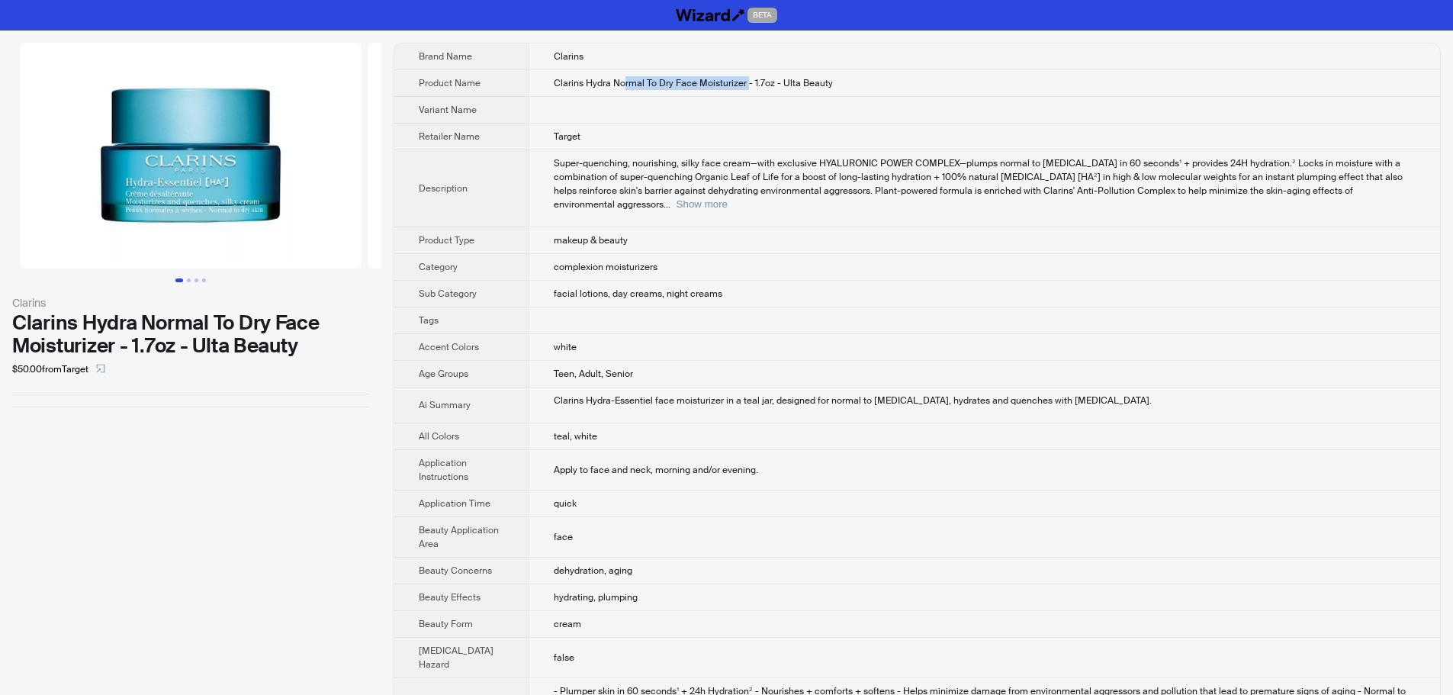
click at [721, 80] on span "Clarins Hydra Normal To Dry Face Moisturizer - 1.7oz - Ulta Beauty" at bounding box center [693, 83] width 279 height 12
drag, startPoint x: 663, startPoint y: 83, endPoint x: 733, endPoint y: 82, distance: 69.4
click at [733, 82] on span "Clarins Hydra Normal To Dry Face Moisturizer - 1.7oz - Ulta Beauty" at bounding box center [693, 83] width 279 height 12
click at [730, 83] on span "Clarins Hydra Normal To Dry Face Moisturizer - 1.7oz - Ulta Beauty" at bounding box center [693, 83] width 279 height 12
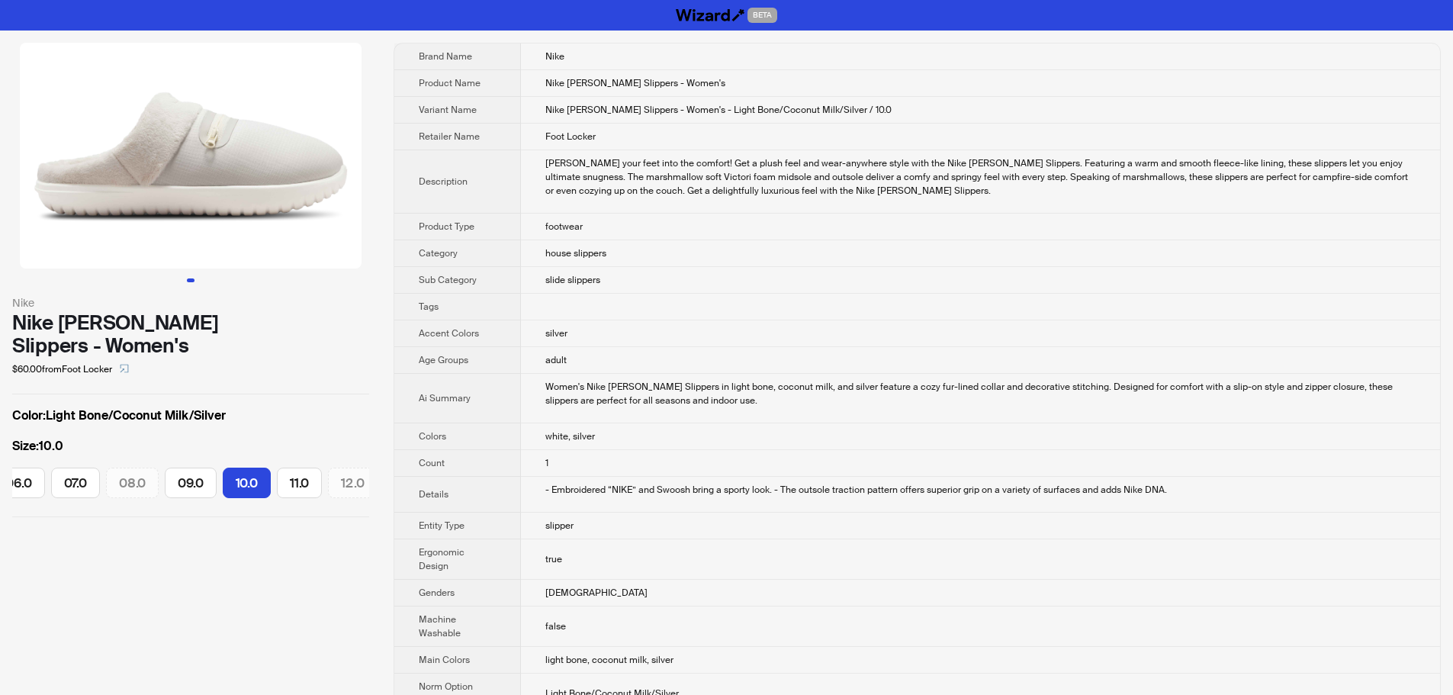
scroll to position [0, 88]
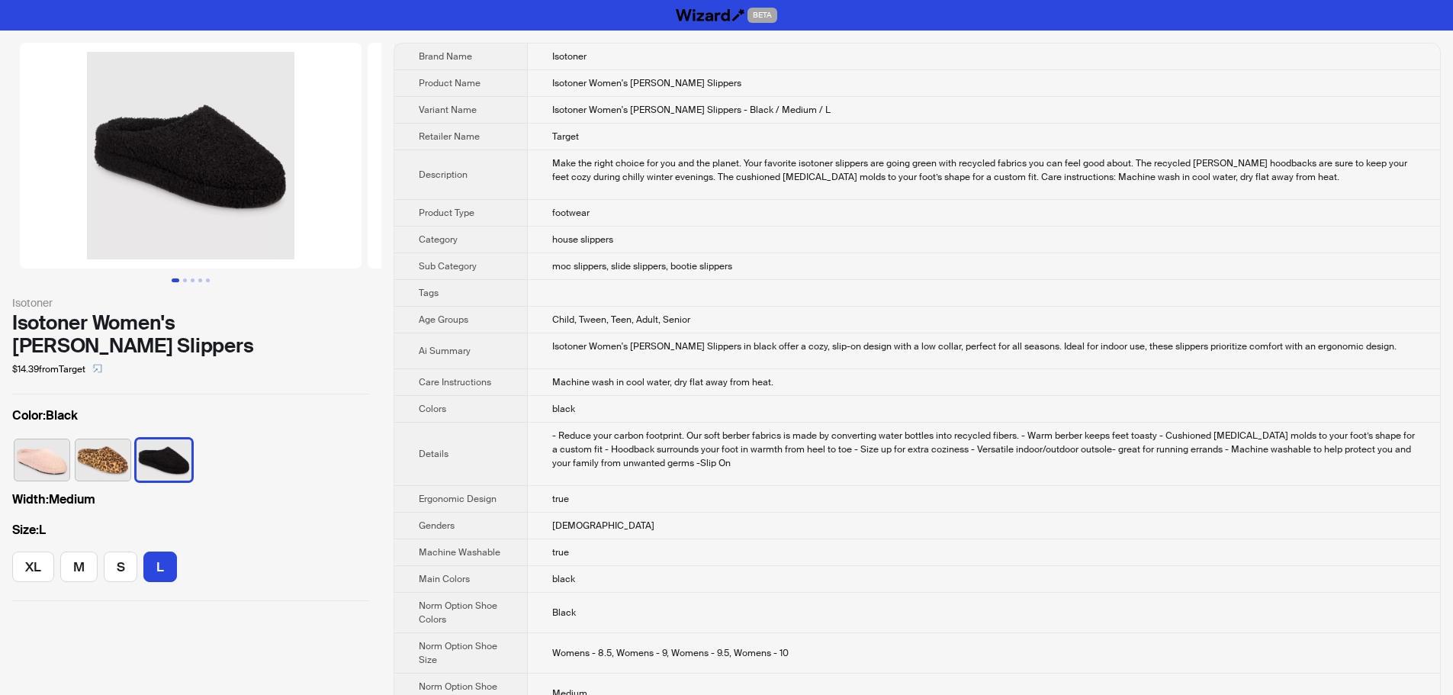
click at [1122, 249] on td "house slippers" at bounding box center [984, 239] width 912 height 27
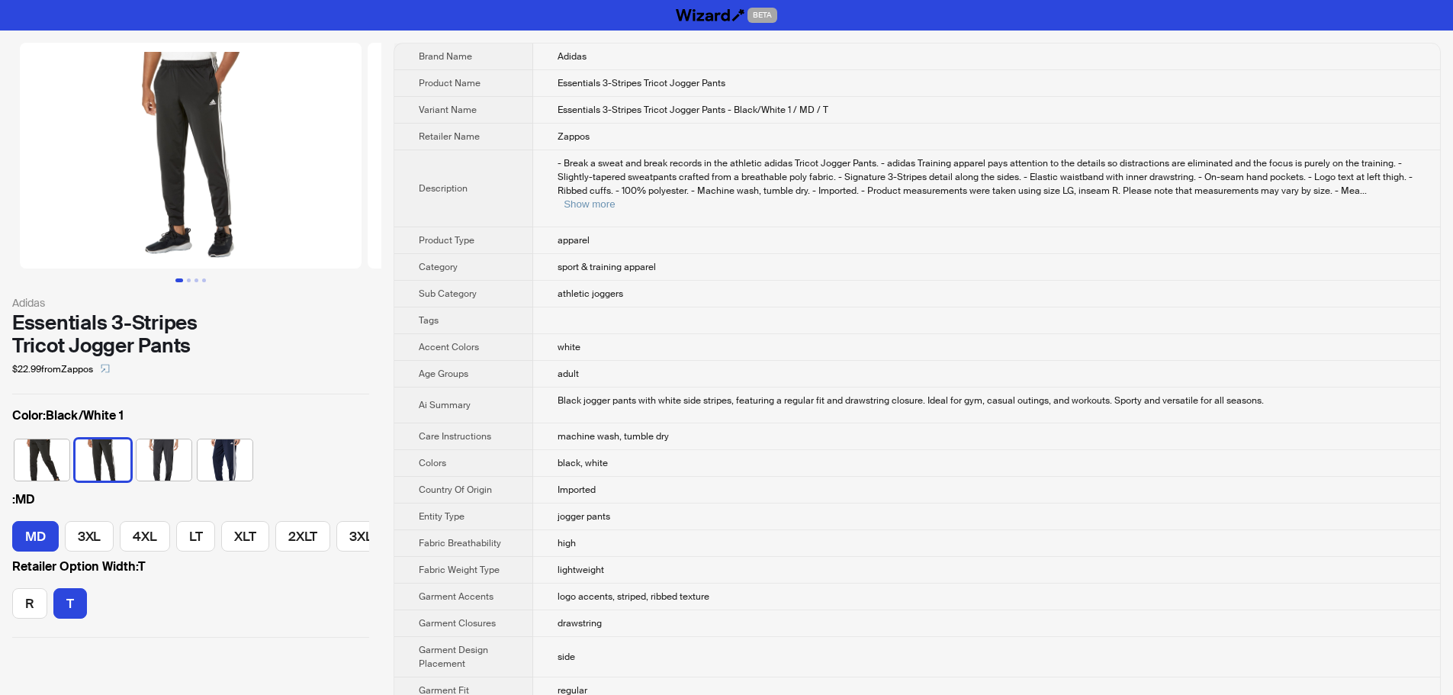
click at [967, 235] on td "apparel" at bounding box center [986, 240] width 907 height 27
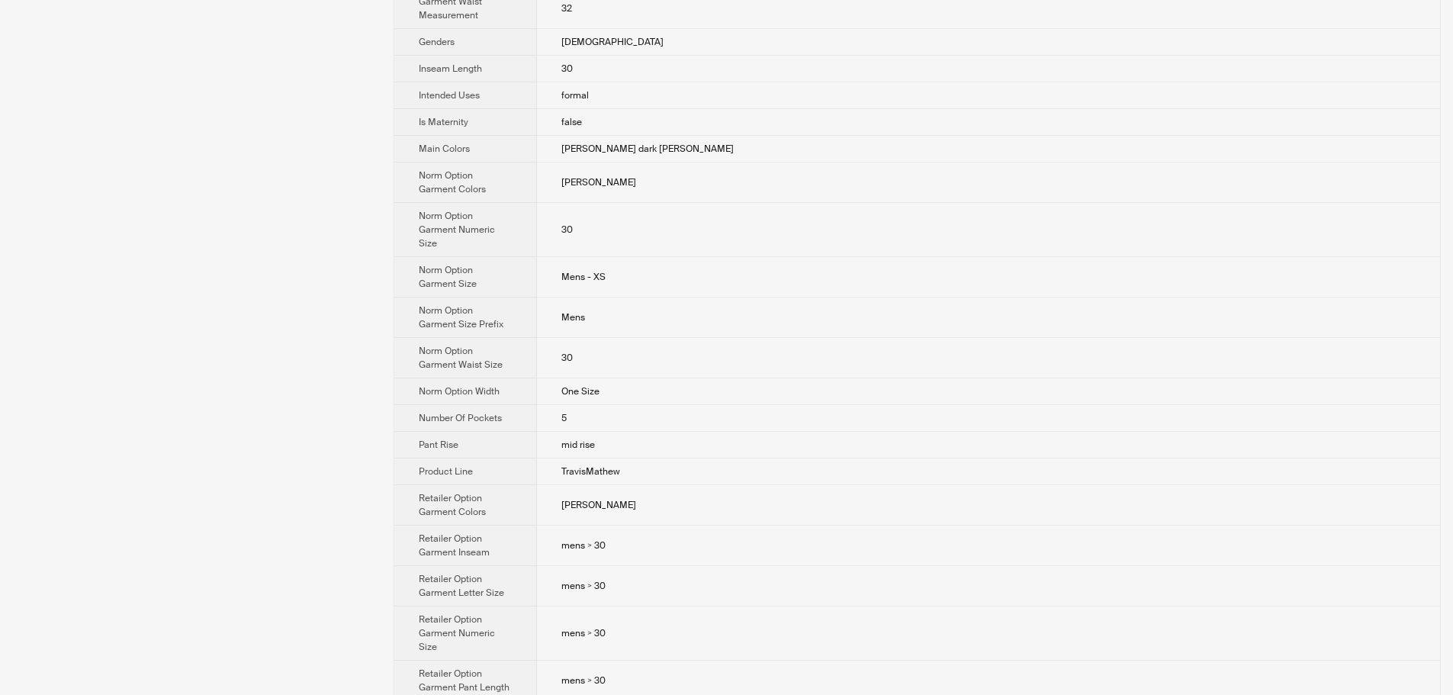
scroll to position [1296, 0]
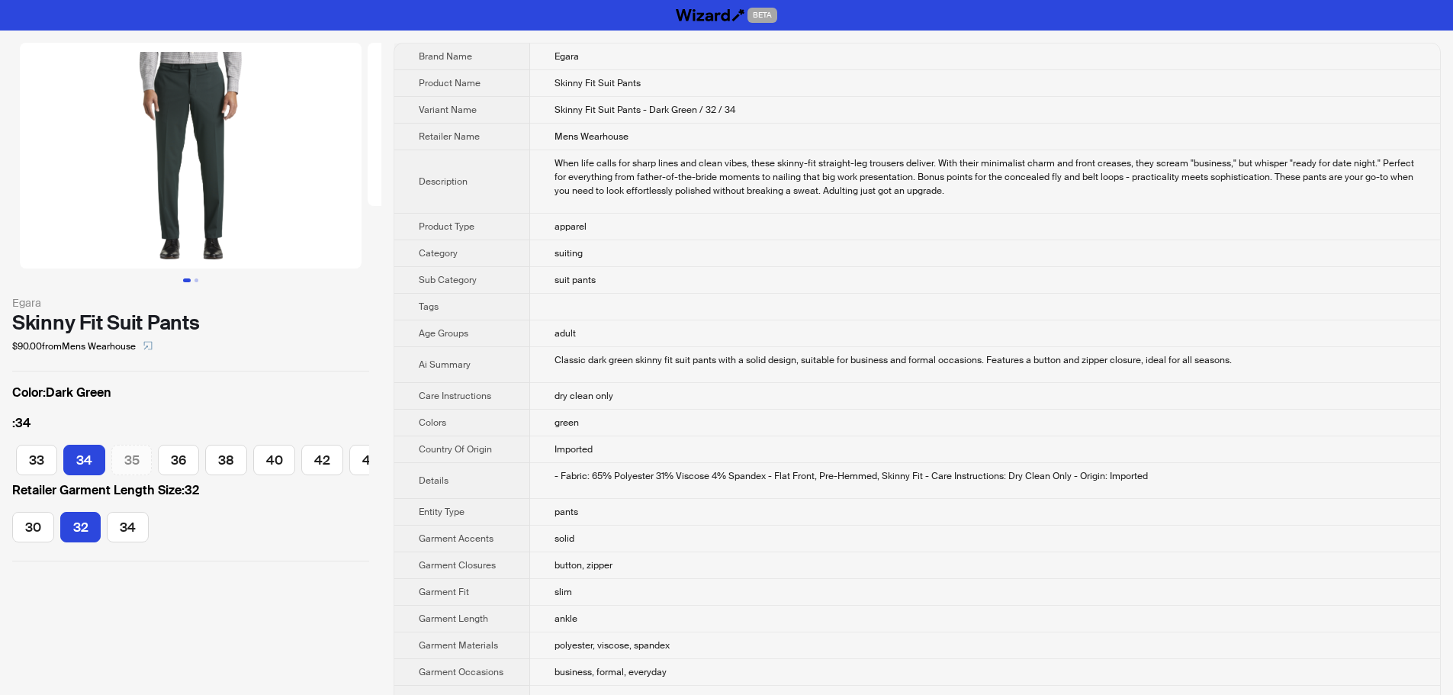
scroll to position [0, 238]
click at [996, 150] on td "When life calls for sharp lines and clean vibes, these skinny-fit straight-leg …" at bounding box center [985, 181] width 910 height 63
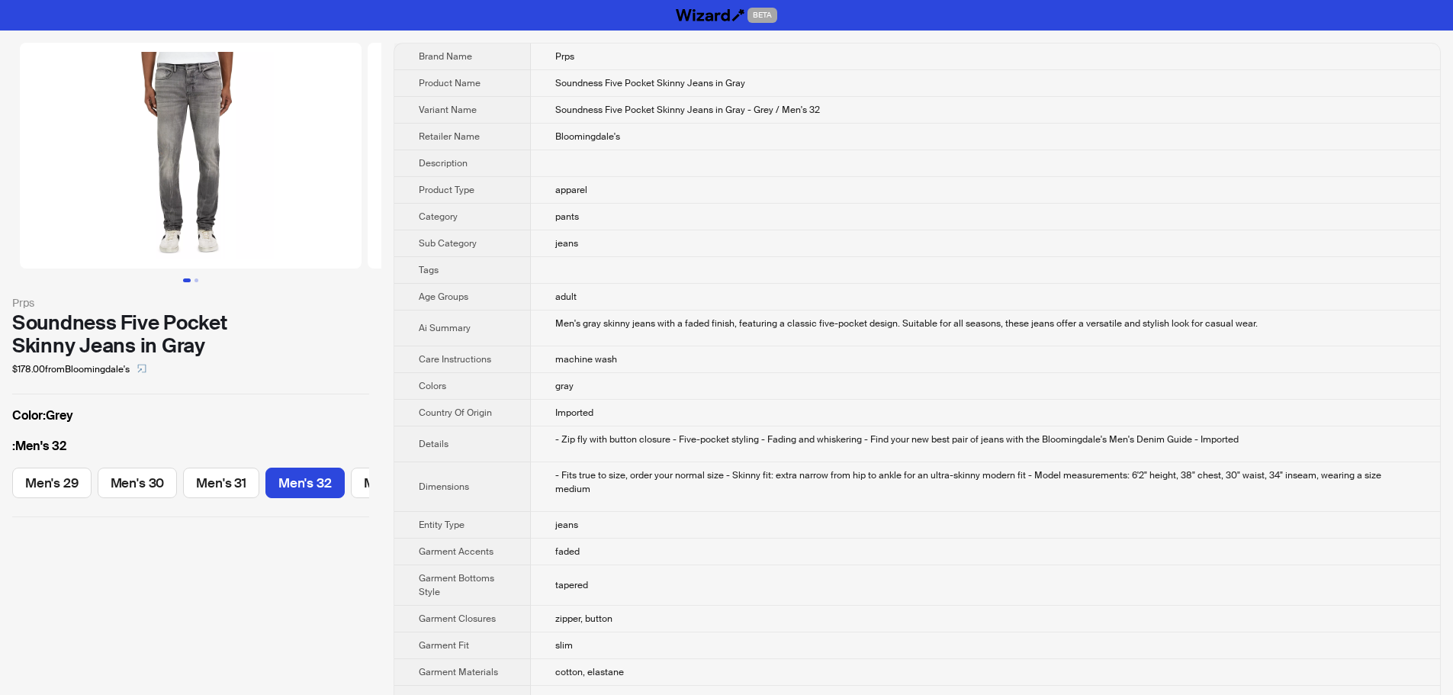
scroll to position [0, 225]
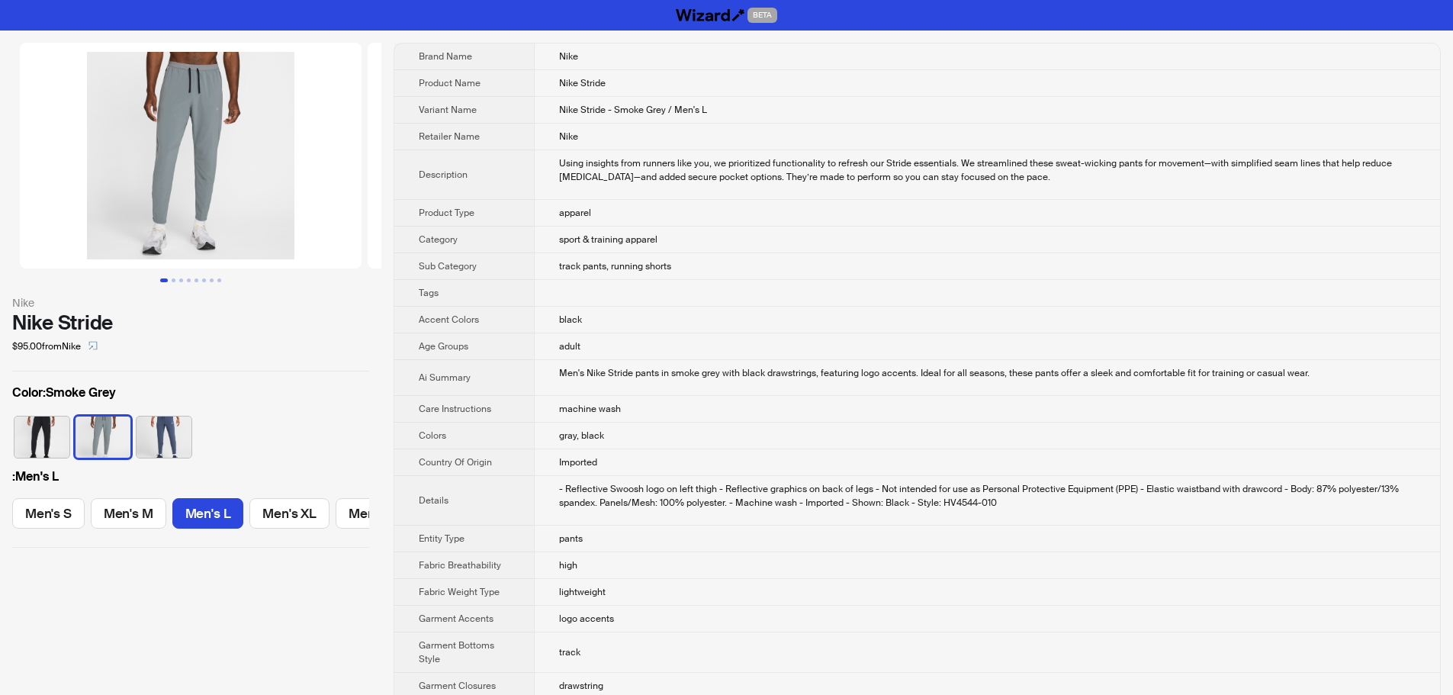
scroll to position [0, 48]
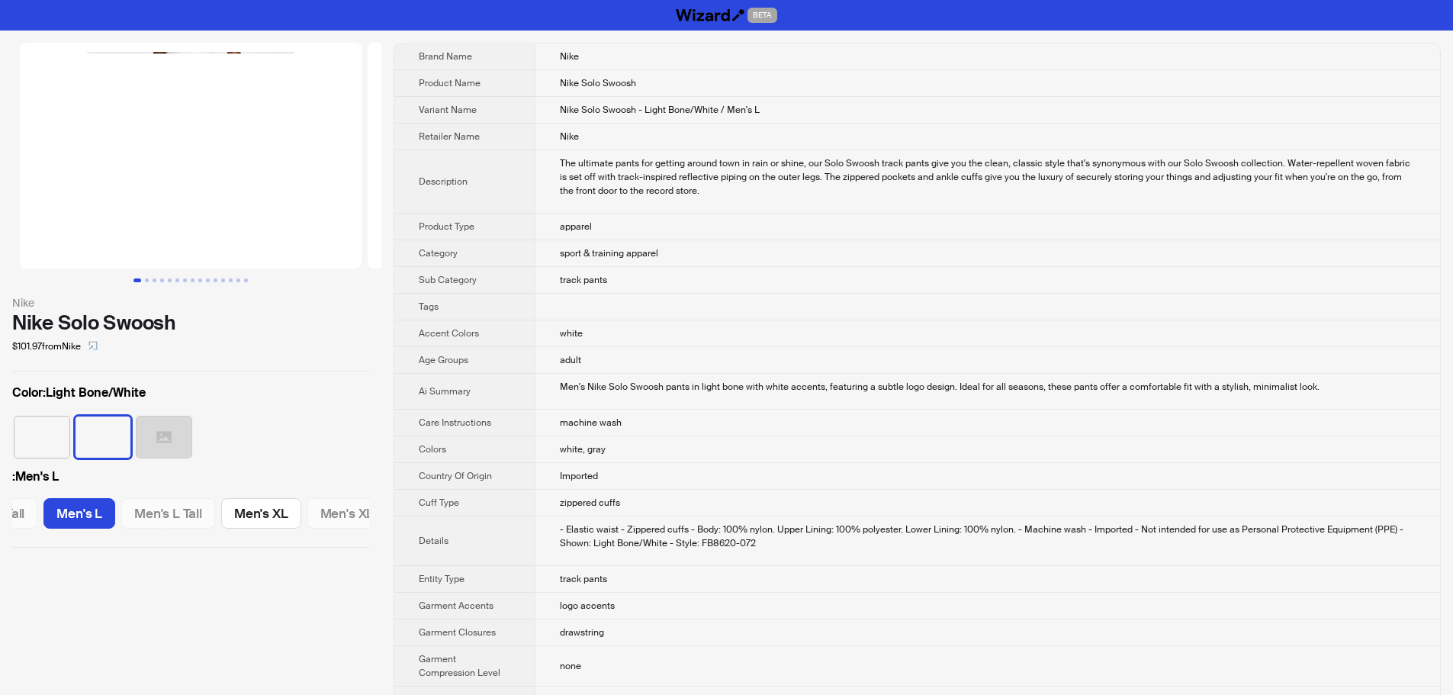
scroll to position [0, 420]
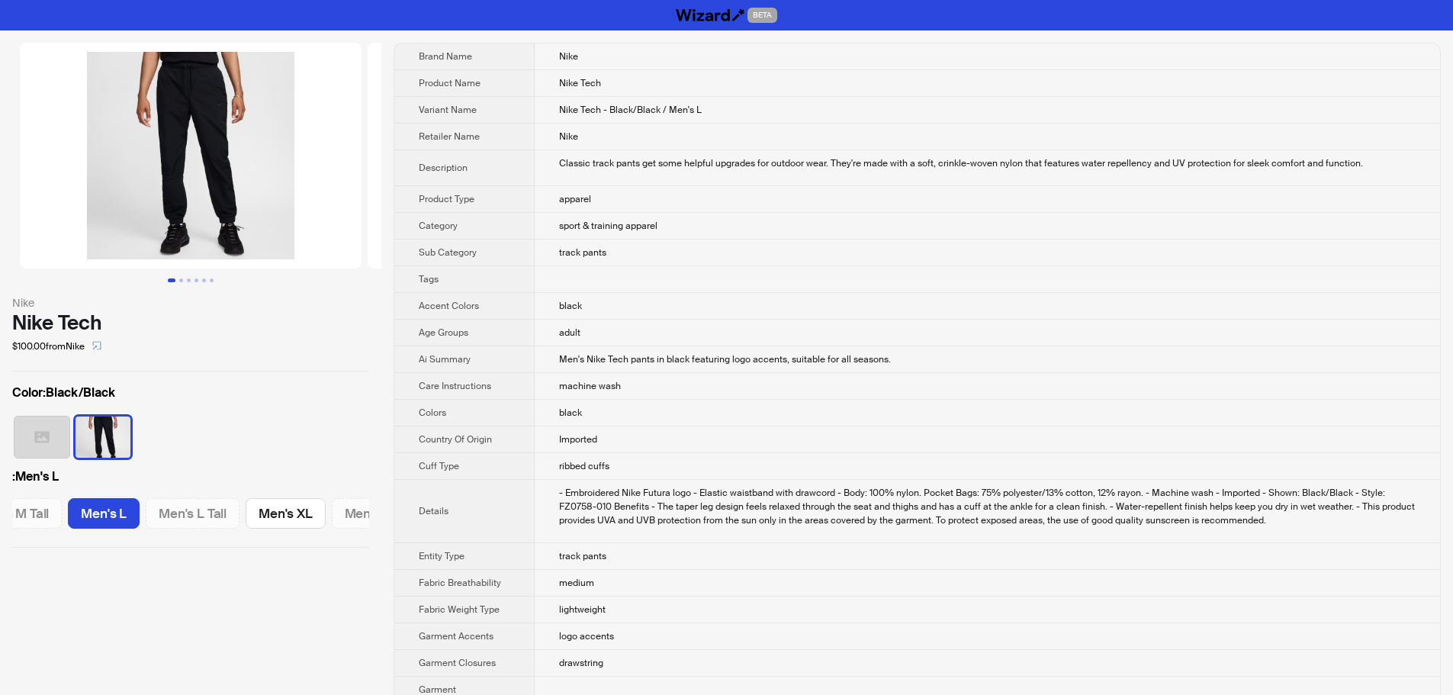
scroll to position [0, 321]
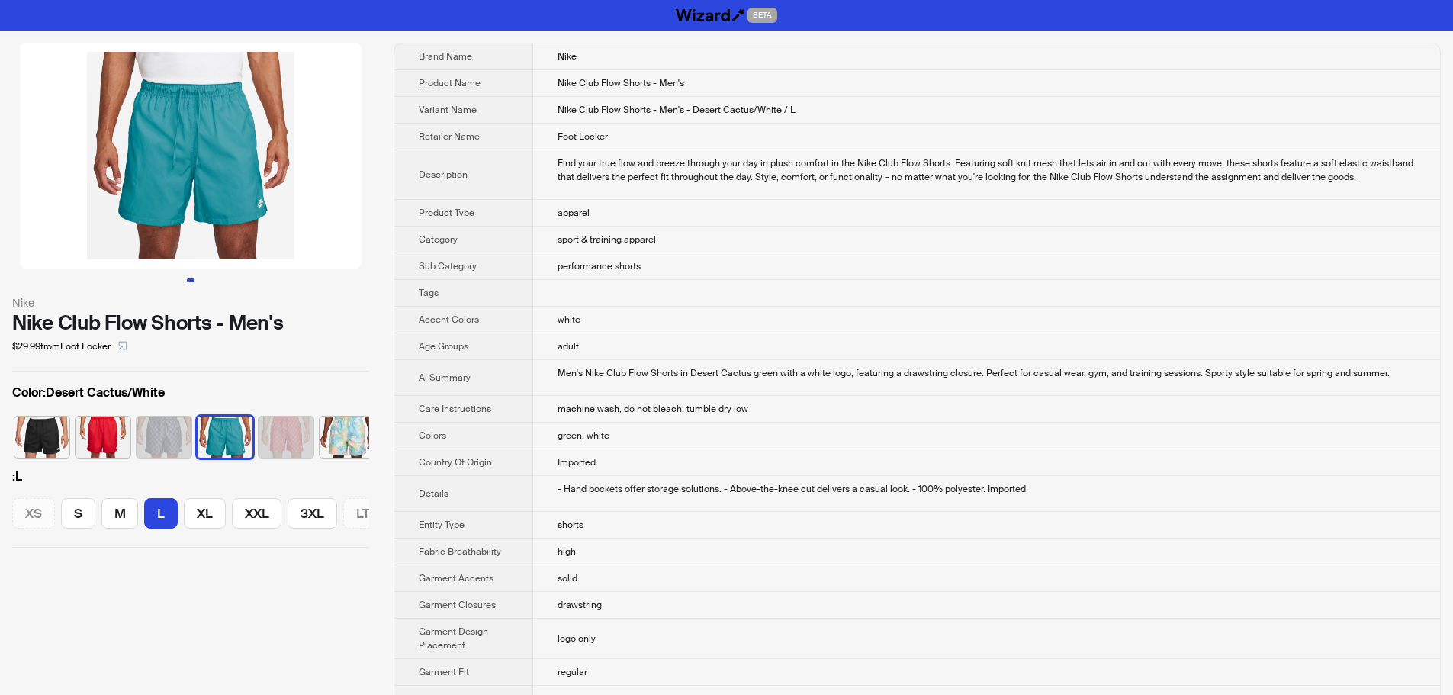
scroll to position [0, 108]
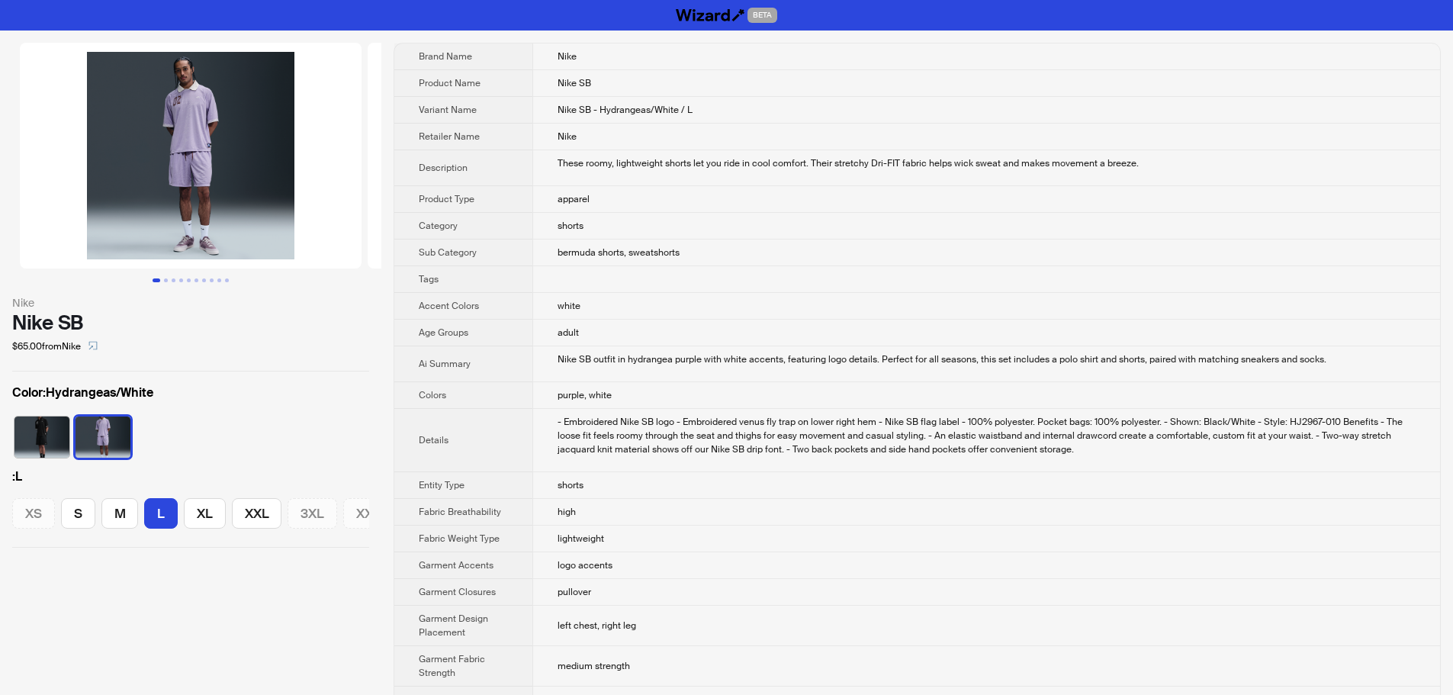
scroll to position [0, 24]
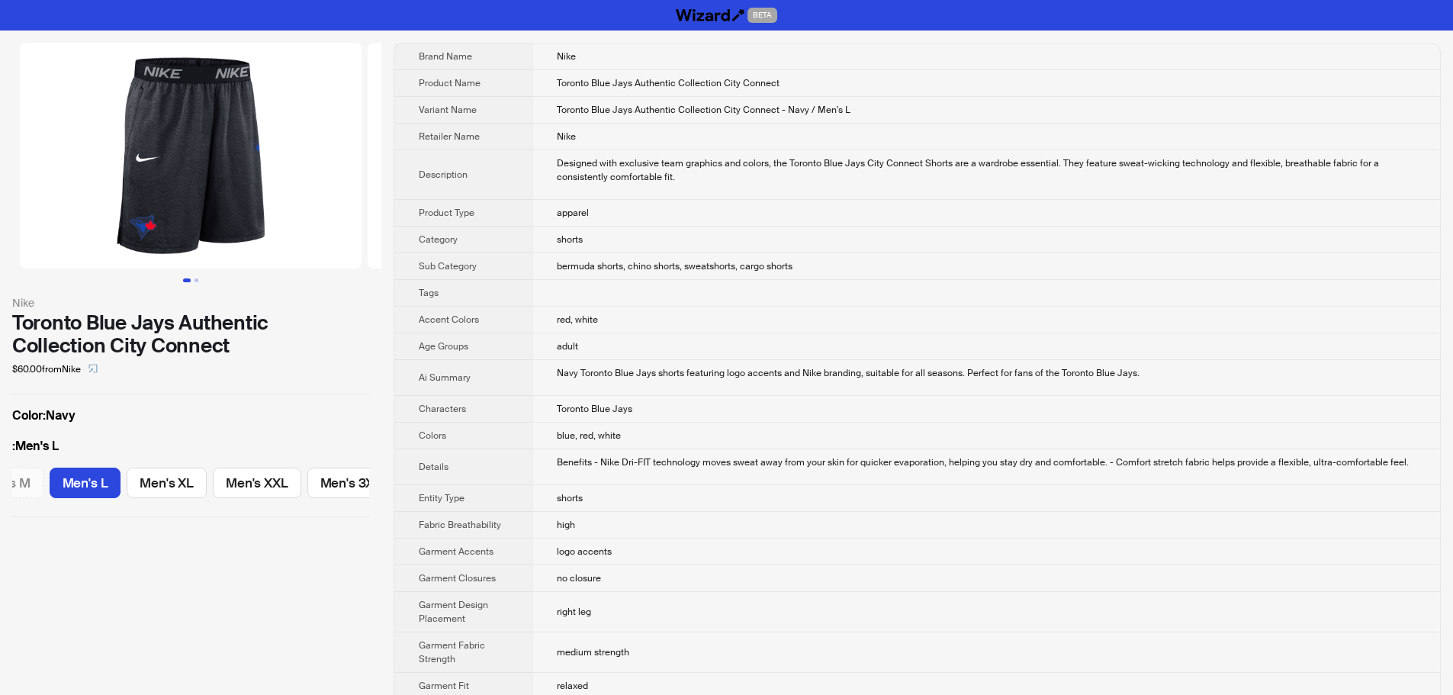
scroll to position [0, 133]
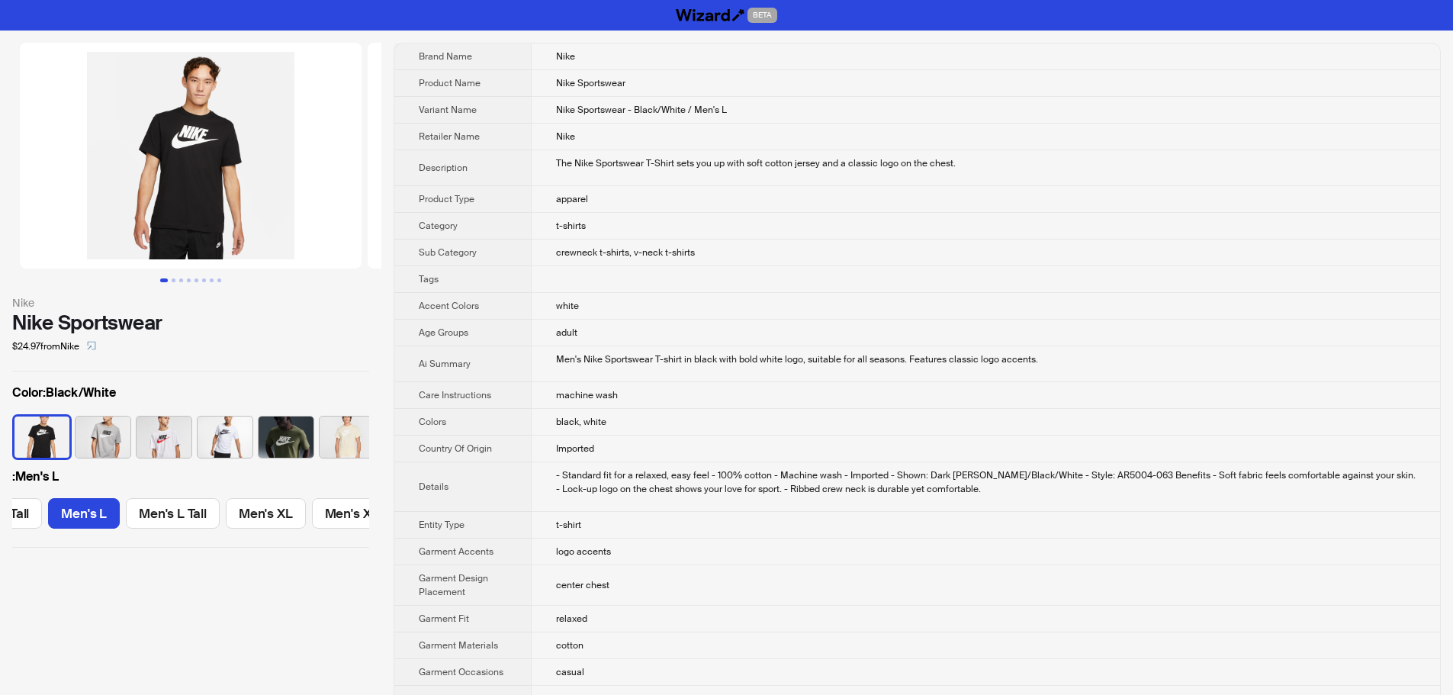
scroll to position [0, 420]
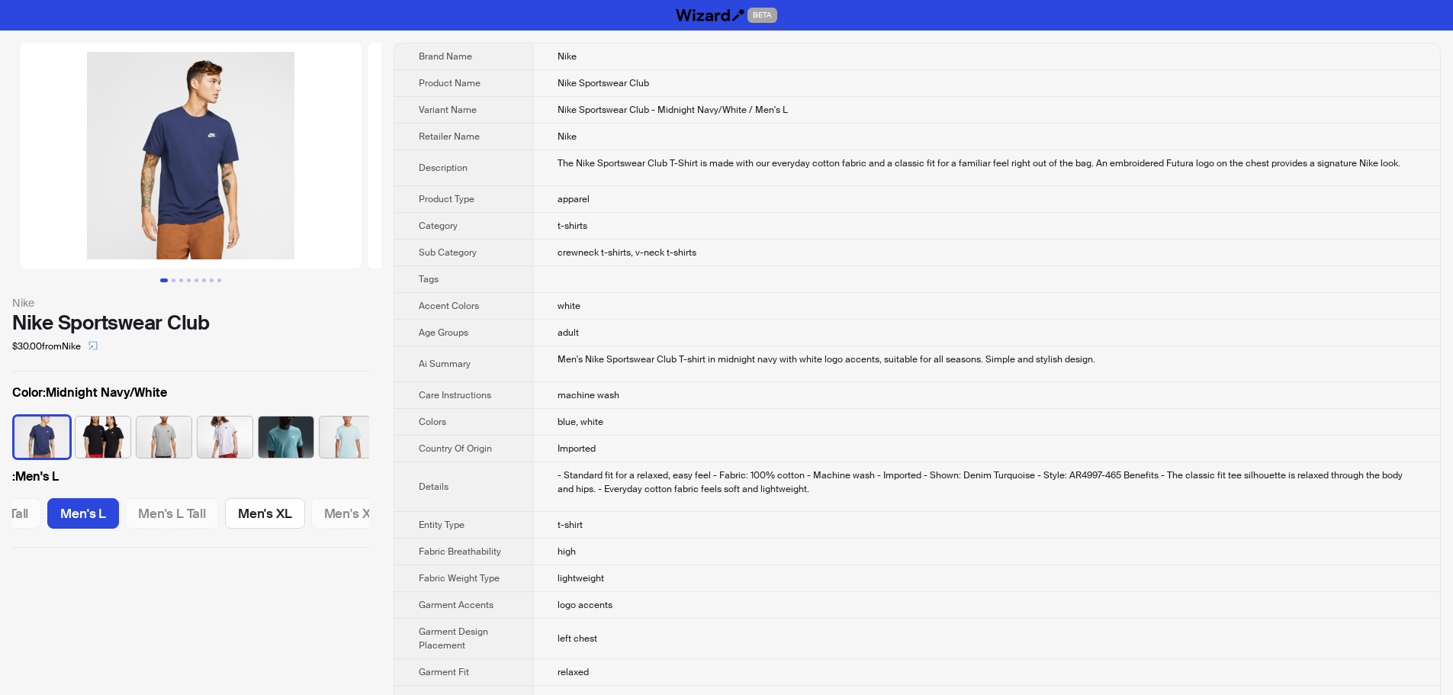
scroll to position [0, 420]
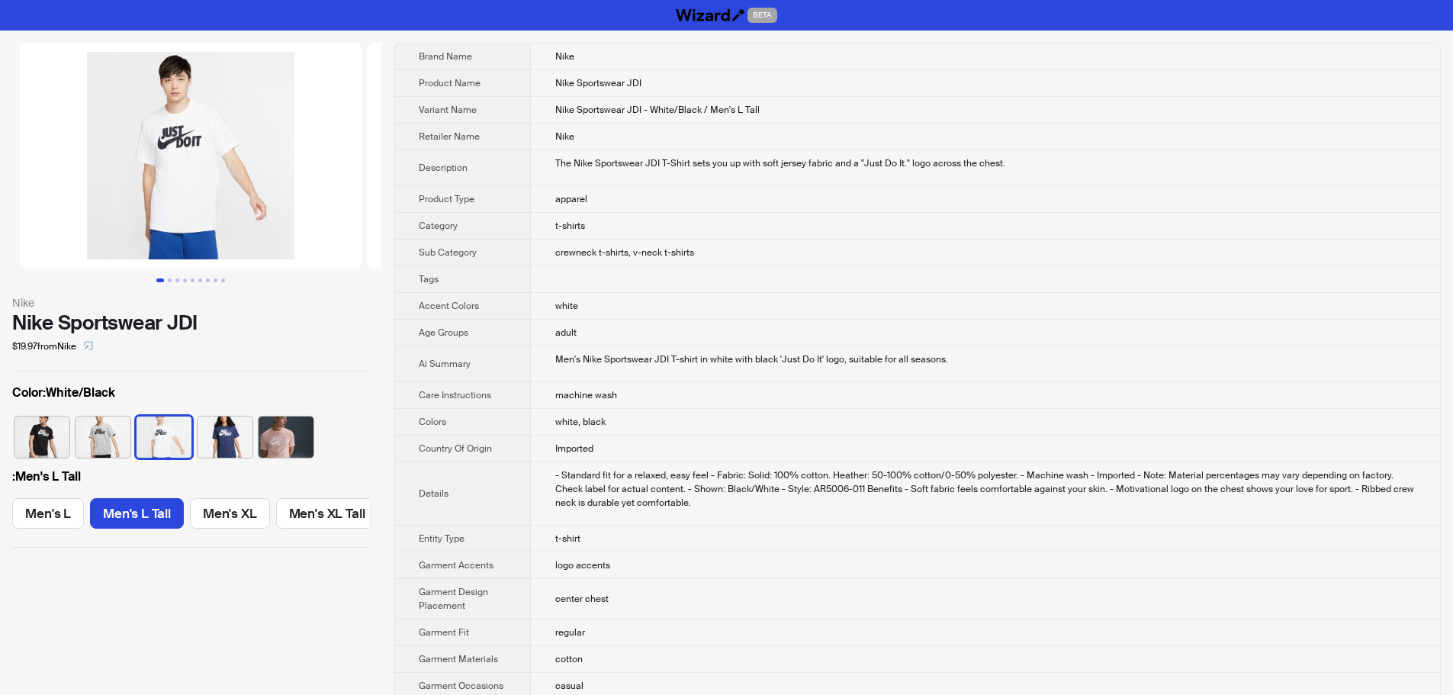
scroll to position [0, 496]
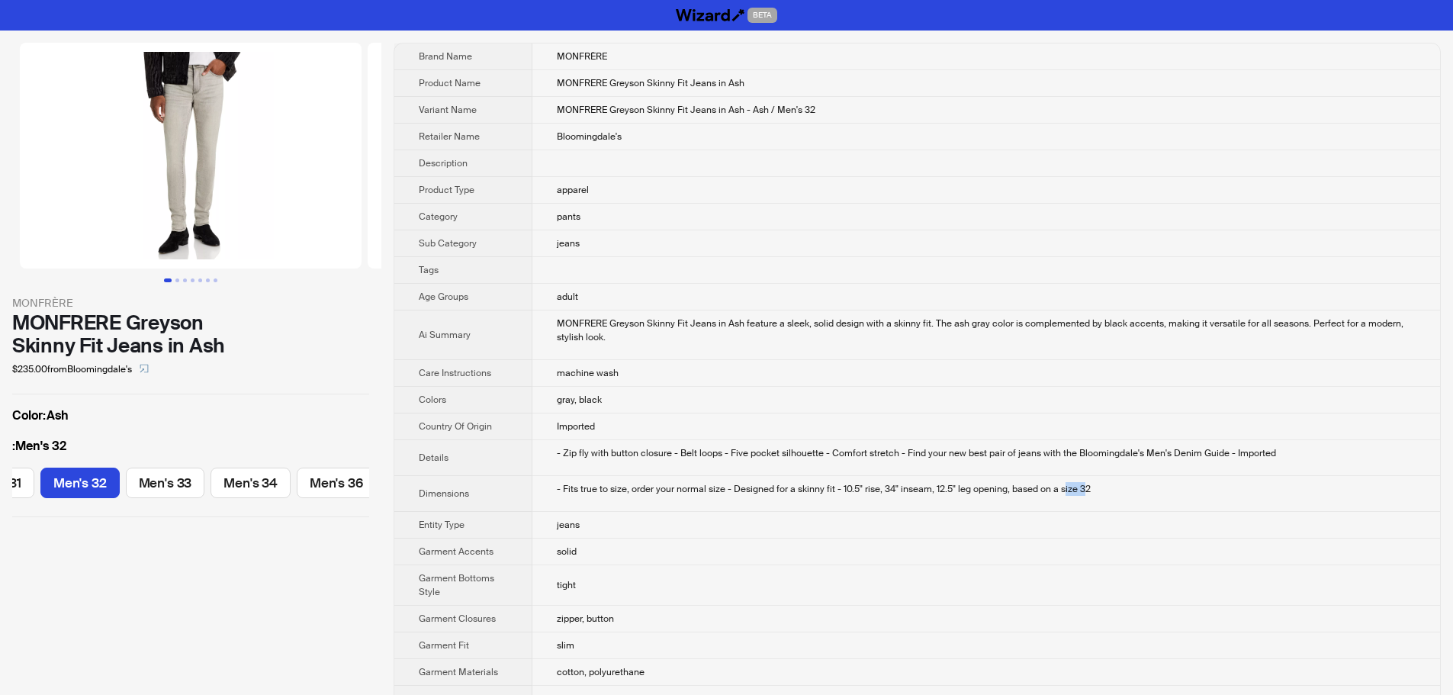
drag, startPoint x: 1081, startPoint y: 491, endPoint x: 1058, endPoint y: 496, distance: 24.1
click at [1059, 496] on td "- Fits true to size, order your normal size - Designed for a skinny fit - 10.5"…" at bounding box center [985, 494] width 907 height 36
click at [1058, 496] on td "- Fits true to size, order your normal size - Designed for a skinny fit - 10.5"…" at bounding box center [985, 494] width 907 height 36
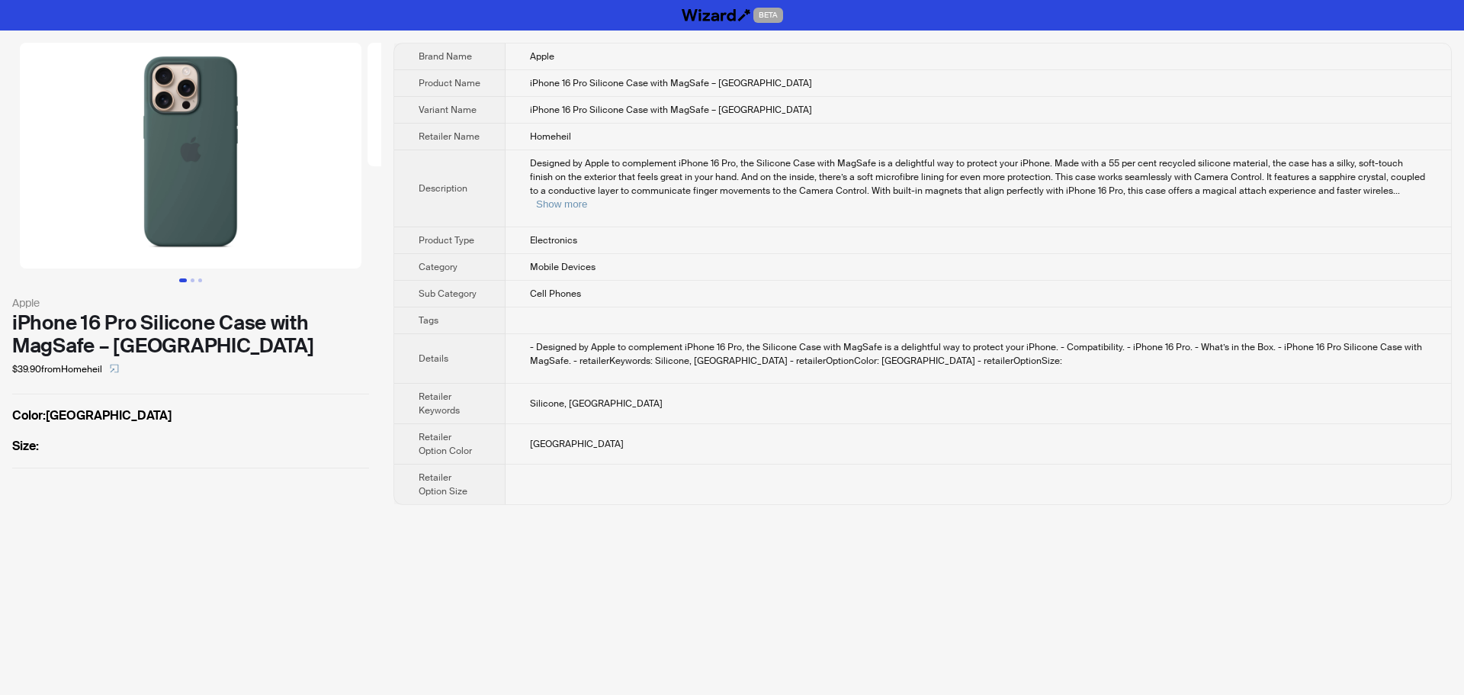
click at [1067, 227] on td "Electronics" at bounding box center [979, 240] width 946 height 27
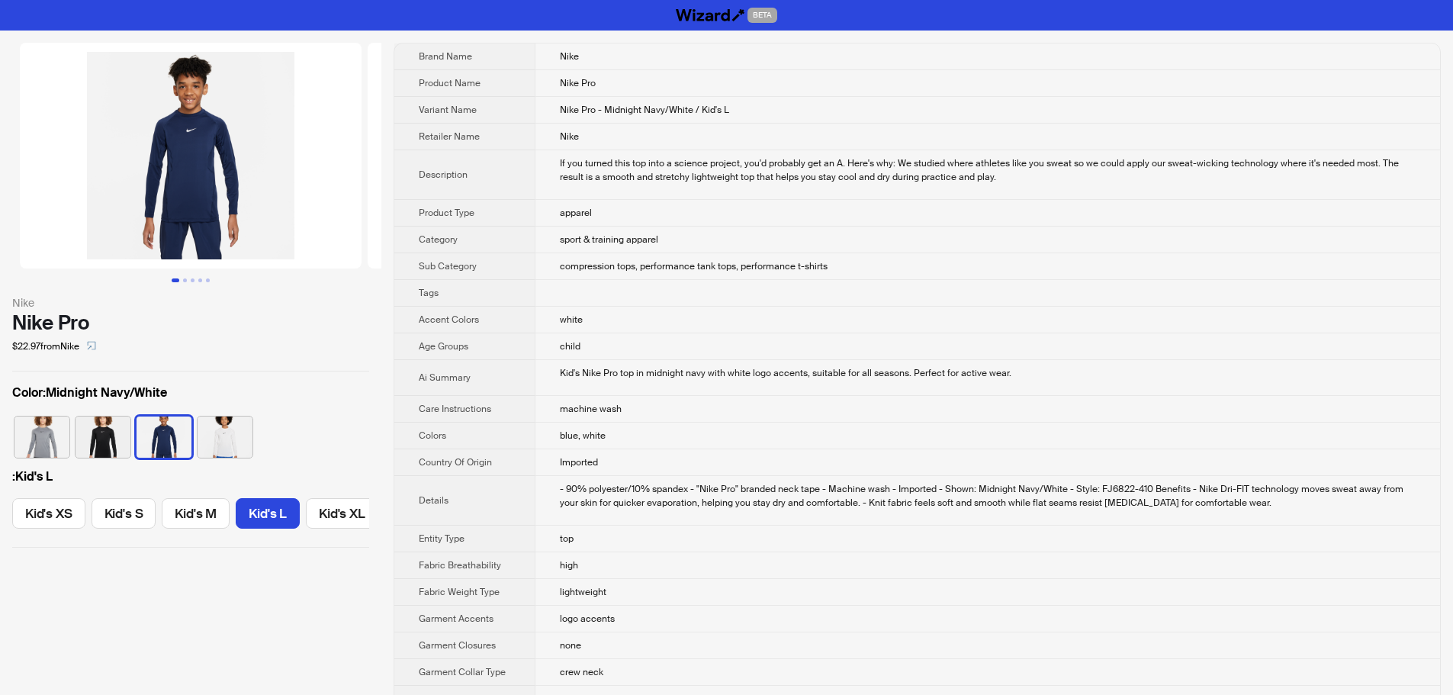
scroll to position [0, 8]
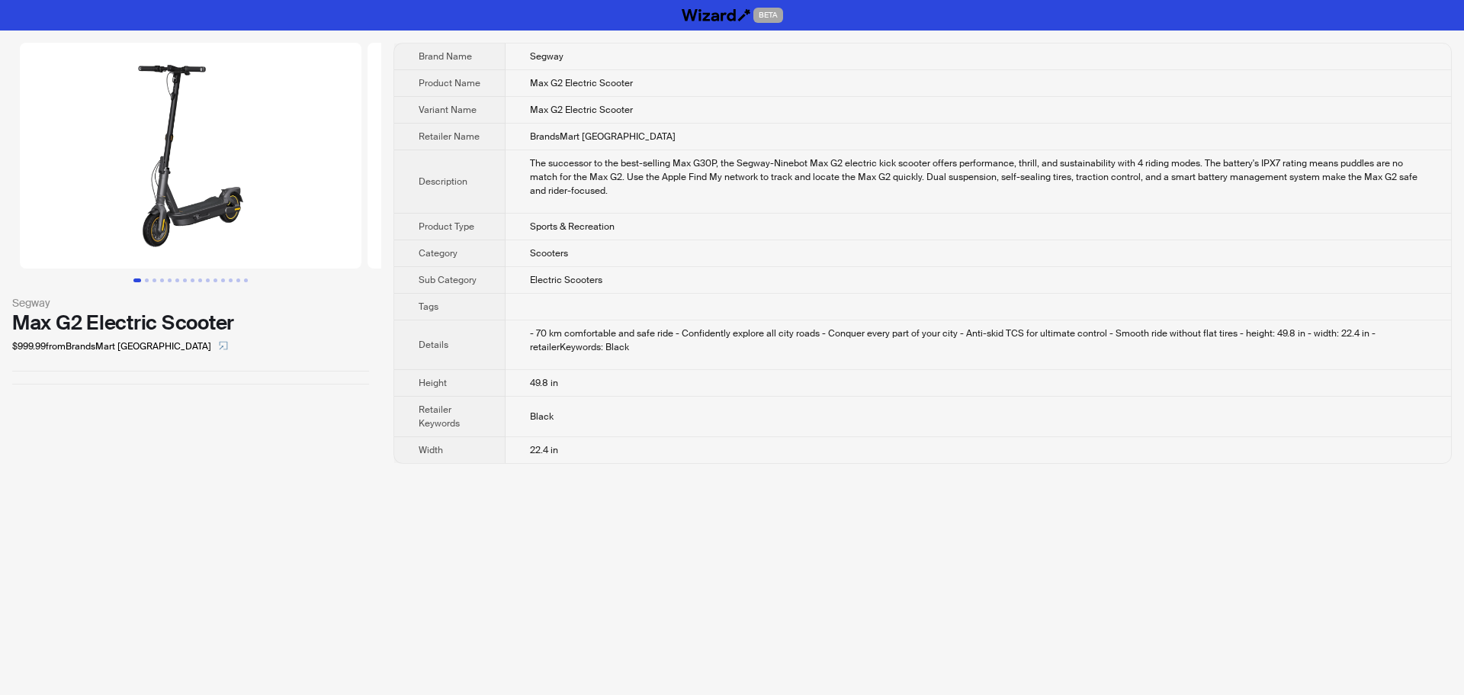
click at [1004, 334] on div "- 70 km comfortable and safe ride - Confidently explore all city roads - Conque…" at bounding box center [978, 339] width 897 height 27
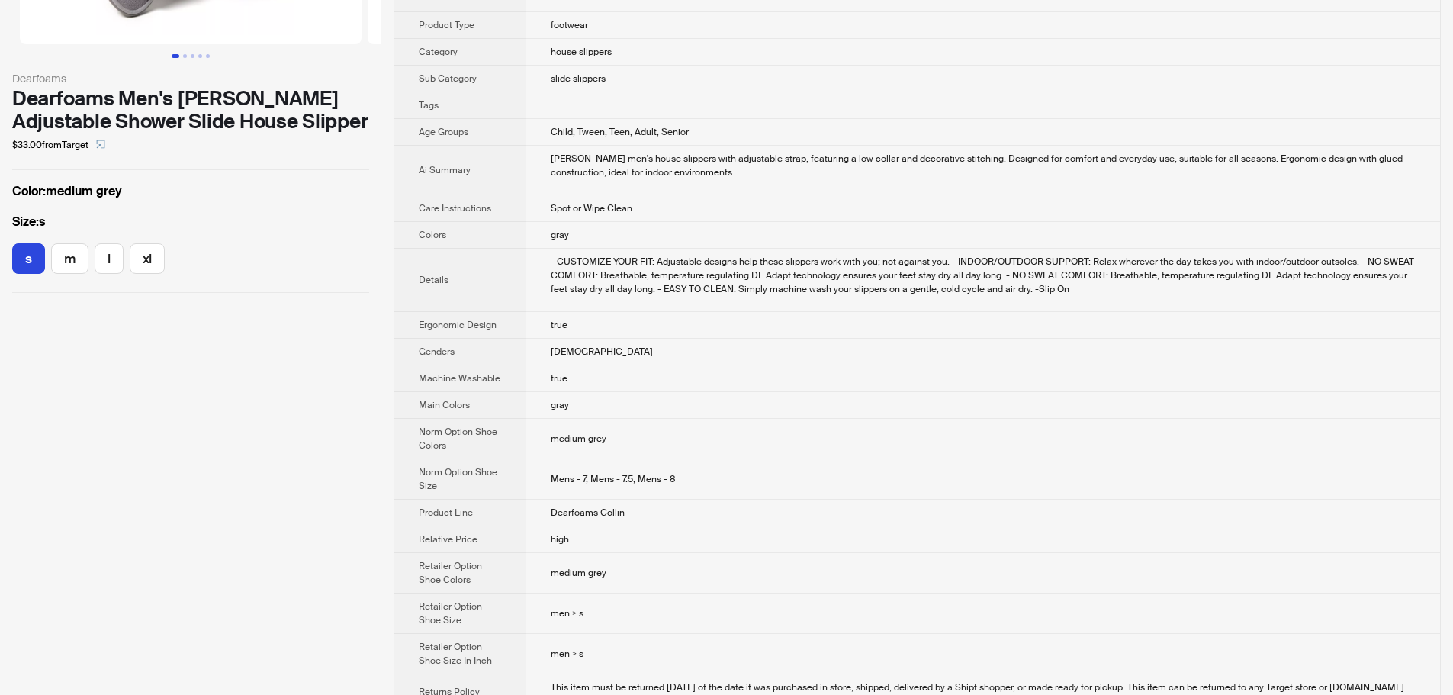
scroll to position [229, 0]
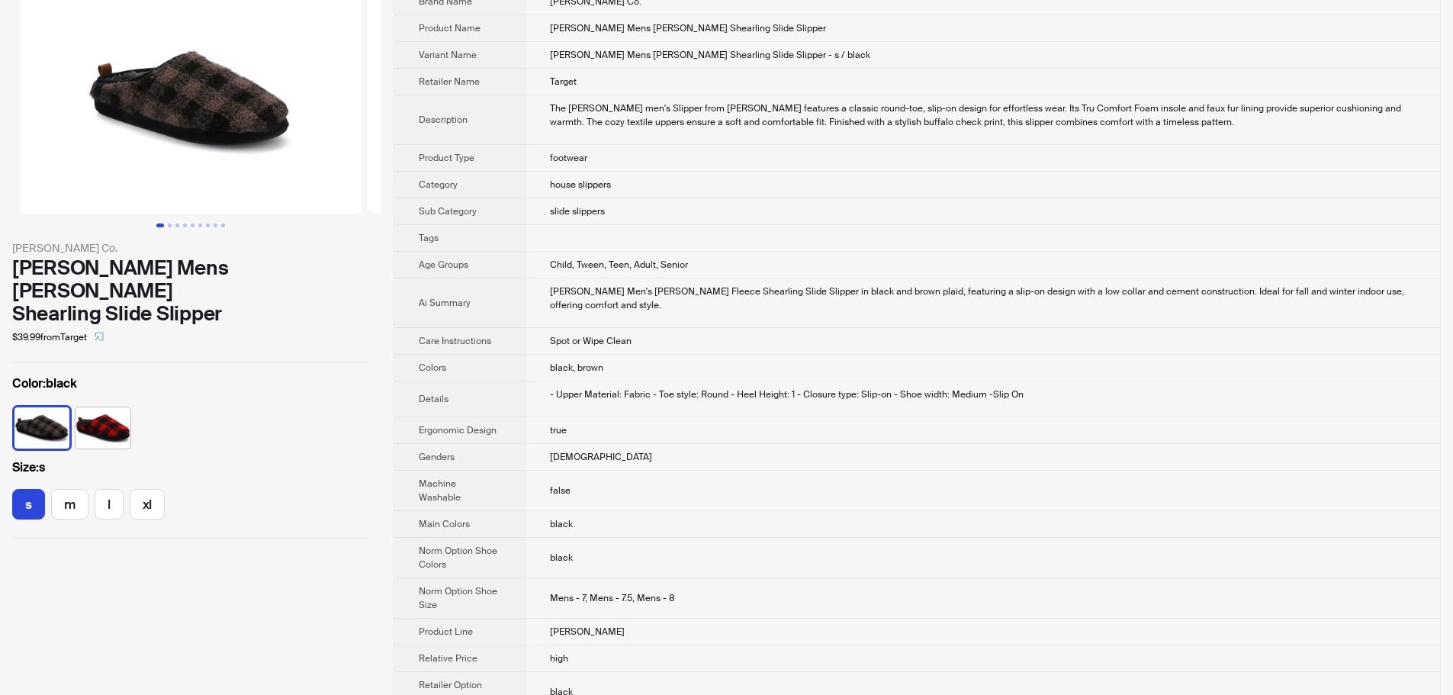
scroll to position [305, 0]
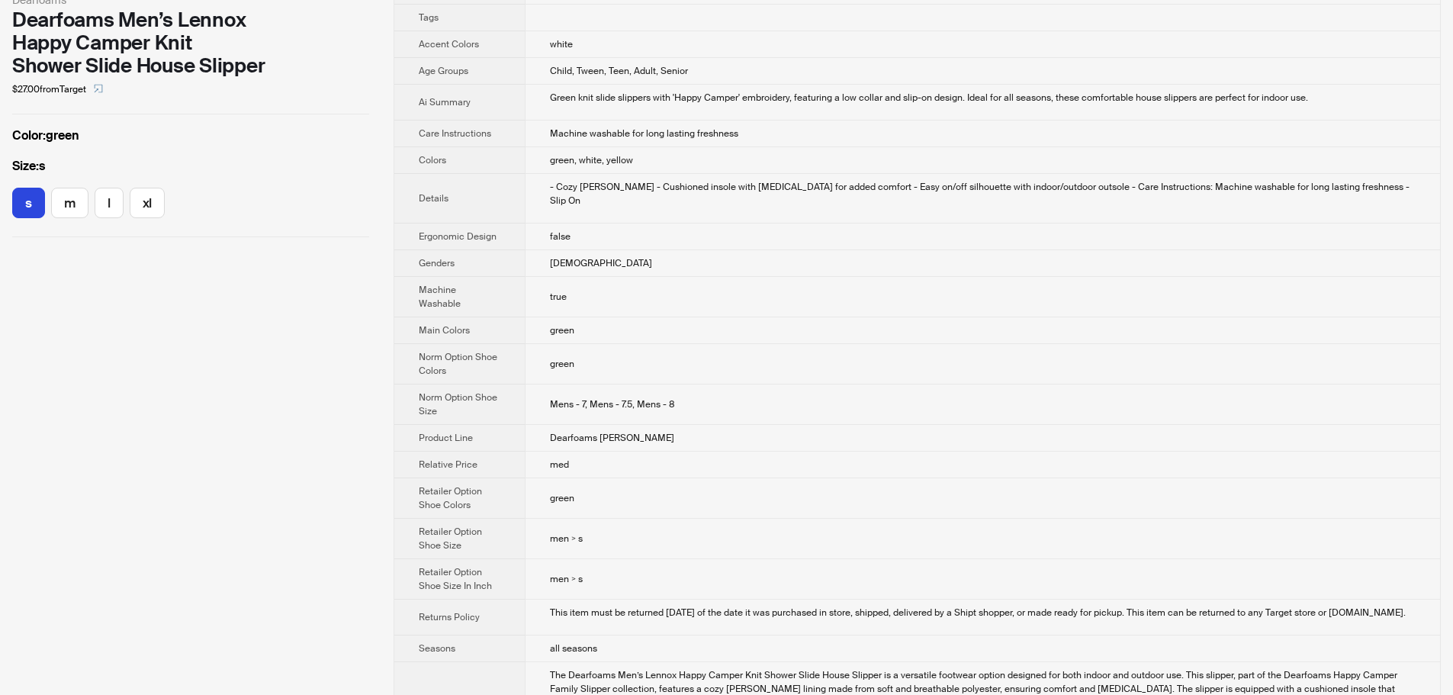
scroll to position [305, 0]
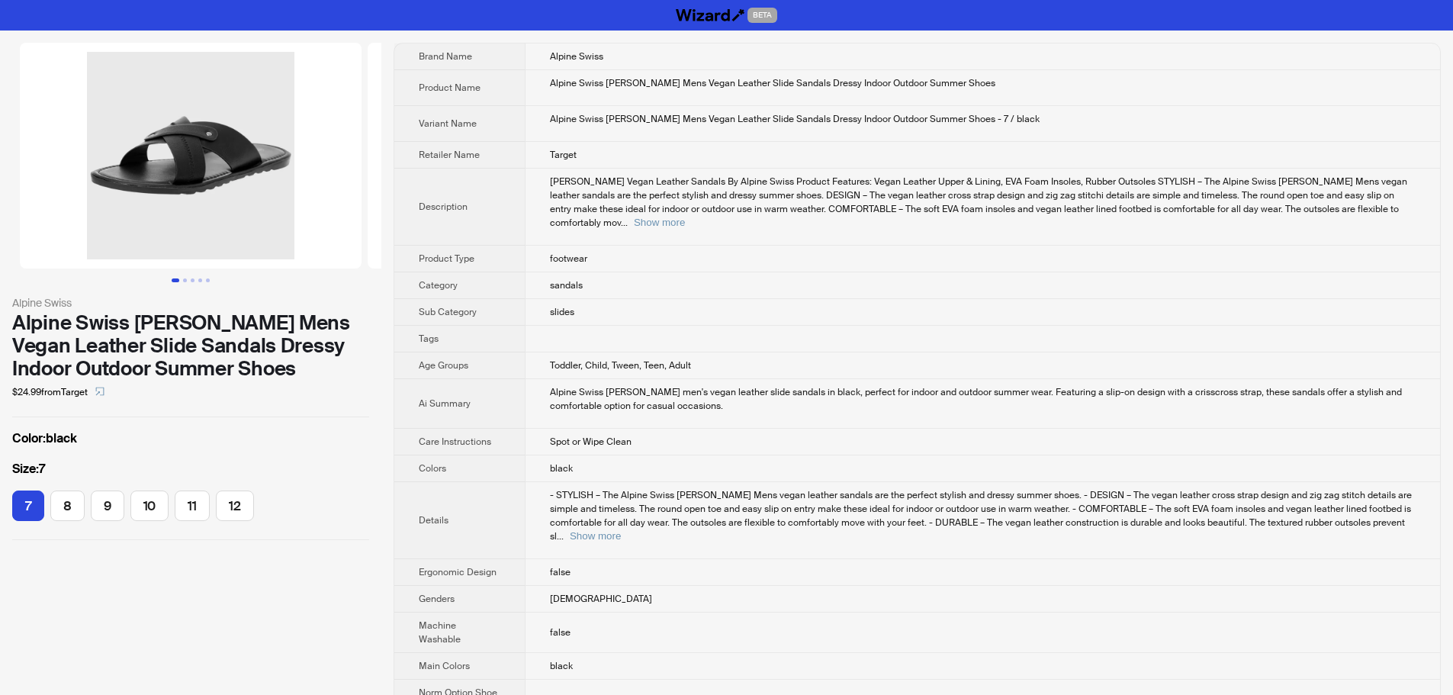
click at [1019, 272] on td "sandals" at bounding box center [982, 285] width 915 height 27
